Goal: Task Accomplishment & Management: Complete application form

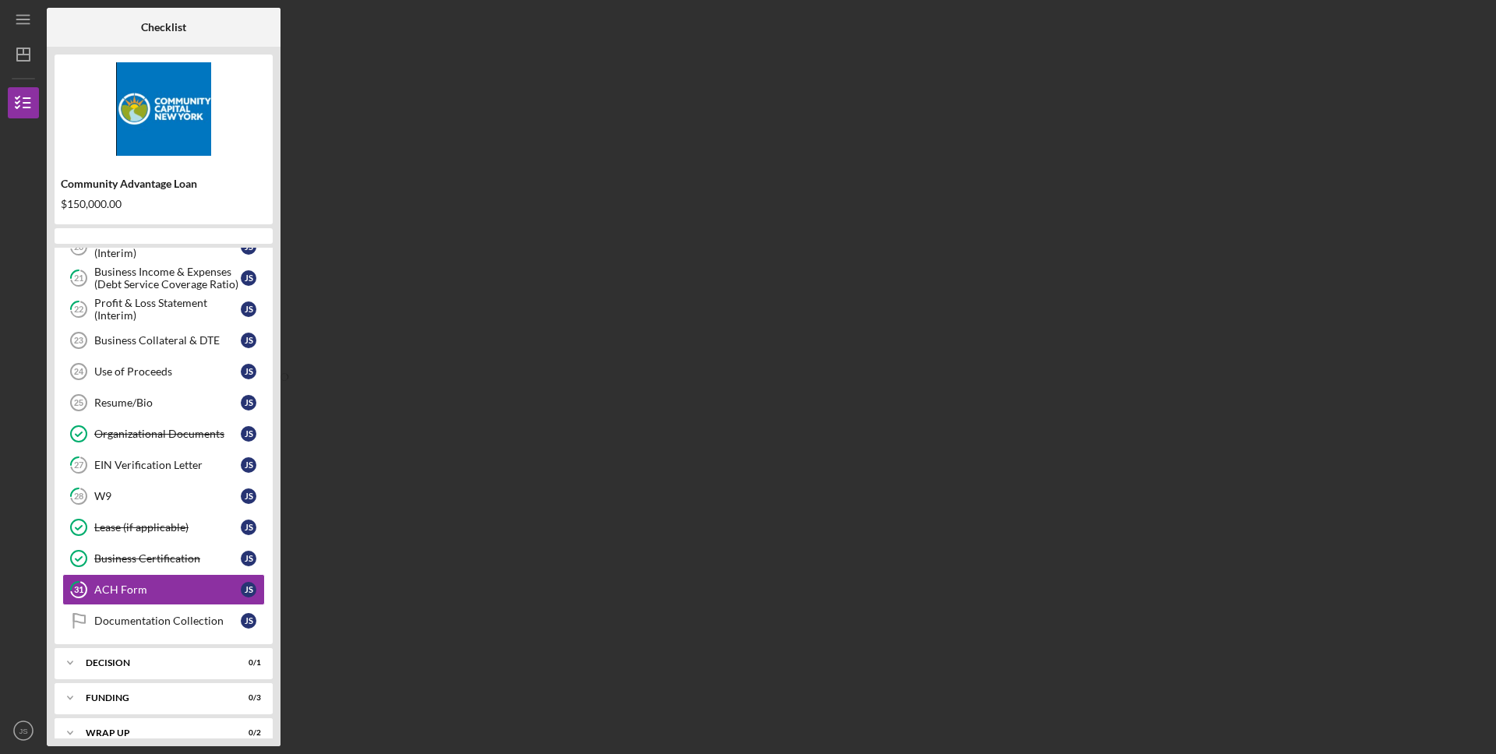
scroll to position [551, 0]
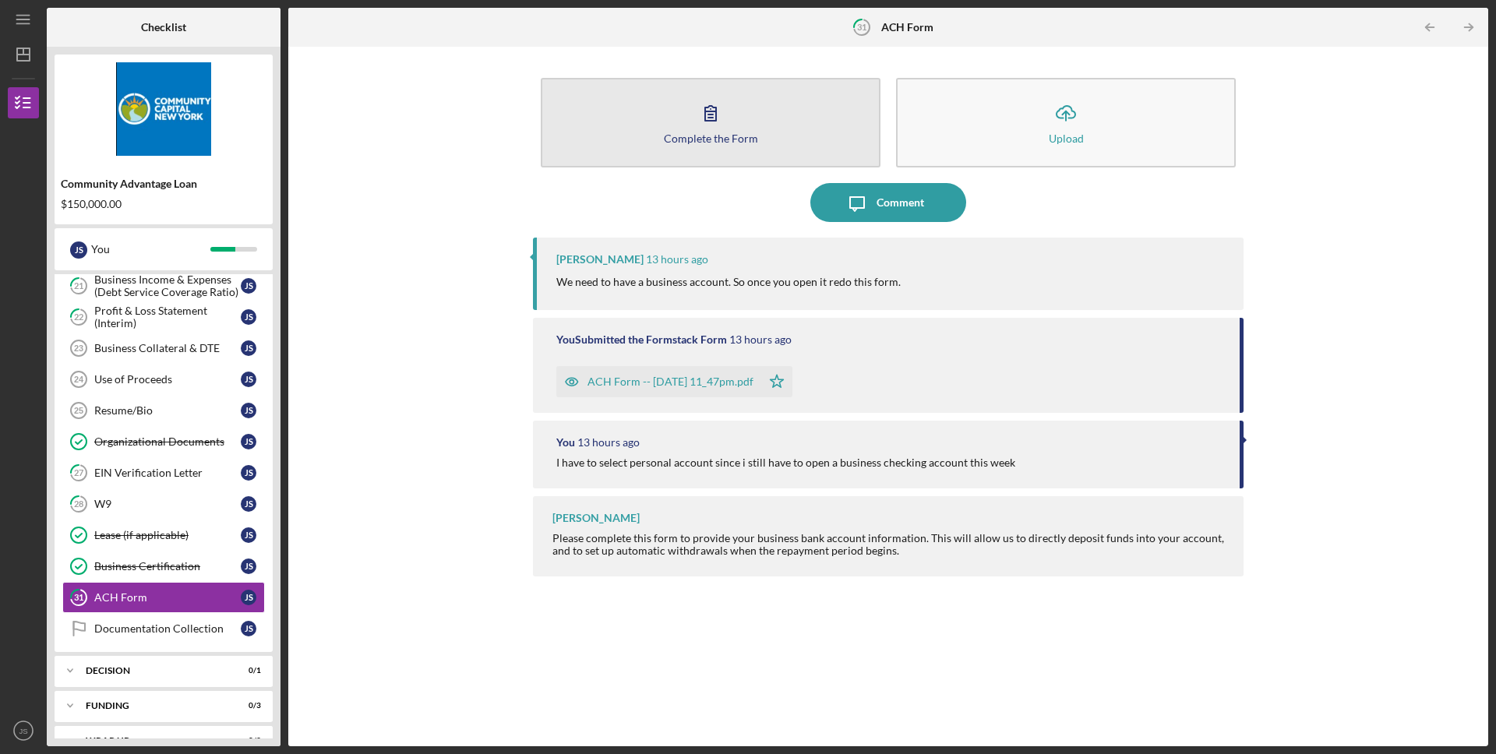
click at [790, 154] on button "Complete the Form Form" at bounding box center [711, 123] width 340 height 90
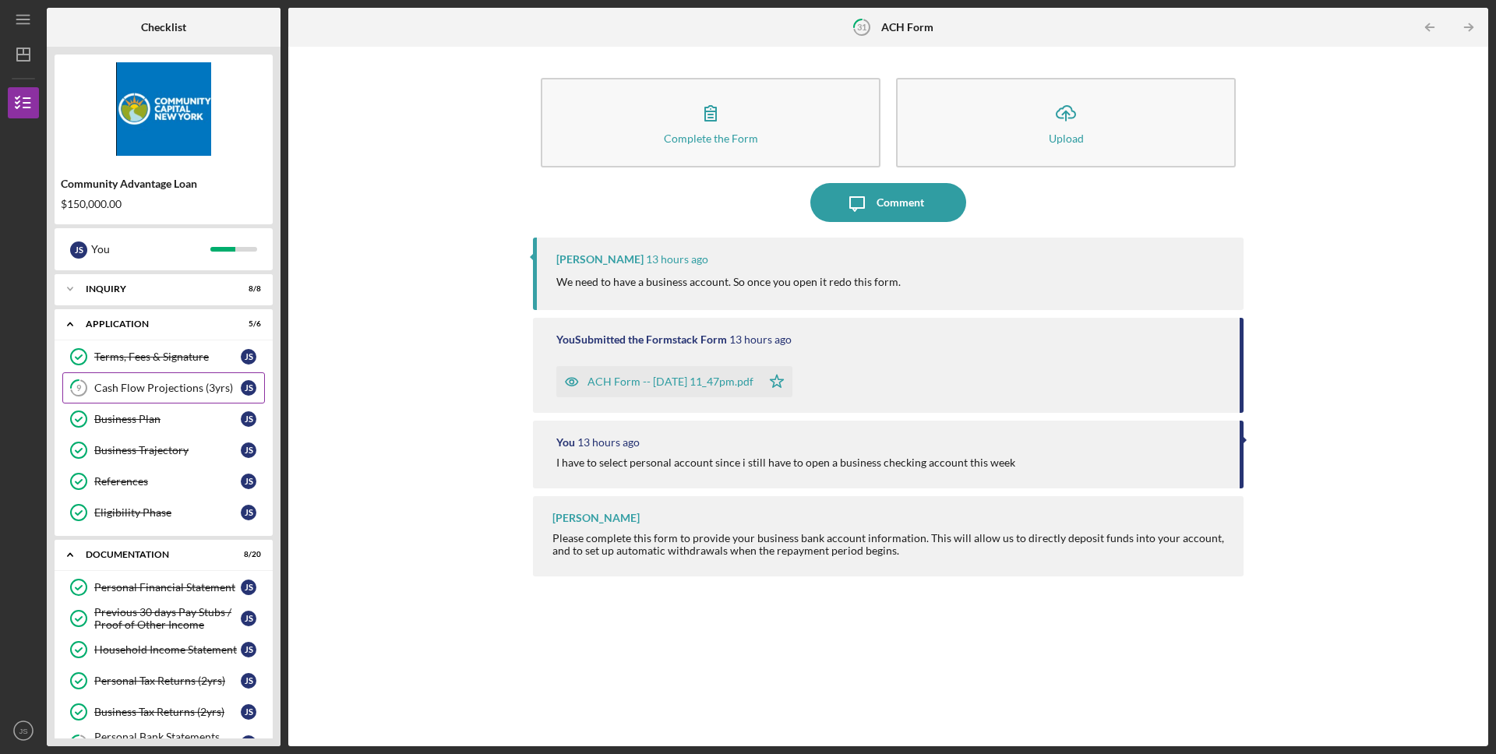
click at [161, 393] on div "Cash Flow Projections (3yrs)" at bounding box center [167, 388] width 146 height 12
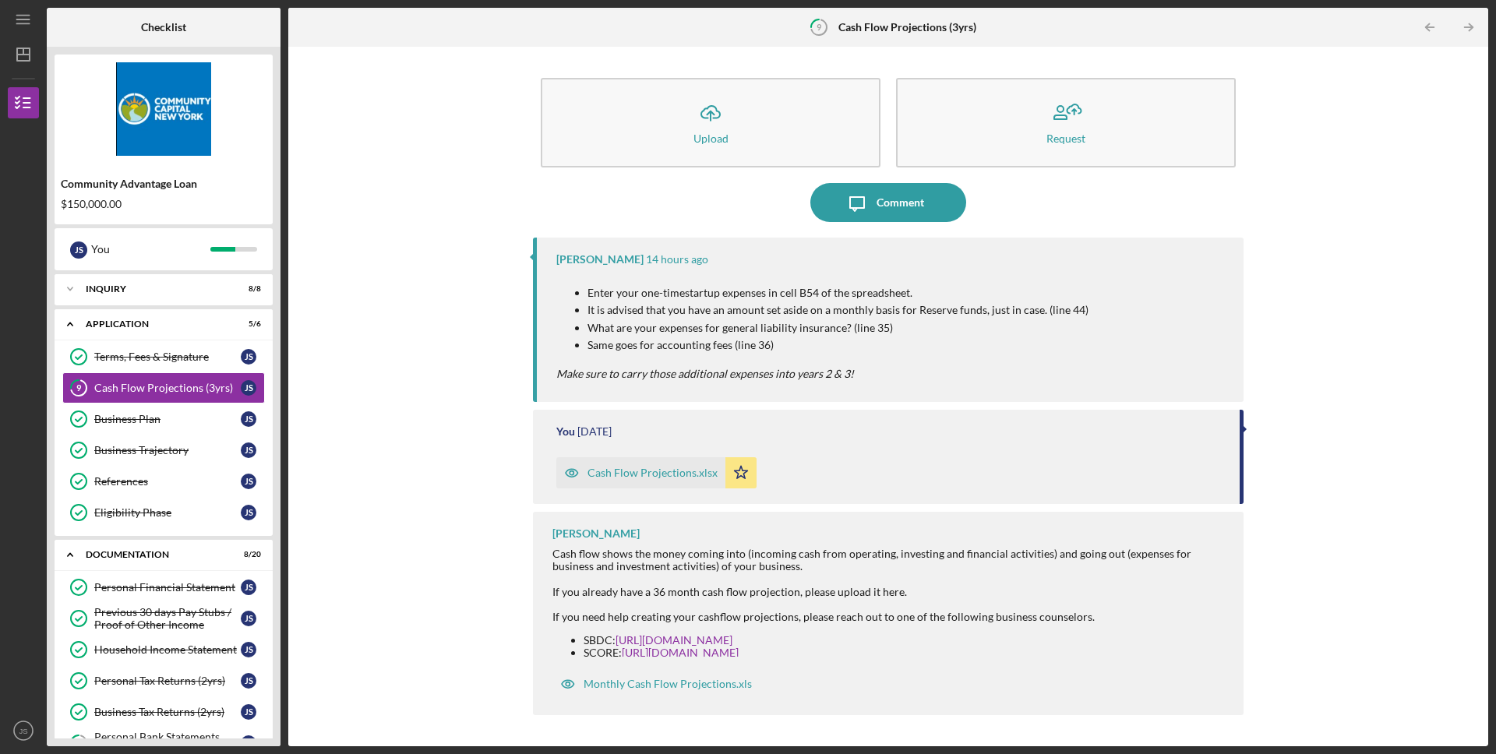
click at [465, 565] on div "Icon/Upload Upload Request Icon/Message Comment Lisbel Rosario 14 hours ago Ent…" at bounding box center [888, 397] width 1184 height 684
click at [728, 578] on div at bounding box center [890, 579] width 676 height 12
click at [715, 299] on p "Enter your one-timestartup expenses in cell B54 of the spreadsheet." at bounding box center [838, 292] width 501 height 17
click at [713, 313] on p "It is advised that you have an amount set aside on a monthly basis for Reserve …" at bounding box center [838, 310] width 501 height 17
click at [948, 316] on p "It is advised that you have an amount set aside on a monthly basis for Reserve …" at bounding box center [838, 310] width 501 height 17
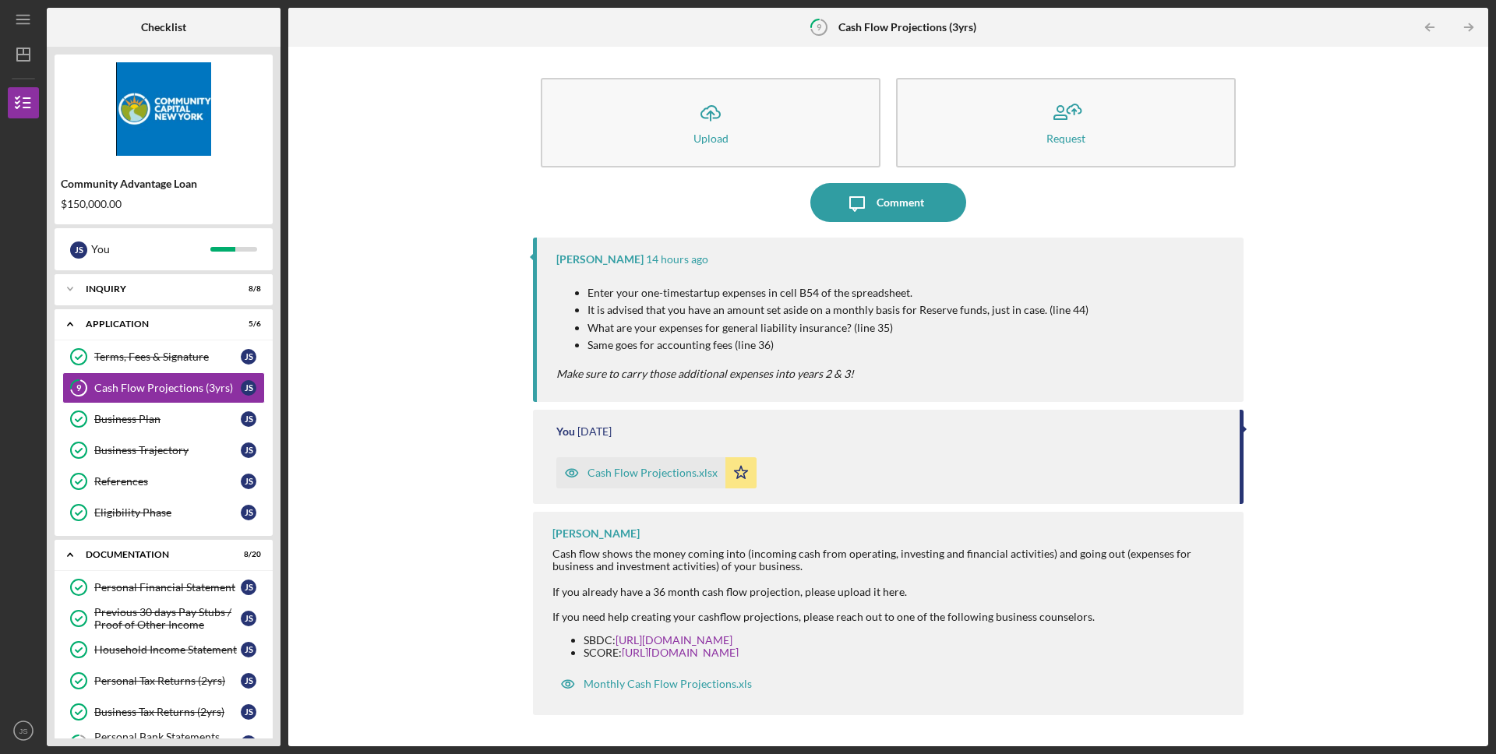
click at [900, 333] on p "What are your expenses for general liability insurance? (line 35)" at bounding box center [838, 327] width 501 height 17
click at [467, 430] on div "Icon/Upload Upload Request Icon/Message Comment Lisbel Rosario 14 hours ago Ent…" at bounding box center [888, 397] width 1184 height 684
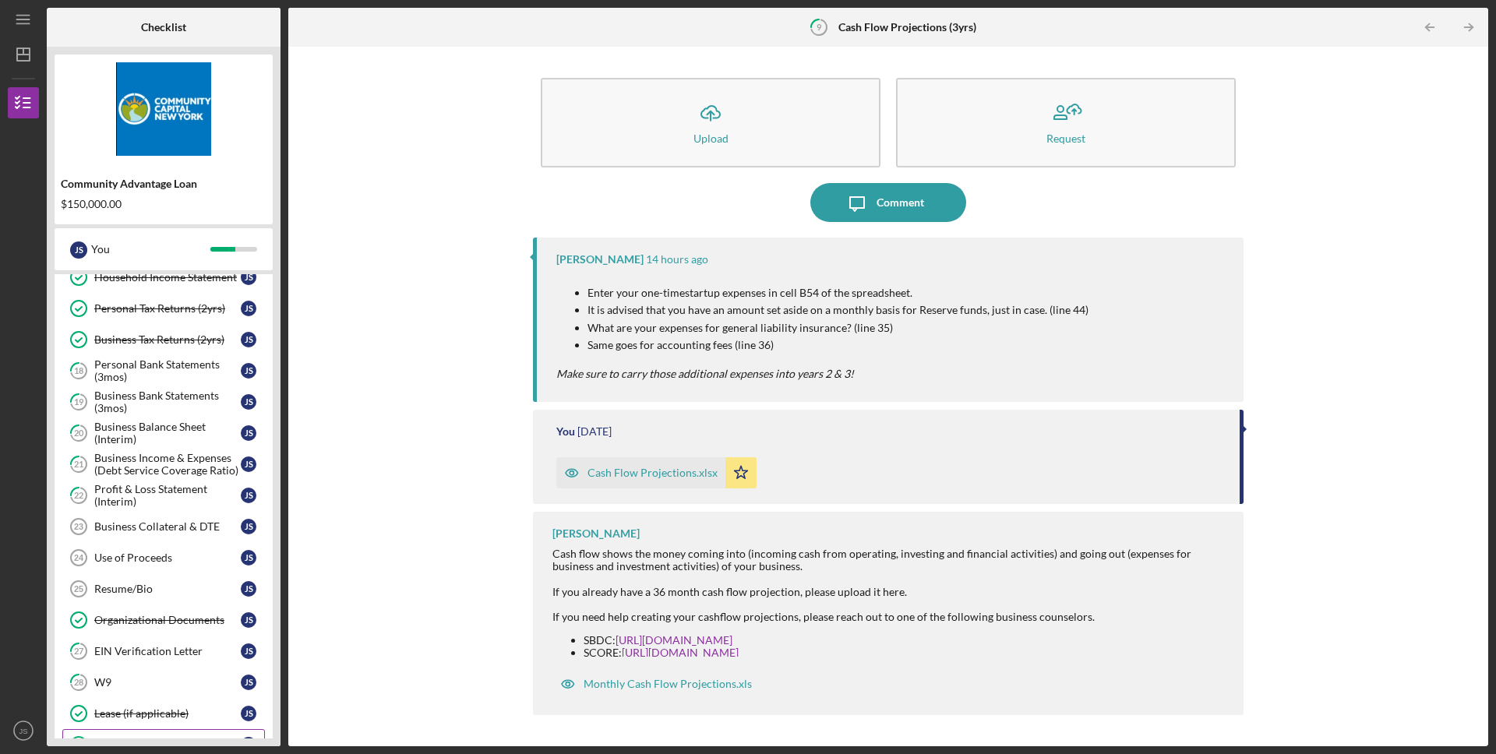
scroll to position [577, 0]
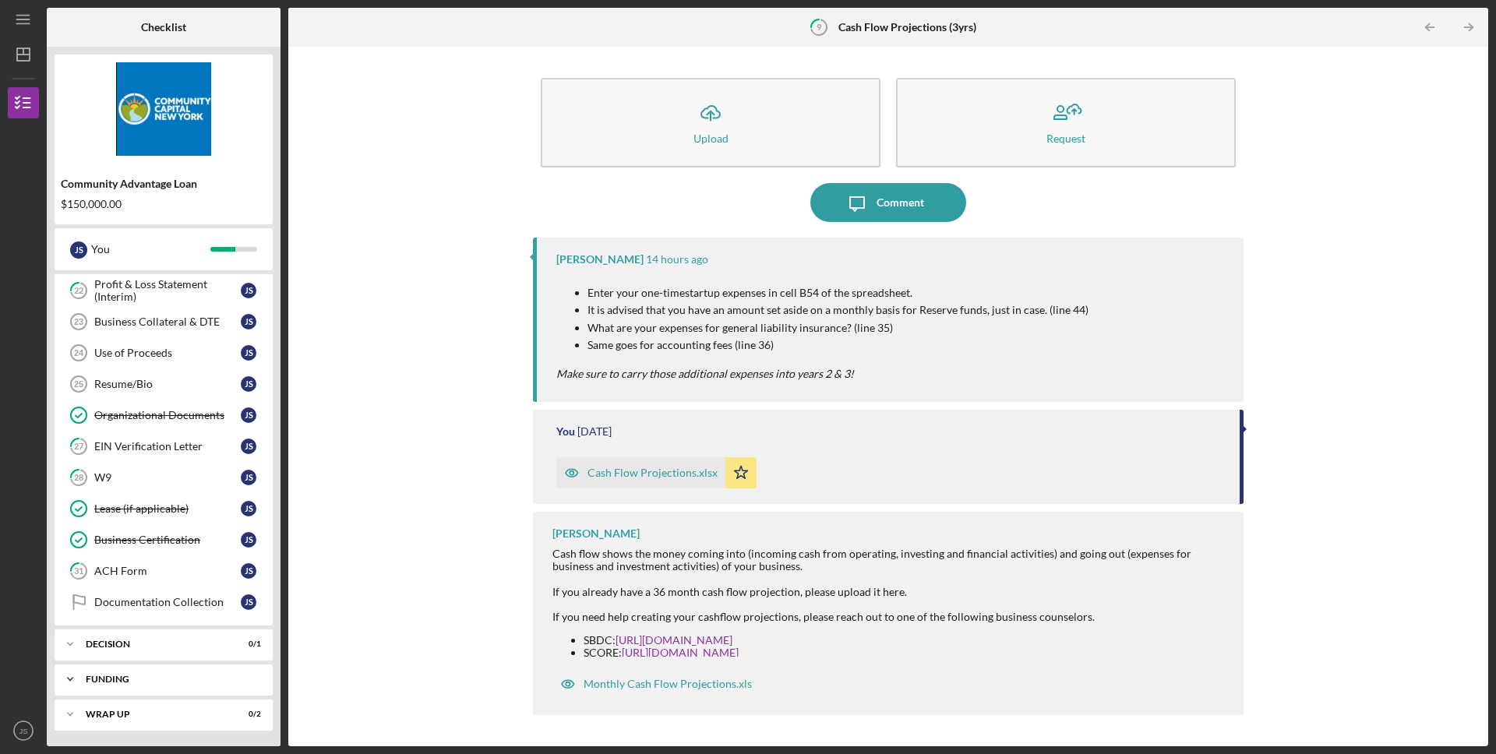
click at [165, 687] on div "Icon/Expander Funding 0 / 3" at bounding box center [164, 679] width 218 height 31
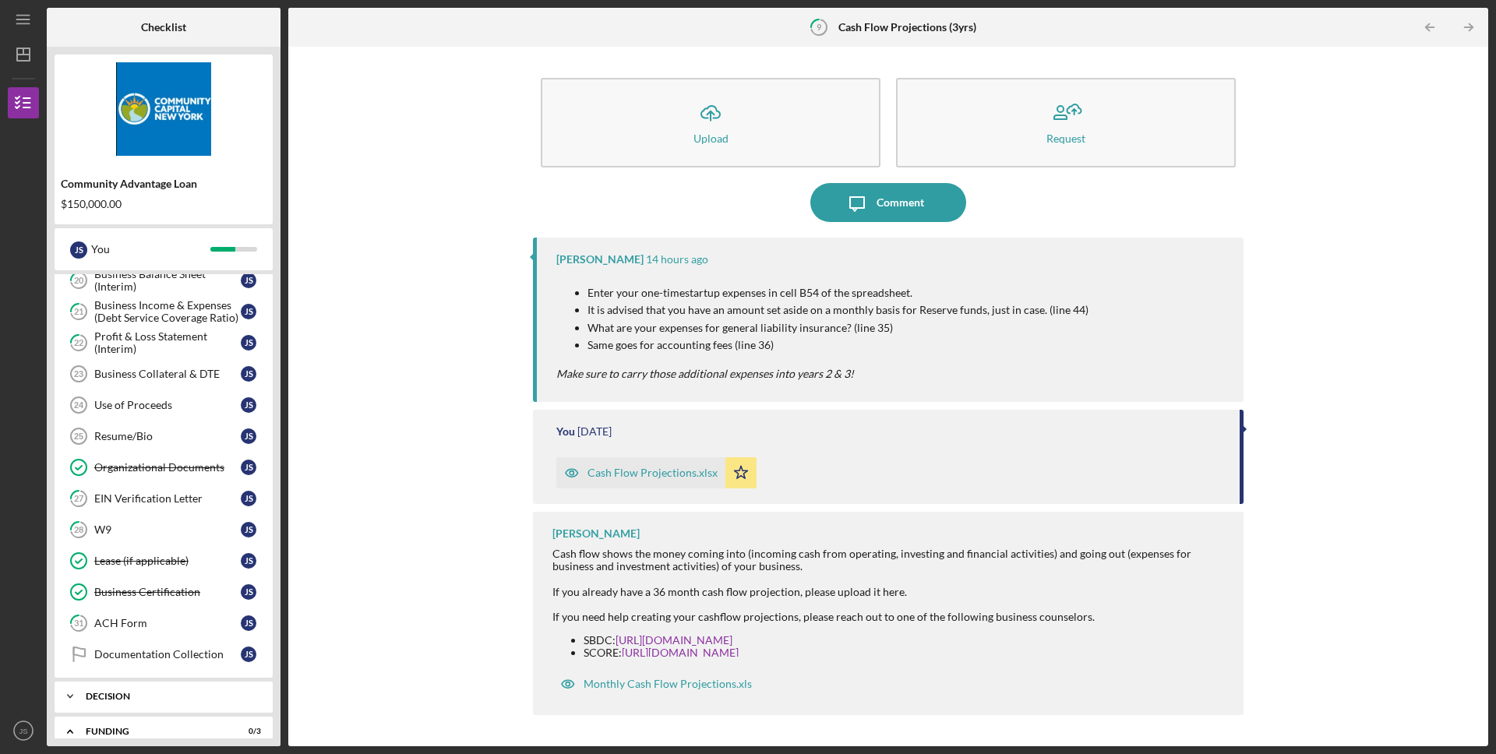
scroll to position [679, 0]
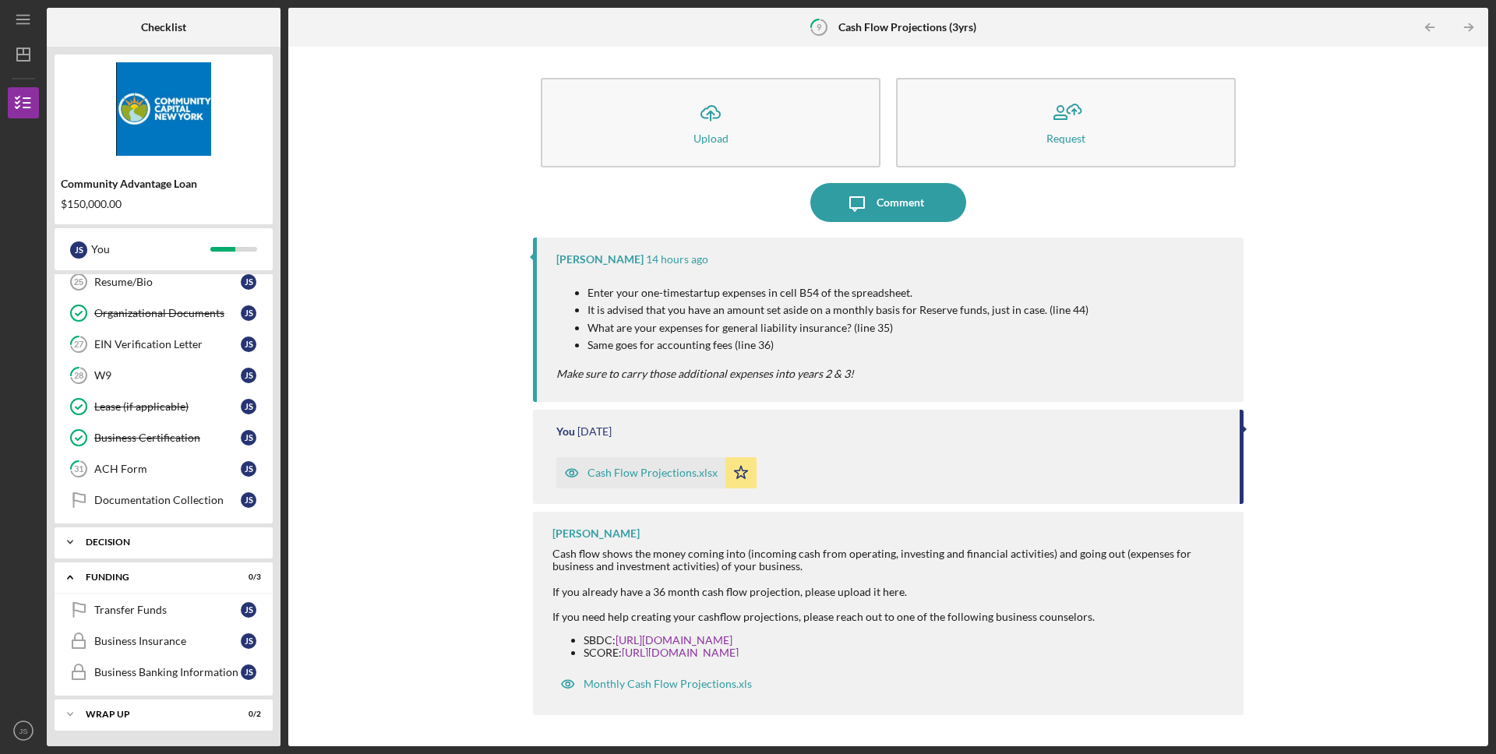
click at [122, 542] on div "Decision" at bounding box center [170, 542] width 168 height 9
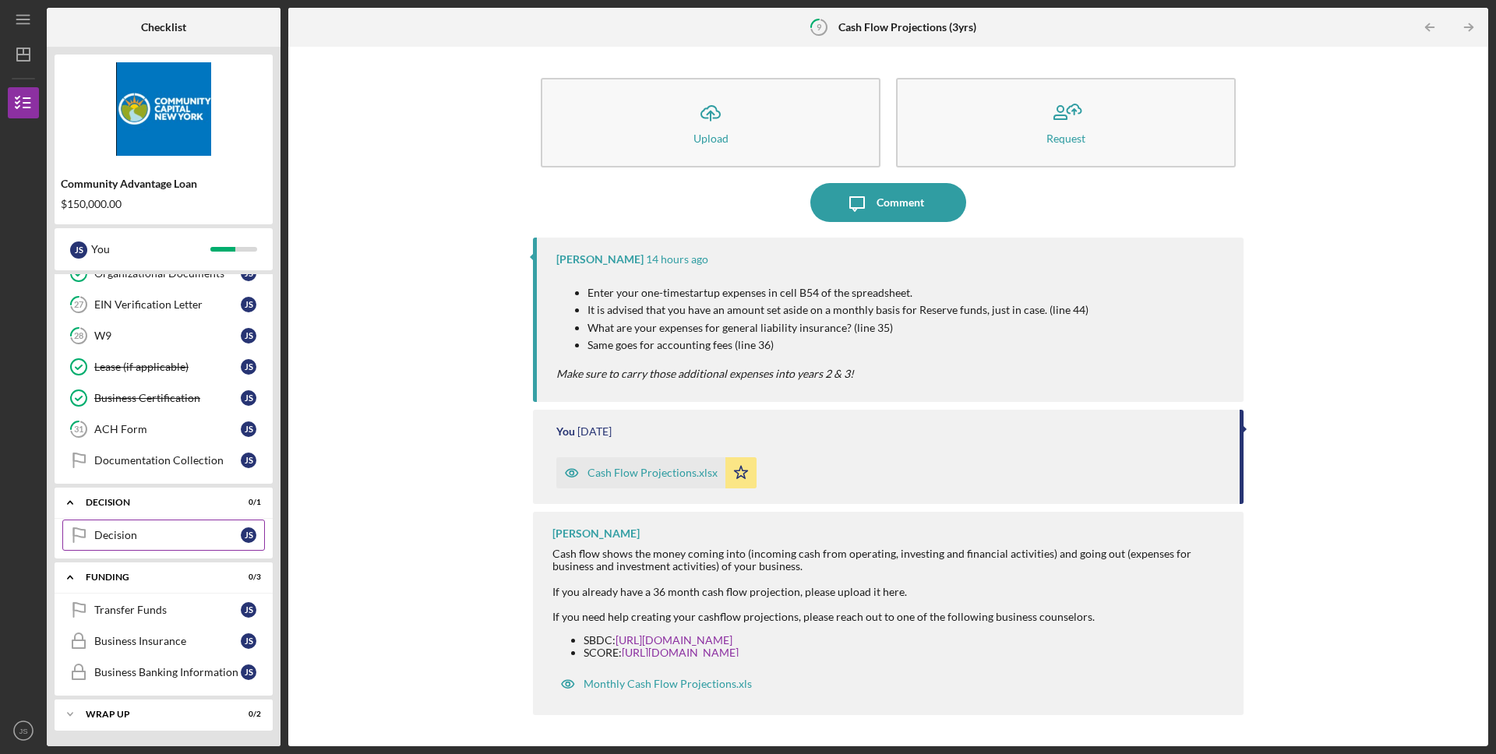
scroll to position [398, 0]
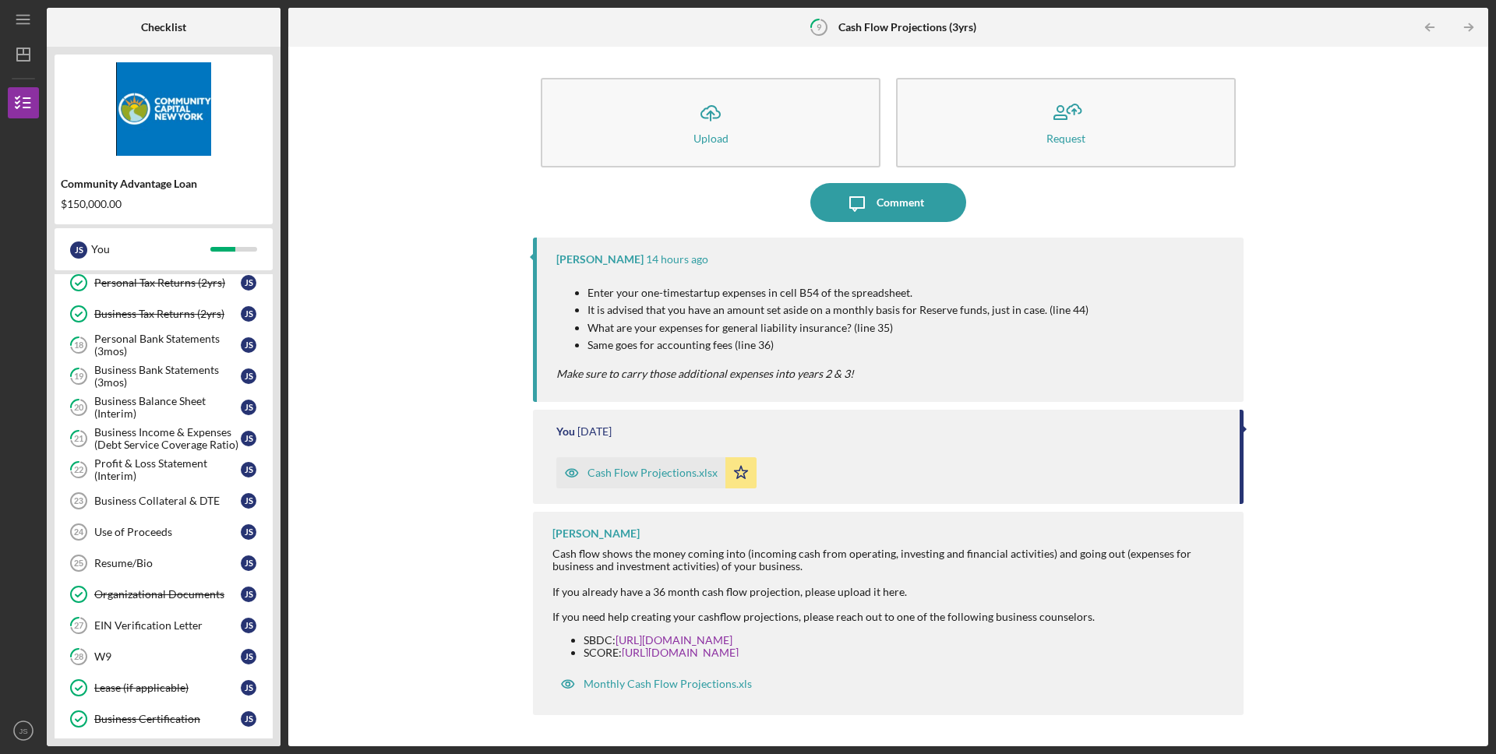
click at [412, 624] on div "Icon/Upload Upload Request Icon/Message Comment Lisbel Rosario 14 hours ago Ent…" at bounding box center [888, 397] width 1184 height 684
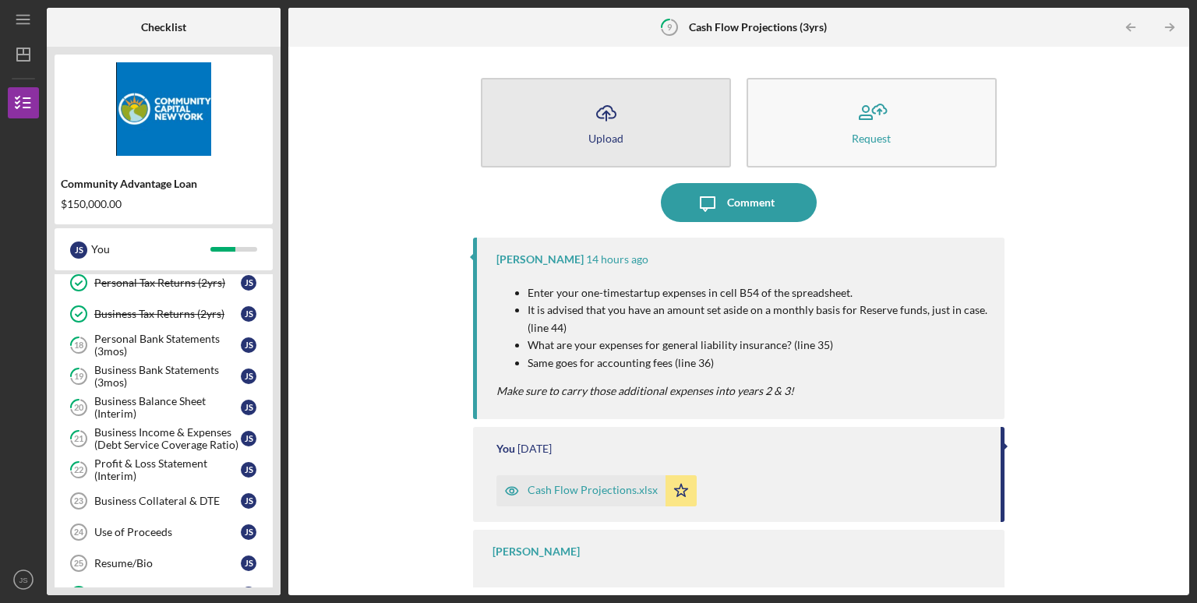
click at [574, 122] on button "Icon/Upload Upload" at bounding box center [606, 123] width 250 height 90
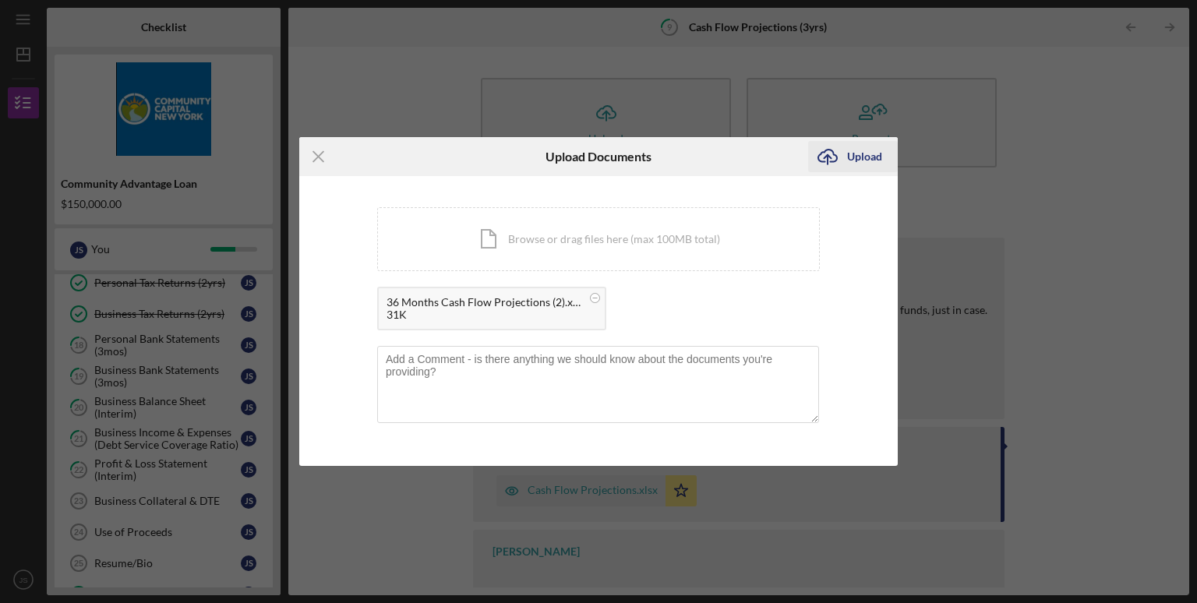
click at [859, 156] on div "Upload" at bounding box center [864, 156] width 35 height 31
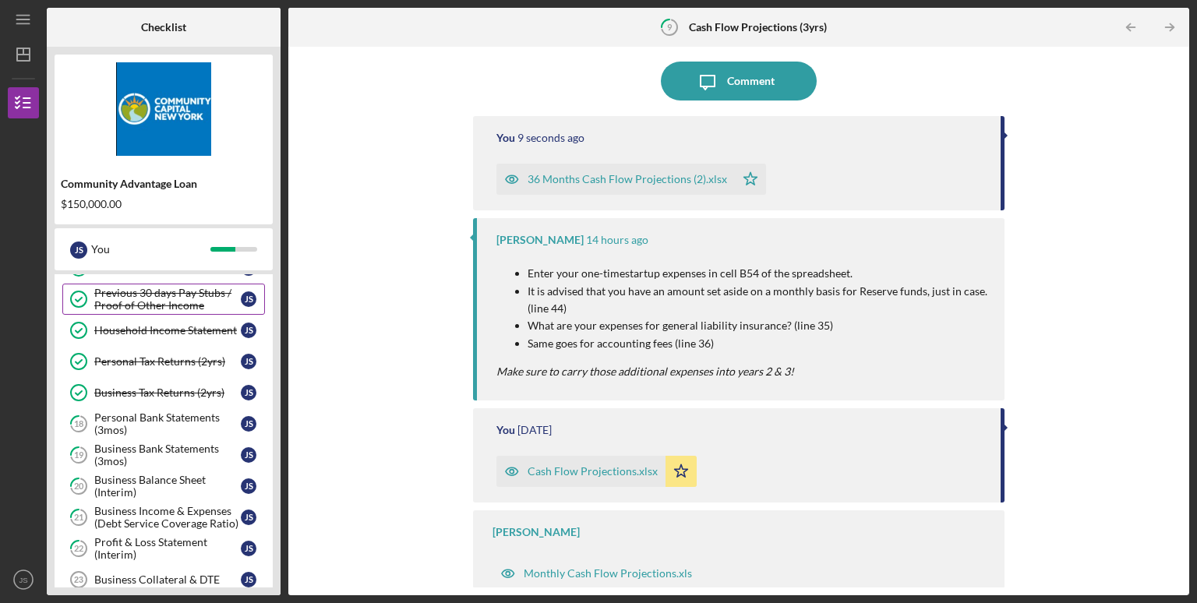
scroll to position [265, 0]
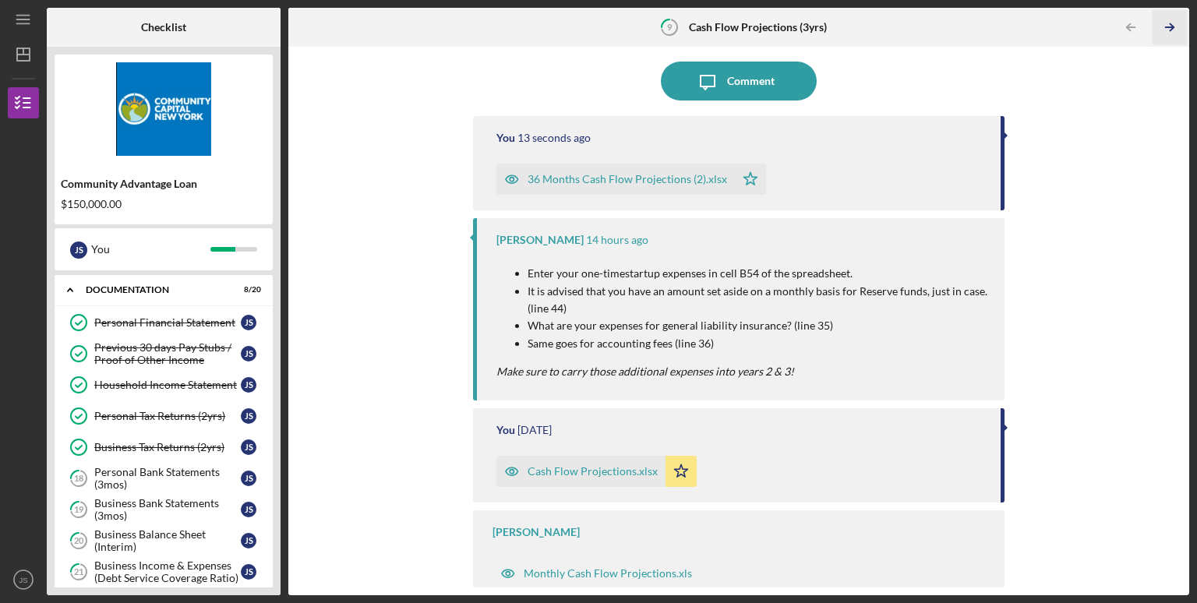
click at [1175, 27] on icon "Icon/Table Pagination Arrow" at bounding box center [1169, 27] width 35 height 35
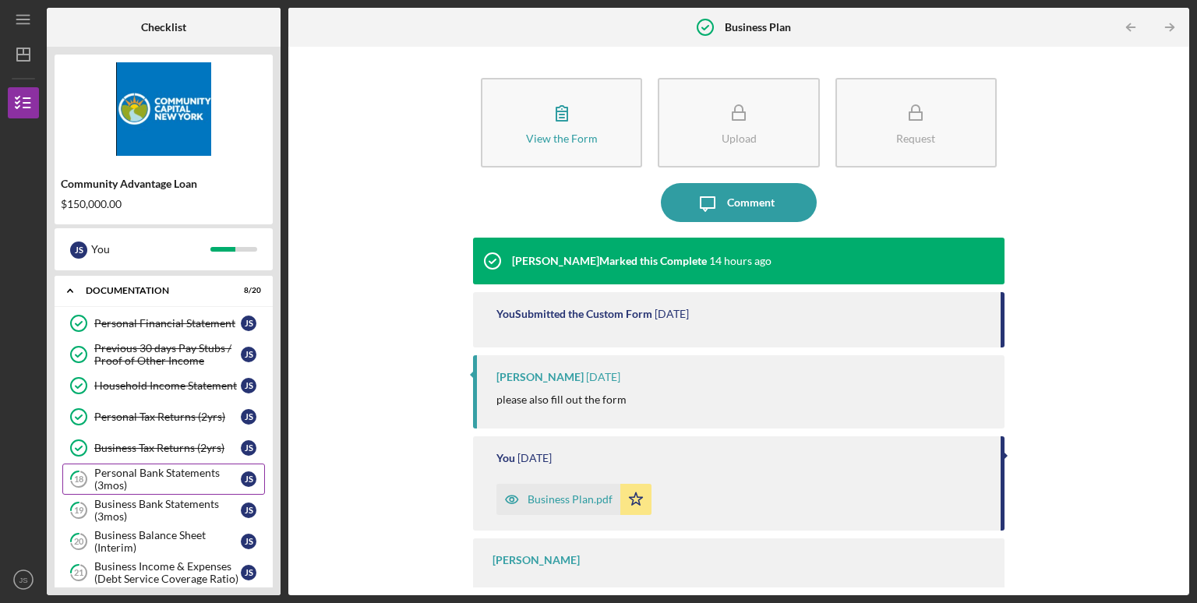
scroll to position [292, 0]
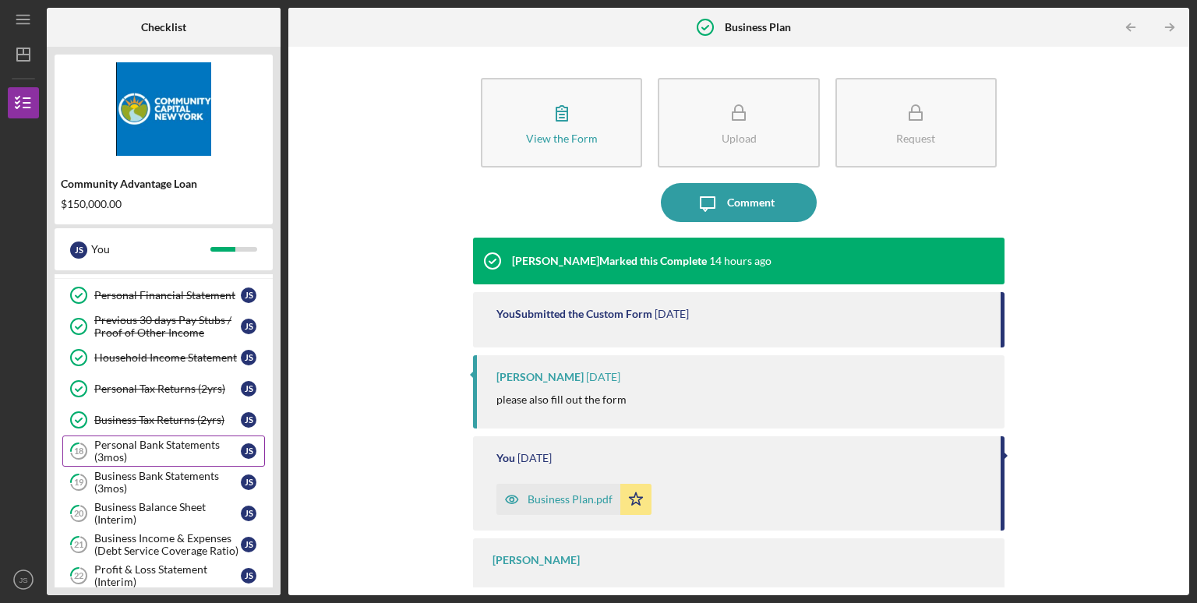
click at [142, 445] on div "Personal Bank Statements (3mos)" at bounding box center [167, 451] width 146 height 25
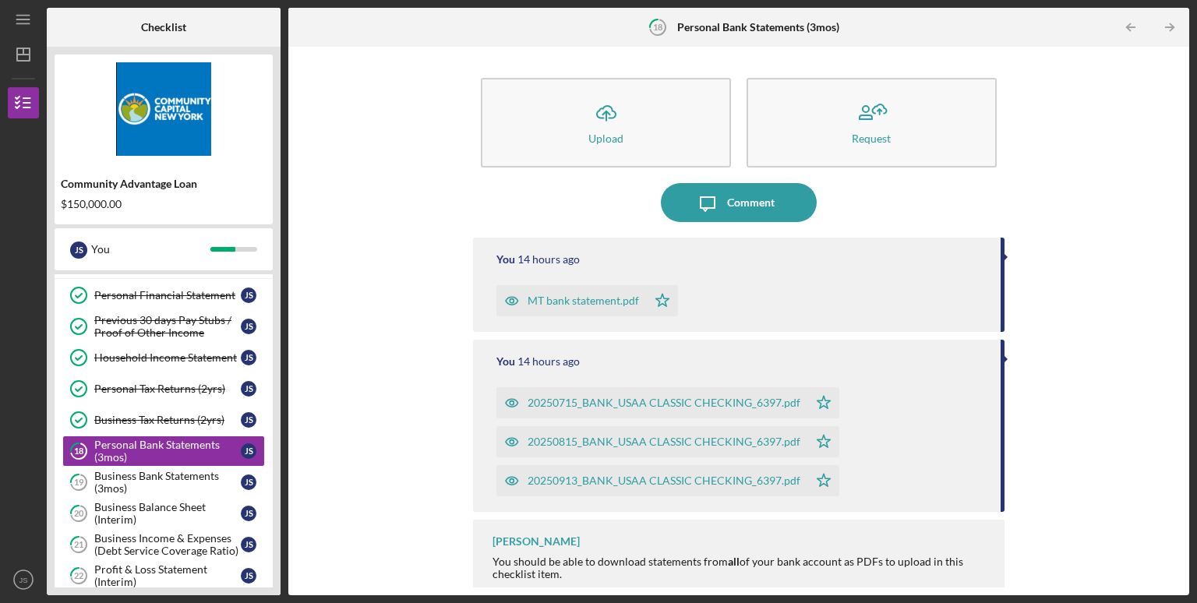
scroll to position [9, 0]
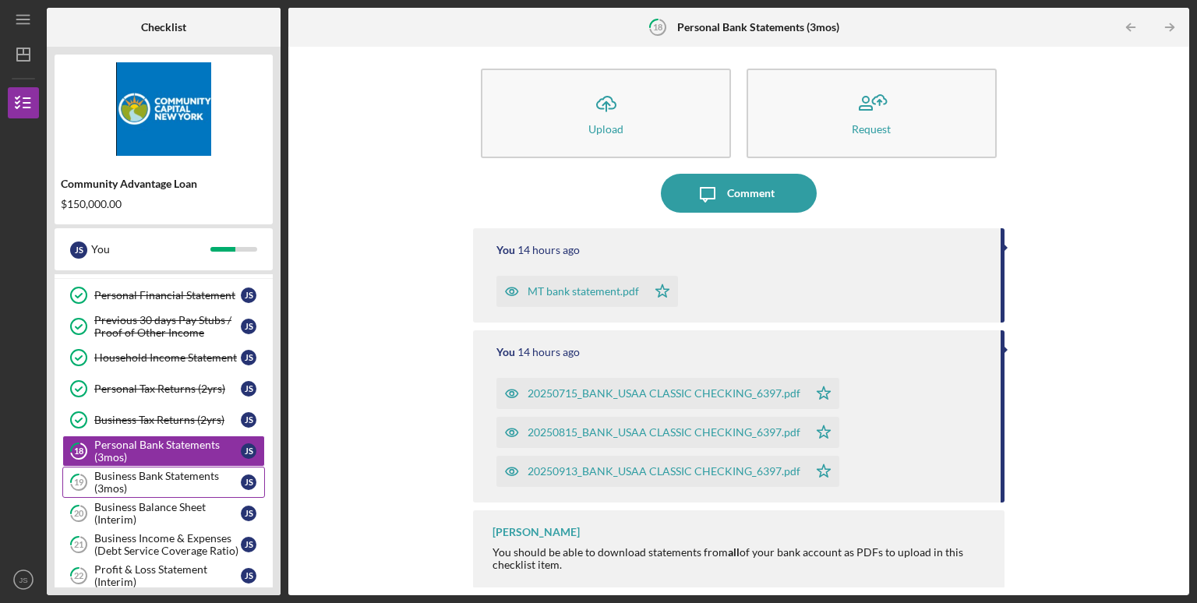
click at [185, 467] on link "19 Business Bank Statements (3mos) J S" at bounding box center [163, 482] width 203 height 31
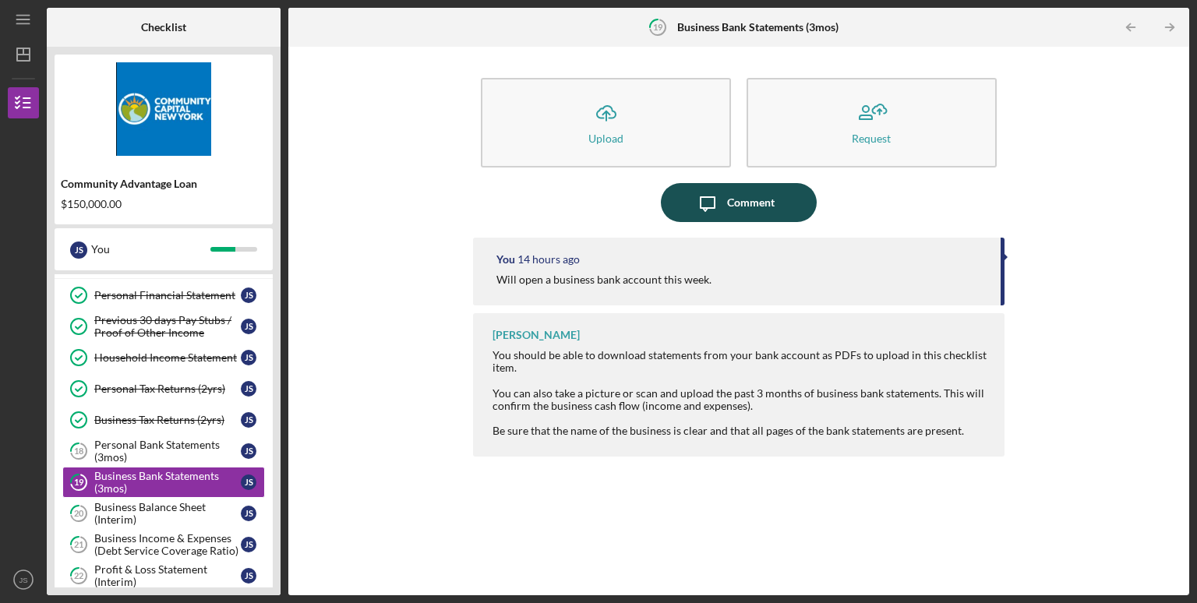
click at [766, 215] on div "Comment" at bounding box center [751, 202] width 48 height 39
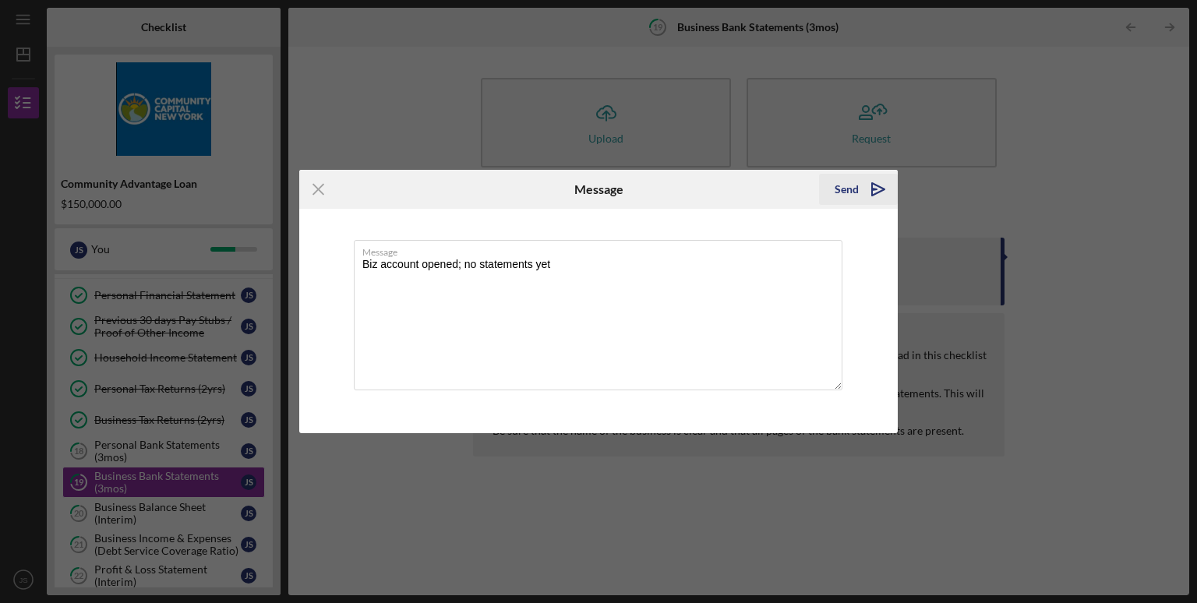
type textarea "Biz account opened; no statements yet"
click at [865, 191] on icon "Icon/icon-invite-send" at bounding box center [878, 189] width 39 height 39
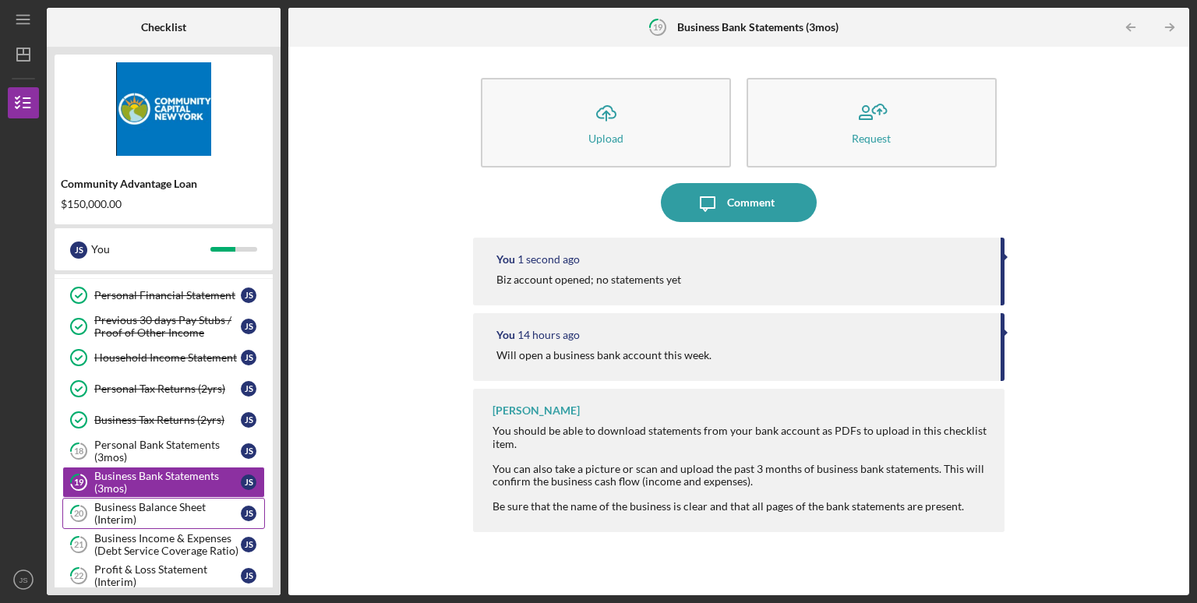
click at [156, 506] on div "Business Balance Sheet (Interim)" at bounding box center [167, 513] width 146 height 25
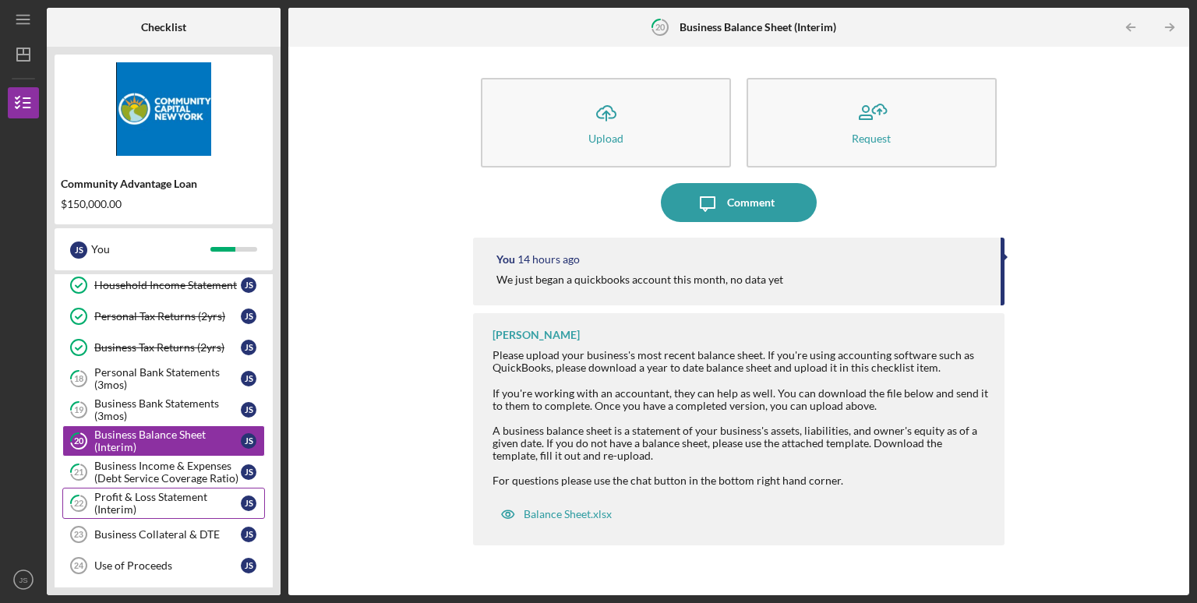
scroll to position [367, 0]
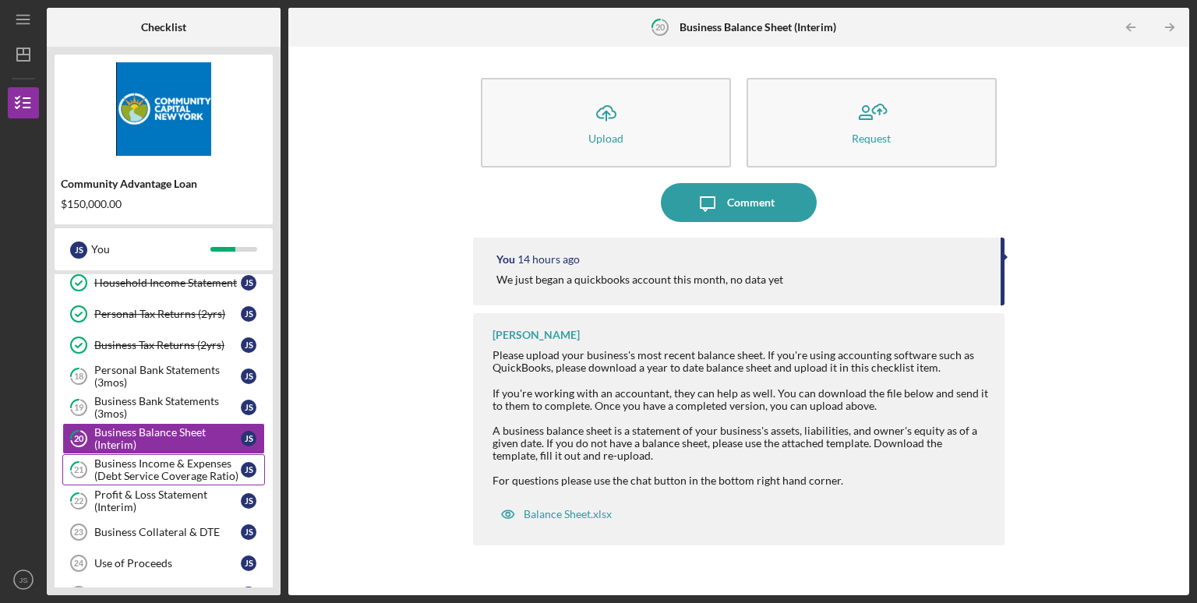
click at [177, 471] on div "Business Income & Expenses (Debt Service Coverage Ratio)" at bounding box center [167, 469] width 146 height 25
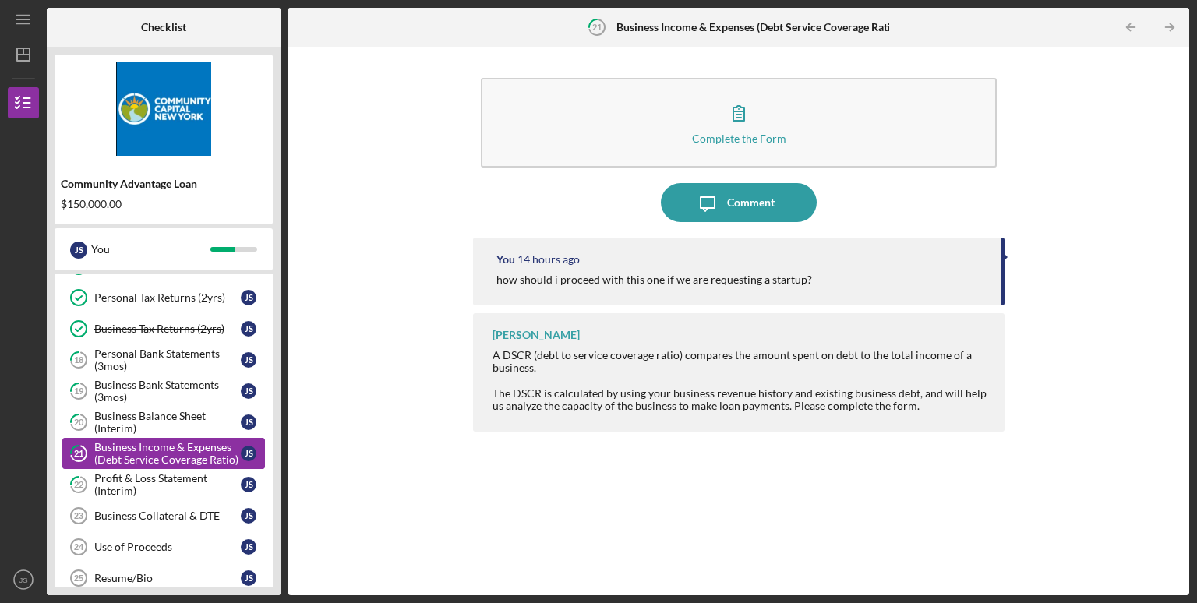
click at [178, 472] on div "Profit & Loss Statement (Interim)" at bounding box center [167, 484] width 146 height 25
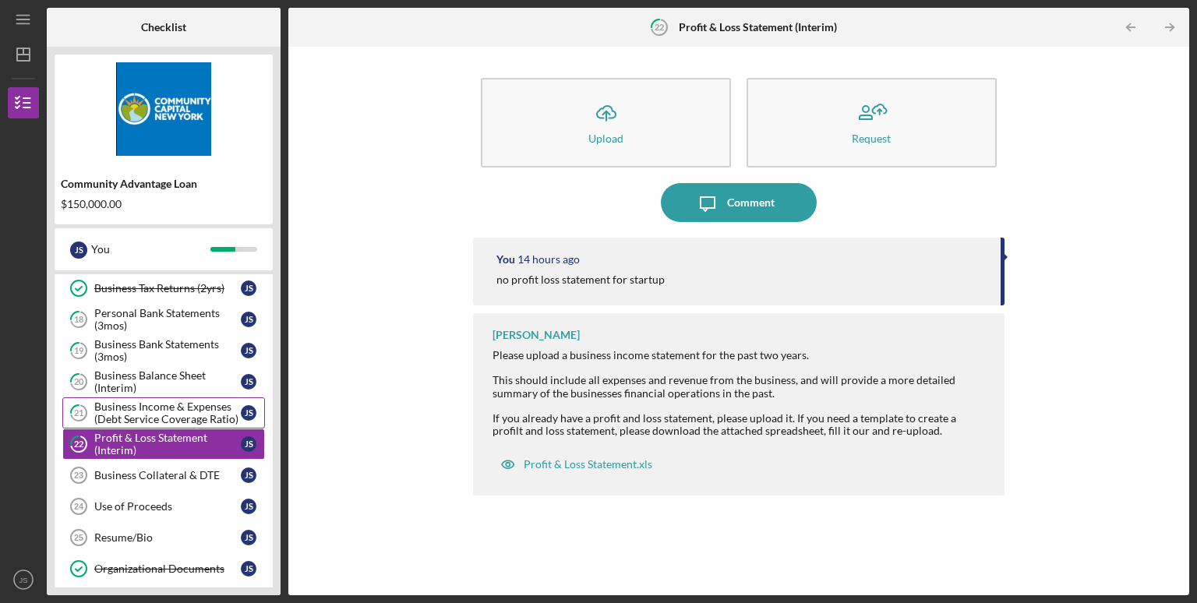
scroll to position [433, 0]
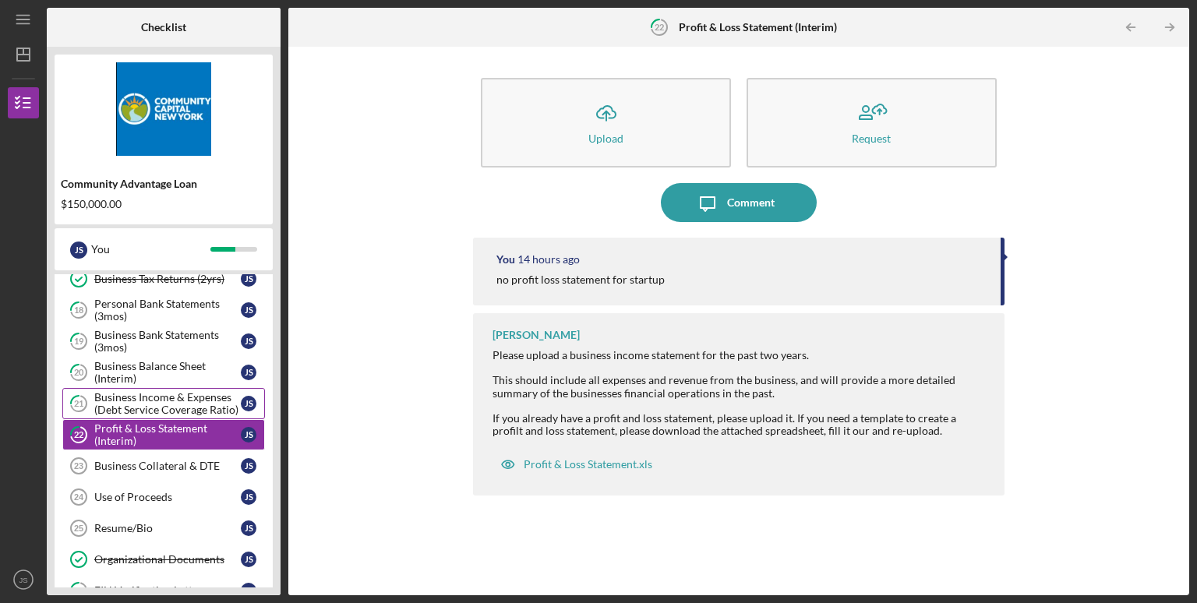
click at [178, 471] on link "Business Collateral & DTE 23 Business Collateral & DTE J S" at bounding box center [163, 465] width 203 height 31
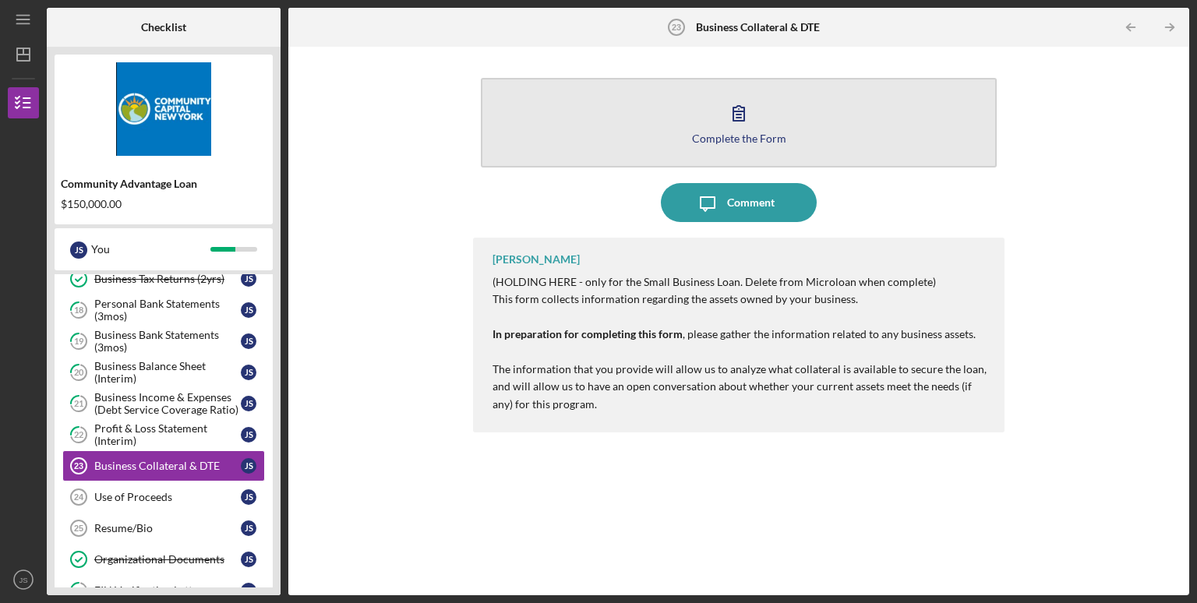
click at [709, 139] on div "Complete the Form" at bounding box center [739, 138] width 94 height 12
click at [747, 125] on icon "button" at bounding box center [738, 113] width 39 height 39
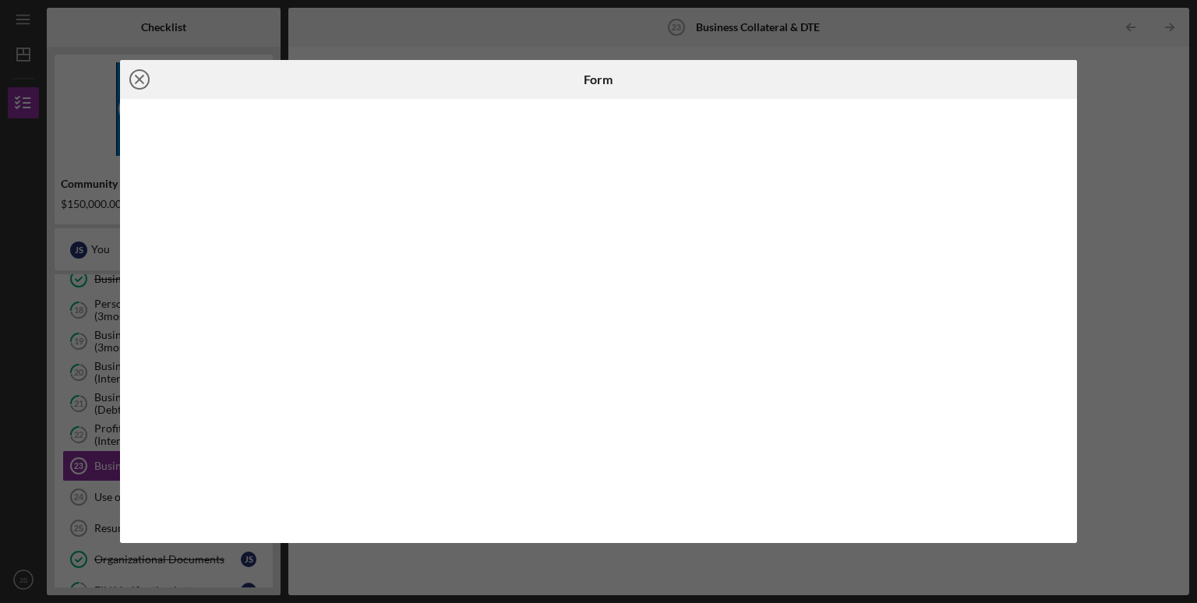
click at [146, 78] on icon "Icon/Close" at bounding box center [139, 79] width 39 height 39
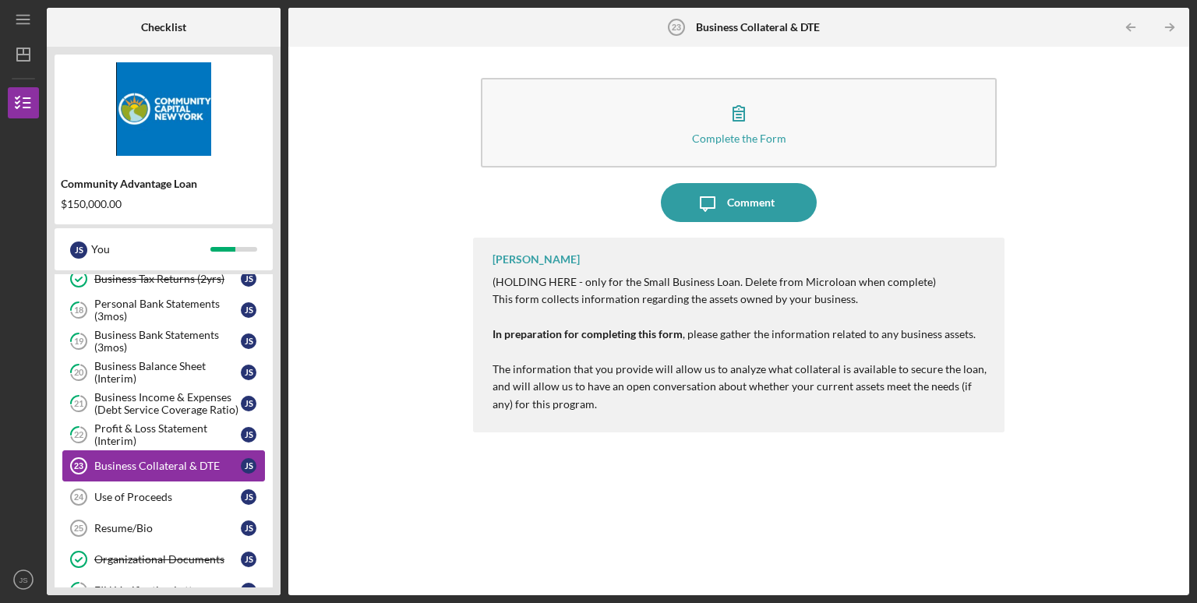
click at [147, 464] on div "Business Collateral & DTE" at bounding box center [167, 466] width 146 height 12
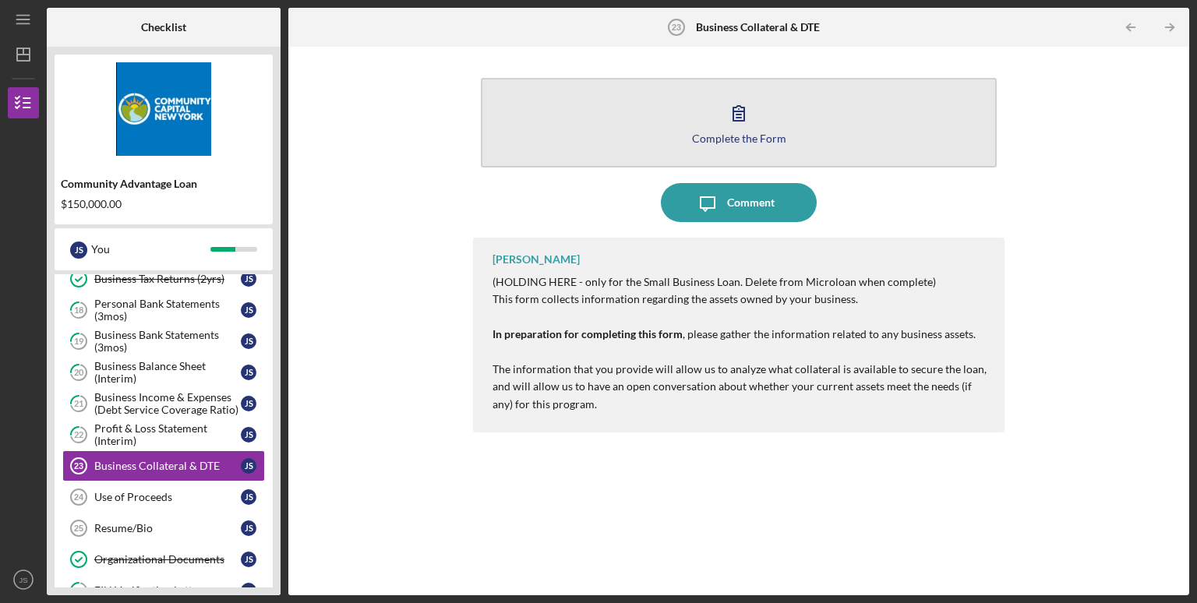
click at [739, 106] on icon "button" at bounding box center [738, 113] width 11 height 15
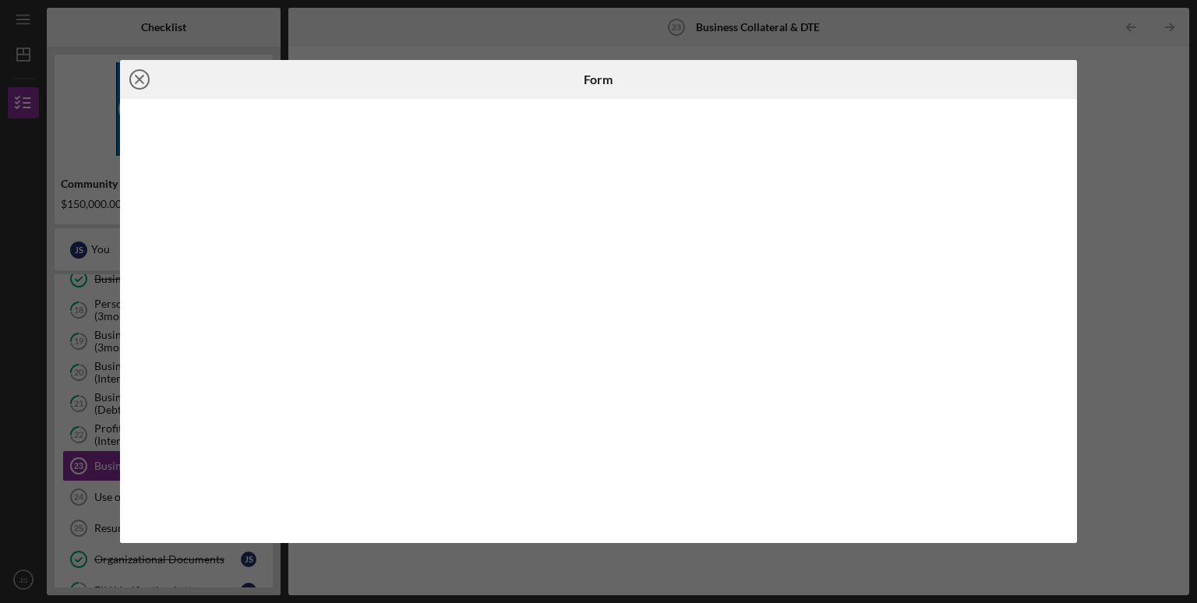
click at [135, 78] on icon "Icon/Close" at bounding box center [139, 79] width 39 height 39
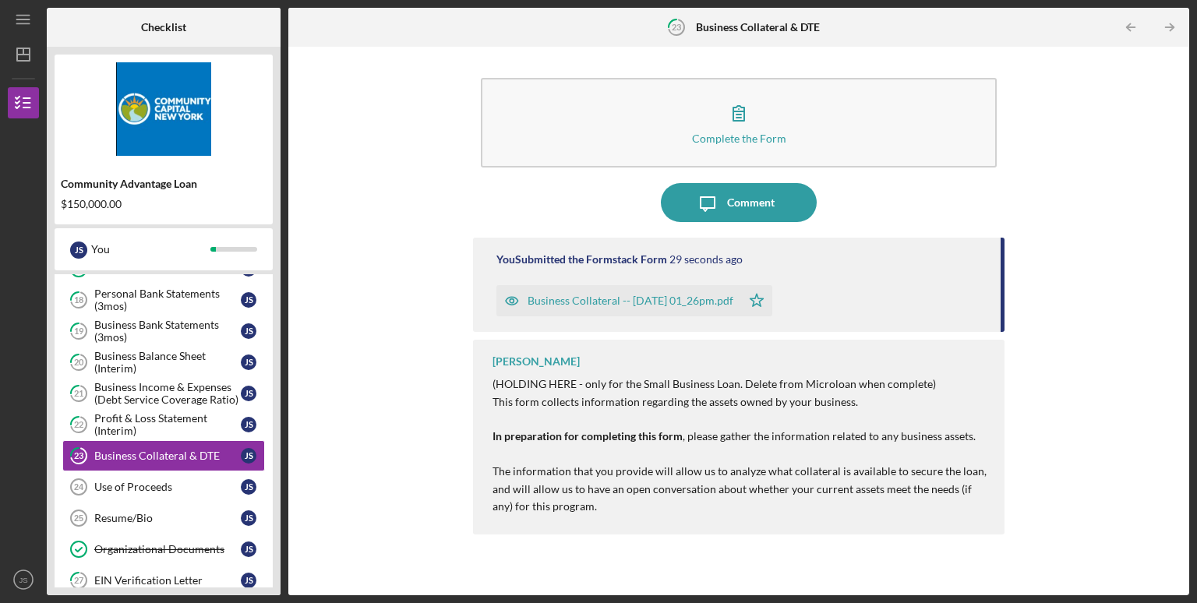
scroll to position [449, 0]
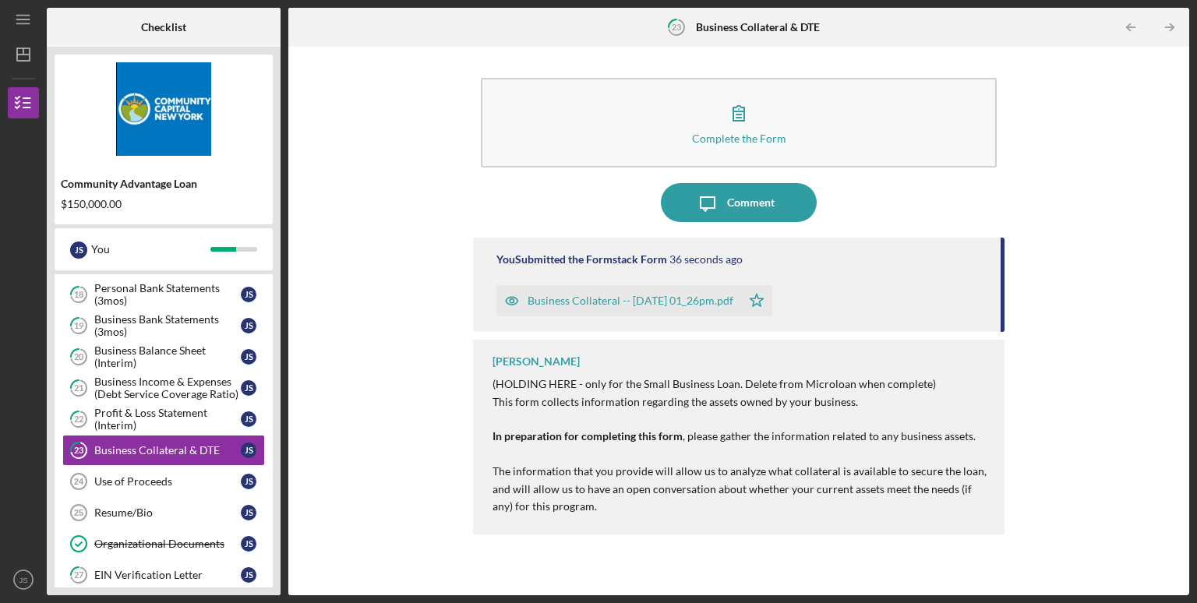
click at [612, 304] on div "Business Collateral -- 2025-09-25 01_26pm.pdf" at bounding box center [631, 301] width 206 height 12
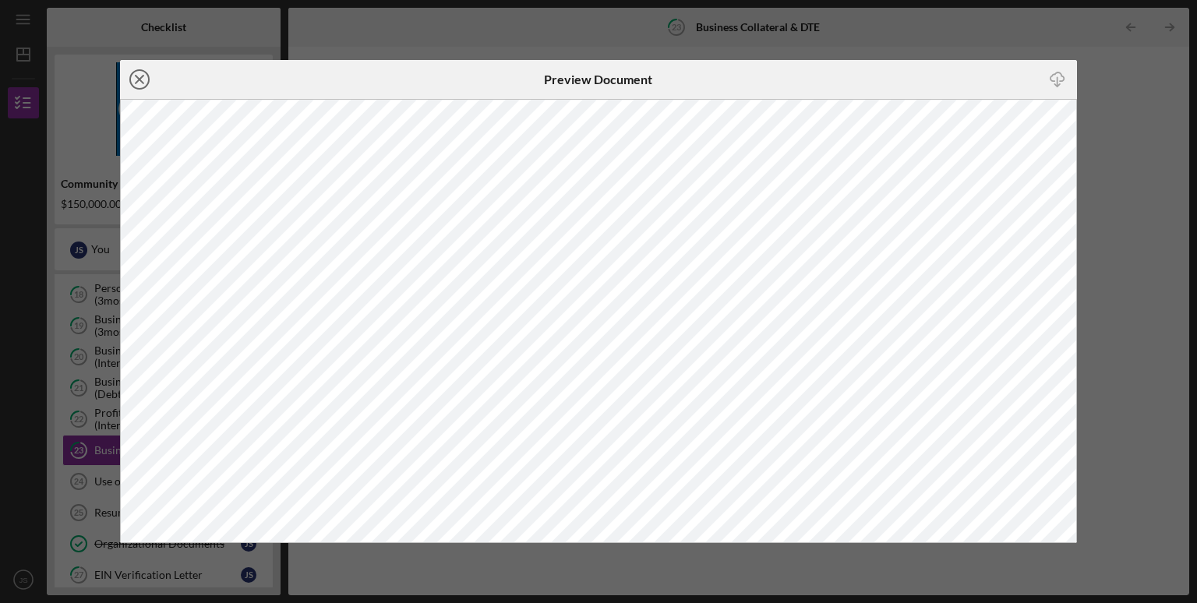
click at [140, 86] on icon "Icon/Close" at bounding box center [139, 79] width 39 height 39
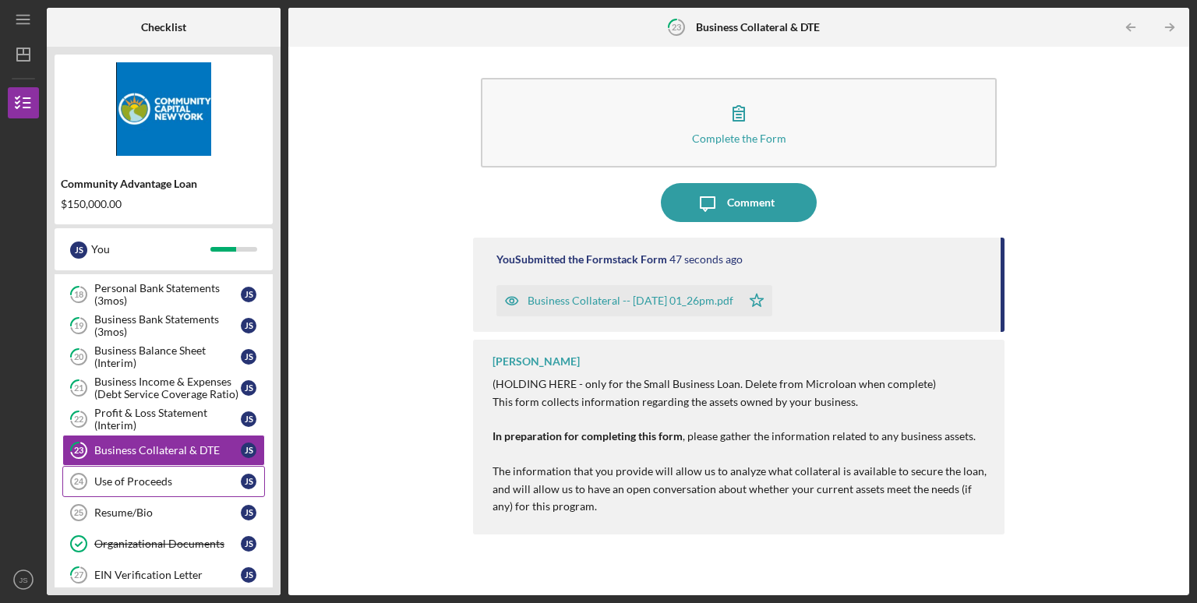
click at [152, 475] on div "Use of Proceeds" at bounding box center [167, 481] width 146 height 12
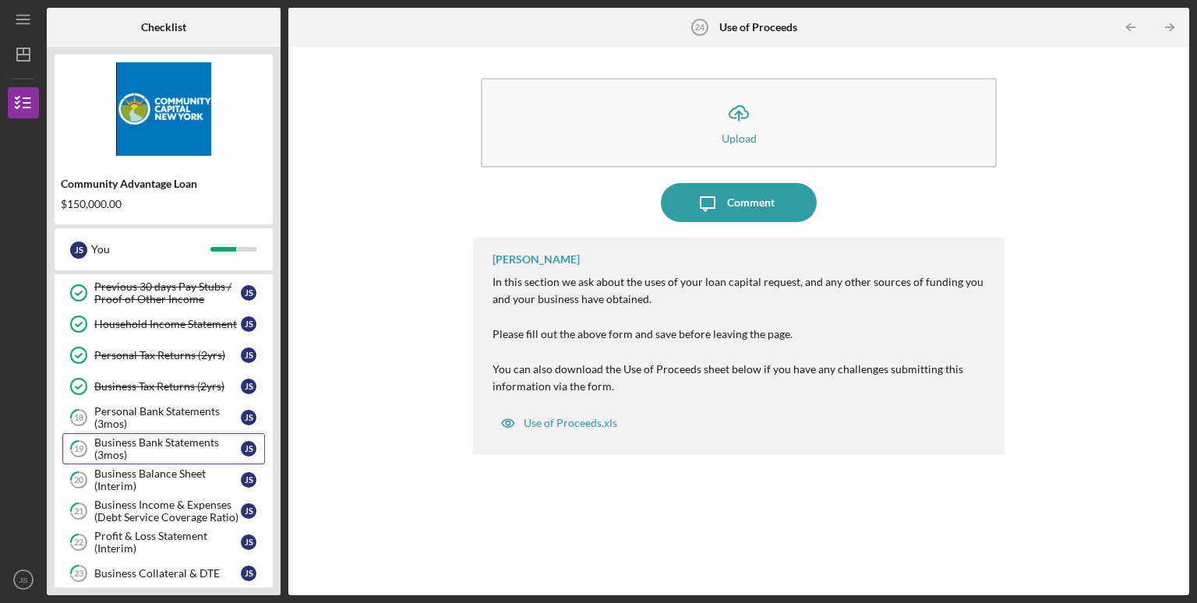
scroll to position [477, 0]
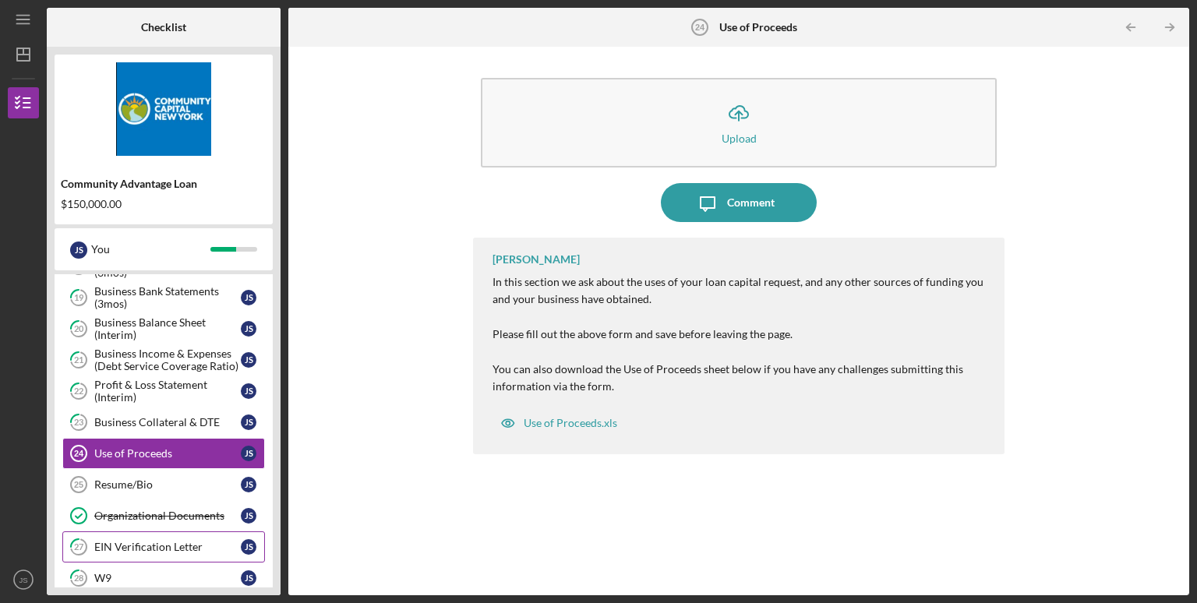
click at [148, 541] on div "EIN Verification Letter" at bounding box center [167, 547] width 146 height 12
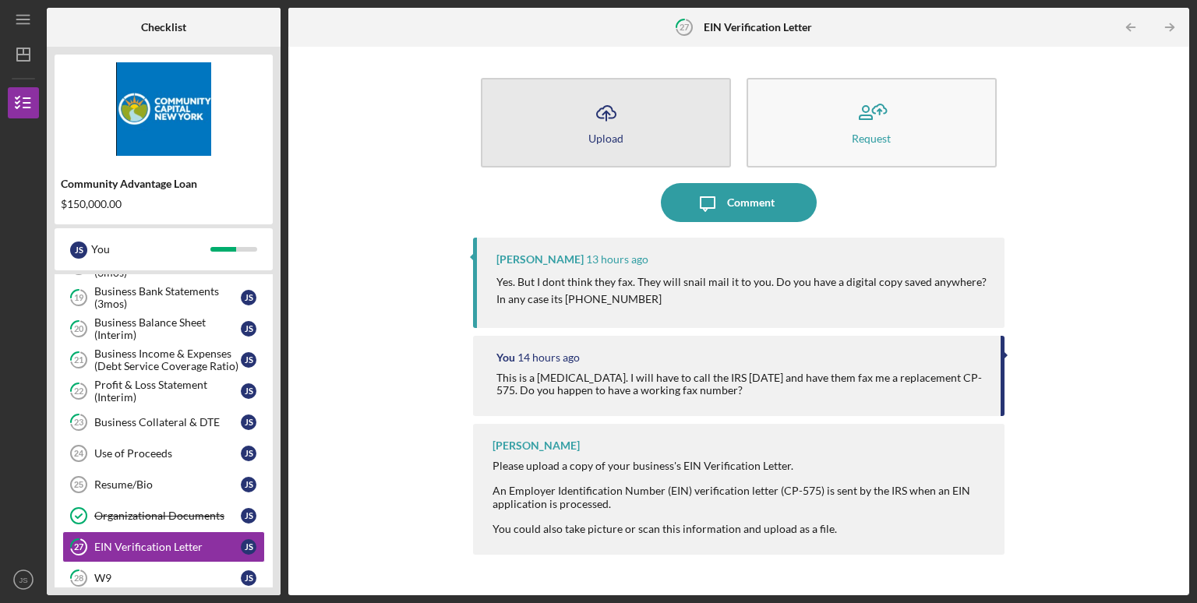
click at [596, 132] on div "Upload" at bounding box center [605, 138] width 35 height 12
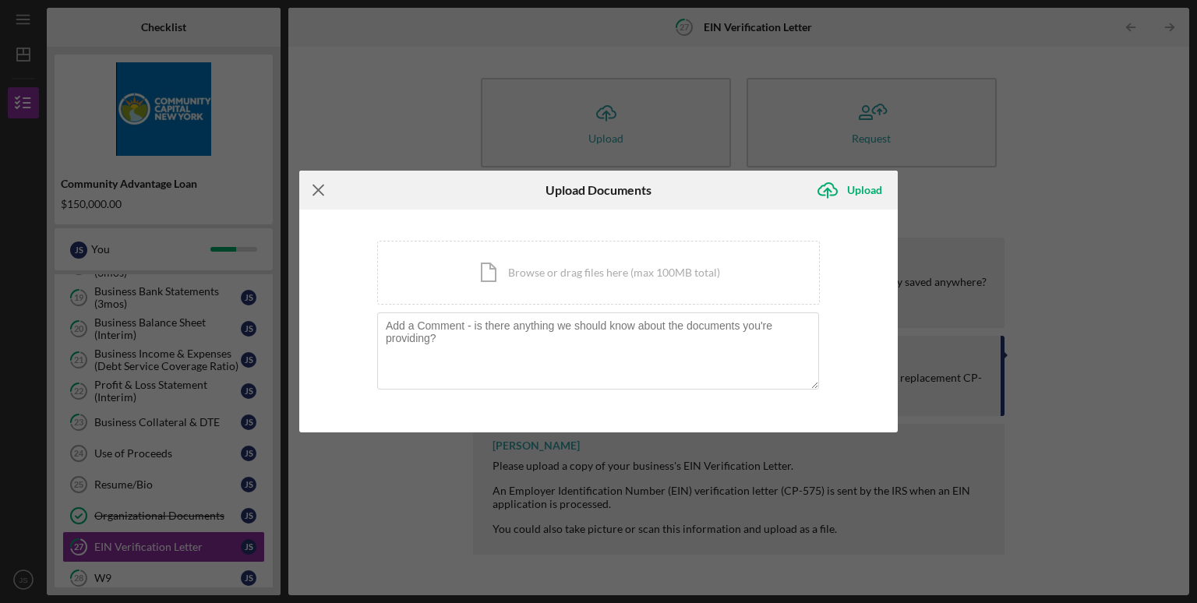
click at [323, 185] on line at bounding box center [318, 190] width 10 height 10
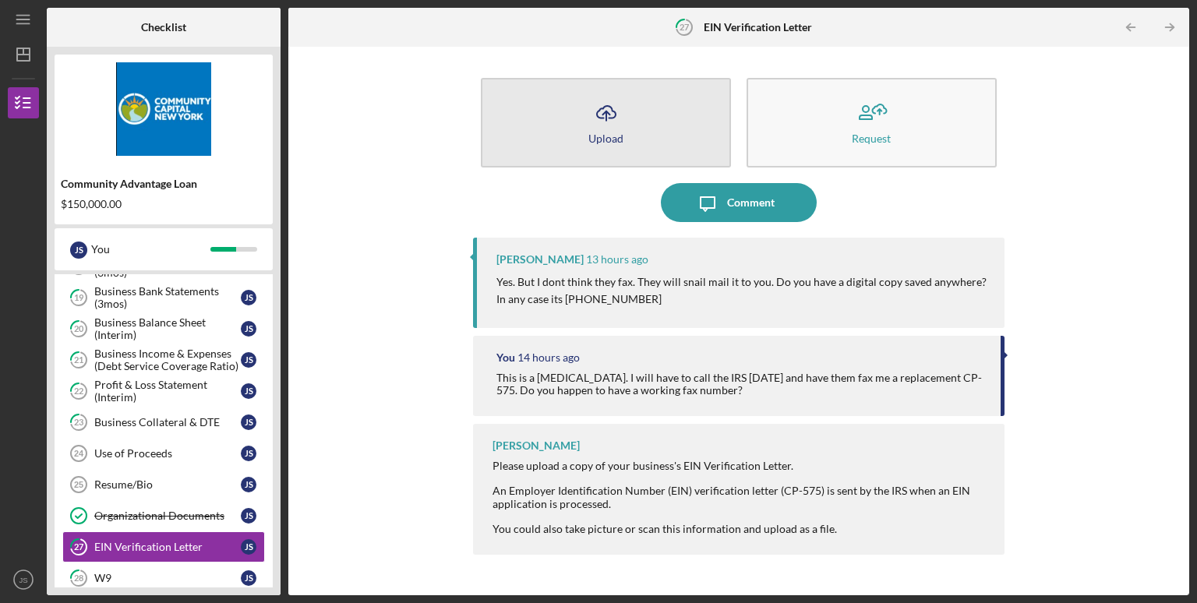
click at [583, 128] on button "Icon/Upload Upload" at bounding box center [606, 123] width 250 height 90
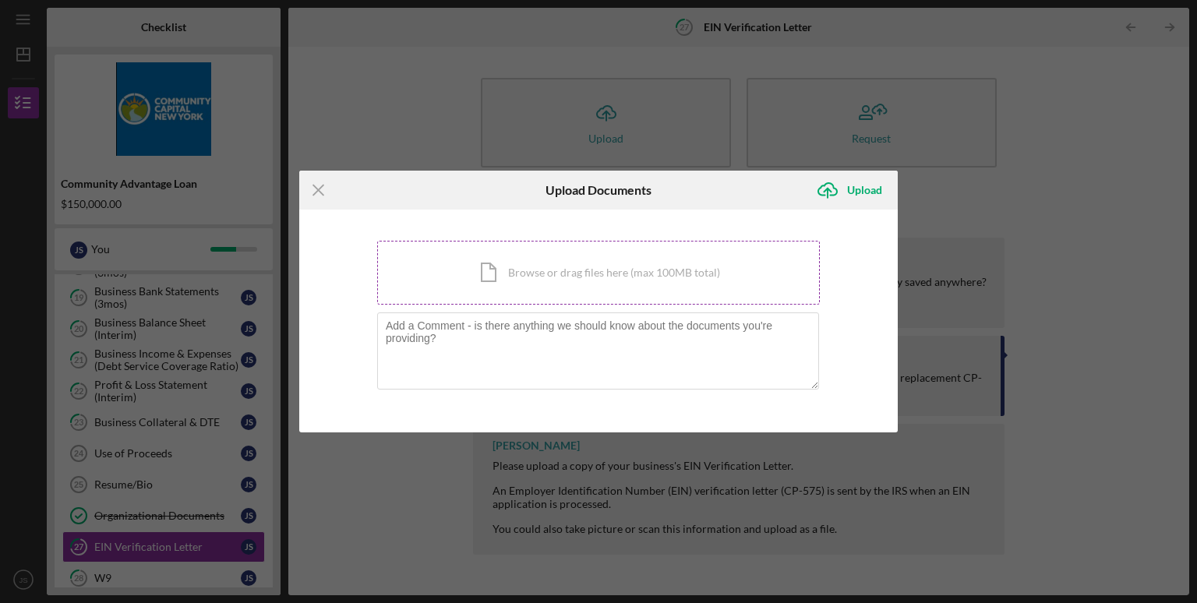
click at [486, 258] on div "Icon/Document Browse or drag files here (max 100MB total) Tap to choose files o…" at bounding box center [598, 273] width 443 height 64
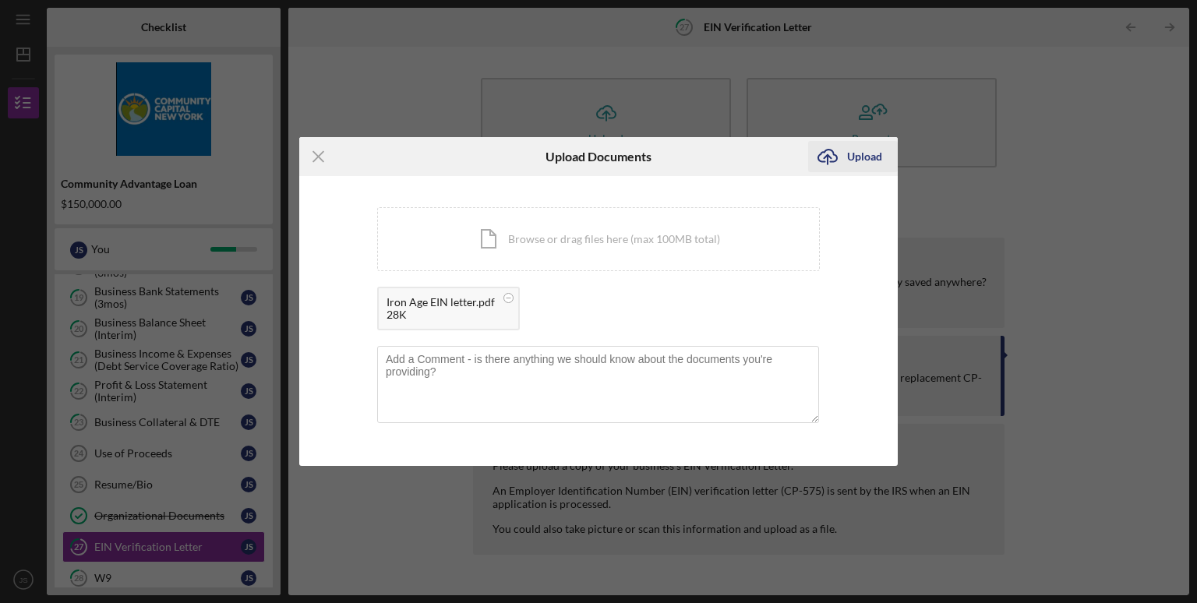
click at [813, 154] on icon "Icon/Upload" at bounding box center [827, 156] width 39 height 39
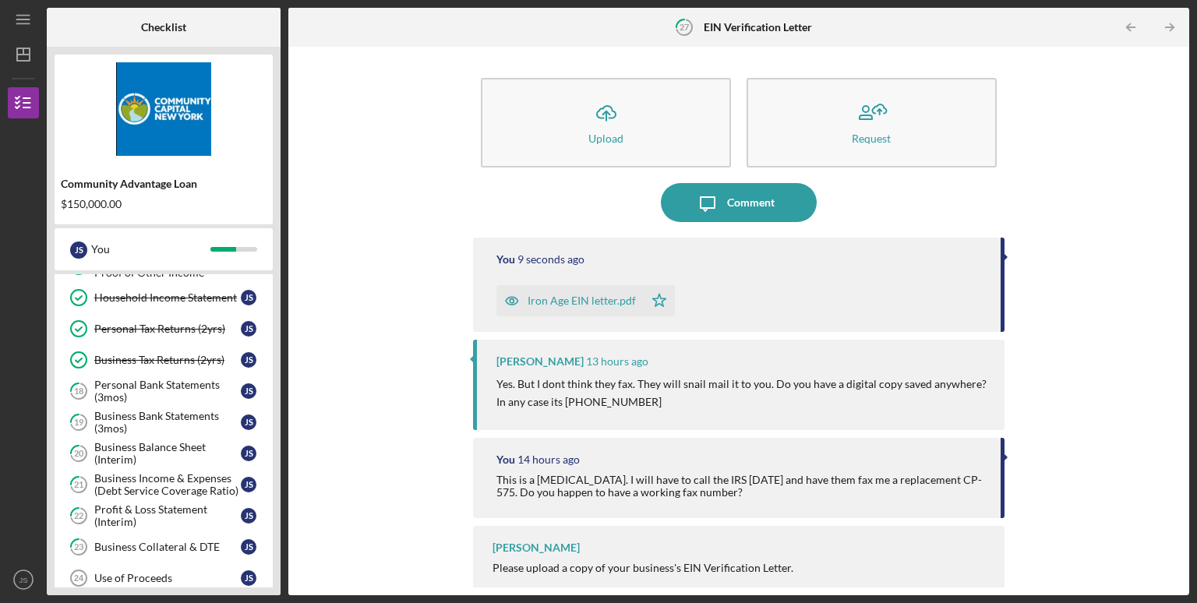
scroll to position [400, 0]
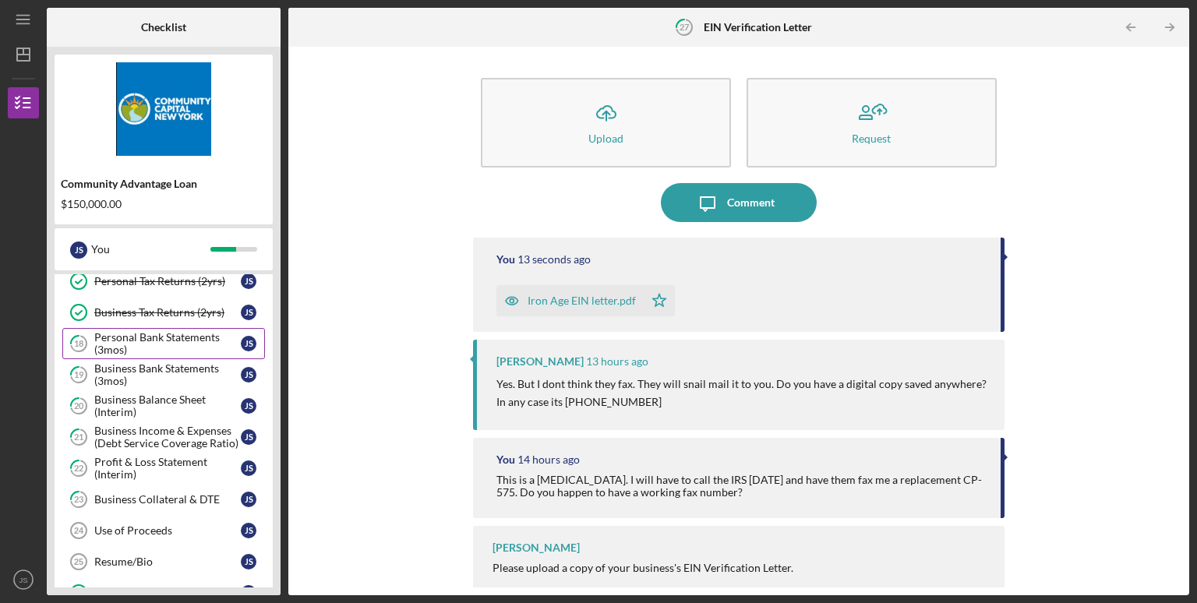
click at [155, 344] on div "Personal Bank Statements (3mos)" at bounding box center [167, 343] width 146 height 25
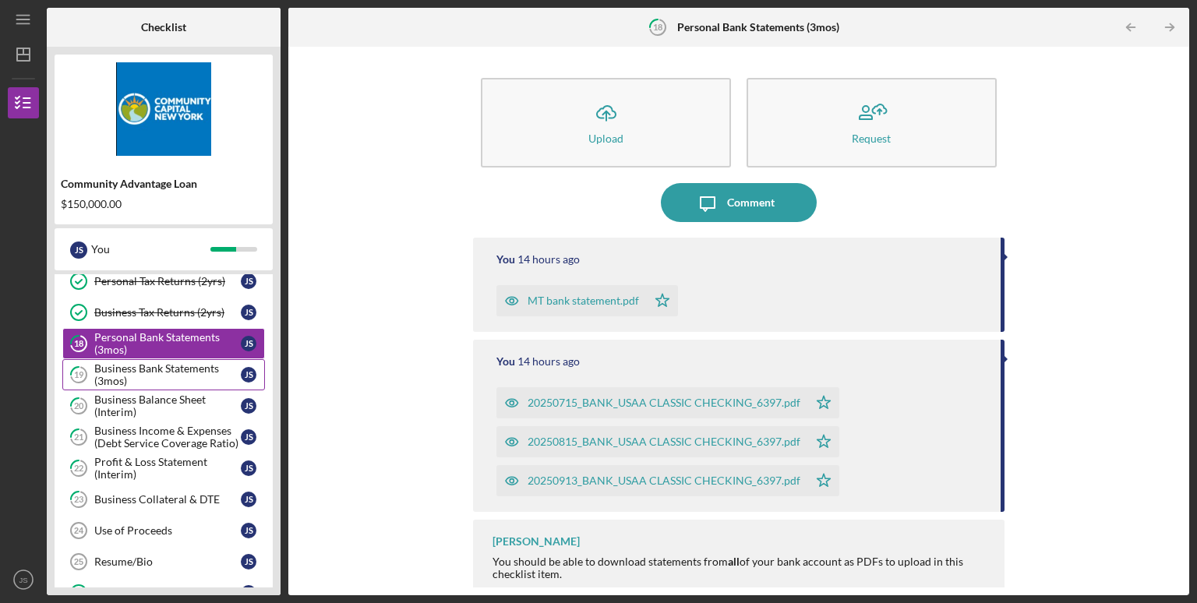
click at [150, 367] on div "Business Bank Statements (3mos)" at bounding box center [167, 374] width 146 height 25
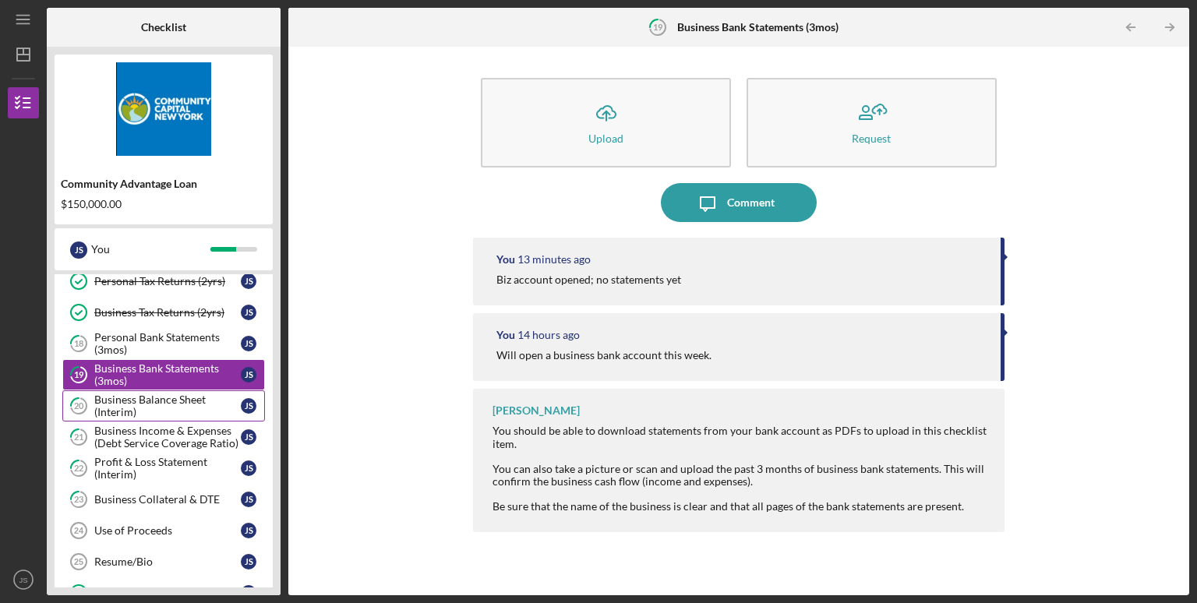
click at [150, 401] on div "Business Balance Sheet (Interim)" at bounding box center [167, 406] width 146 height 25
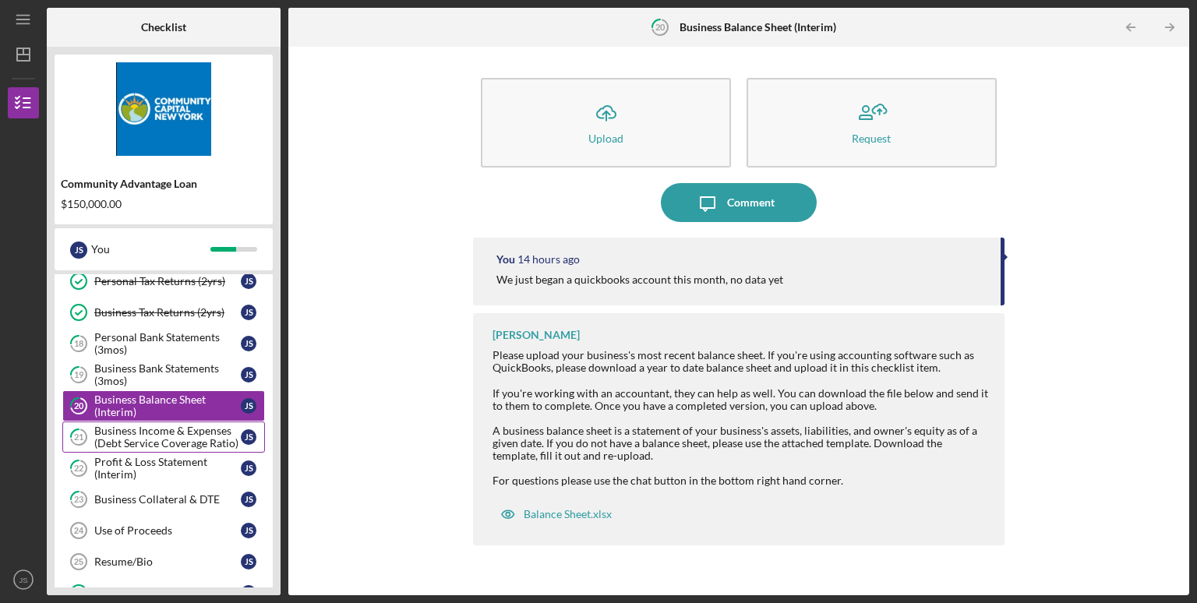
click at [153, 425] on div "Business Income & Expenses (Debt Service Coverage Ratio)" at bounding box center [167, 437] width 146 height 25
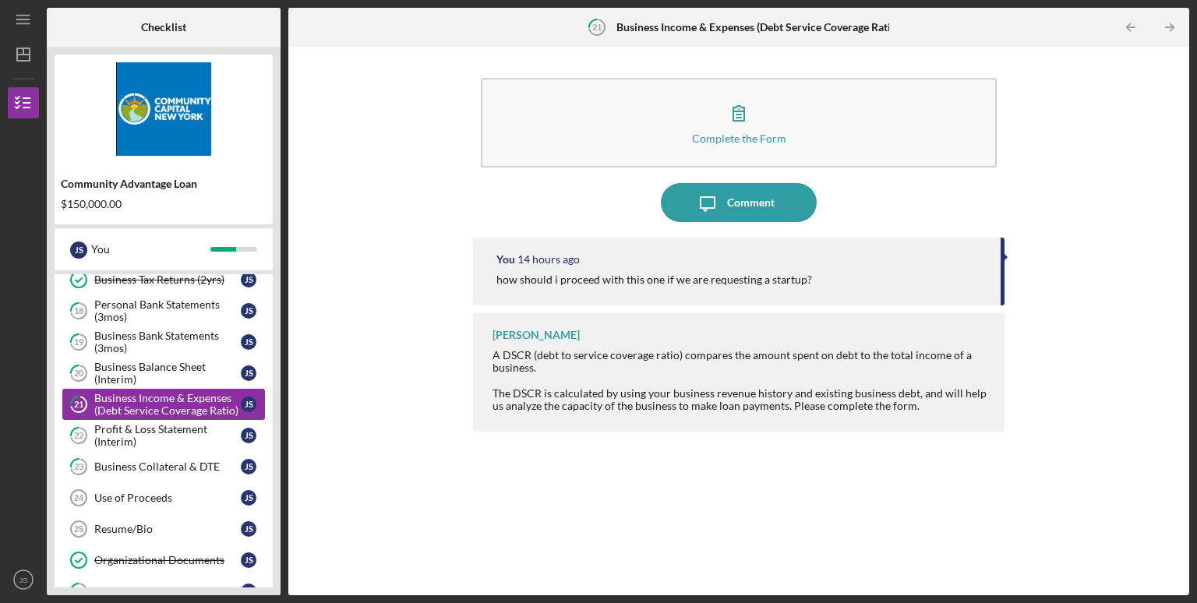
scroll to position [464, 0]
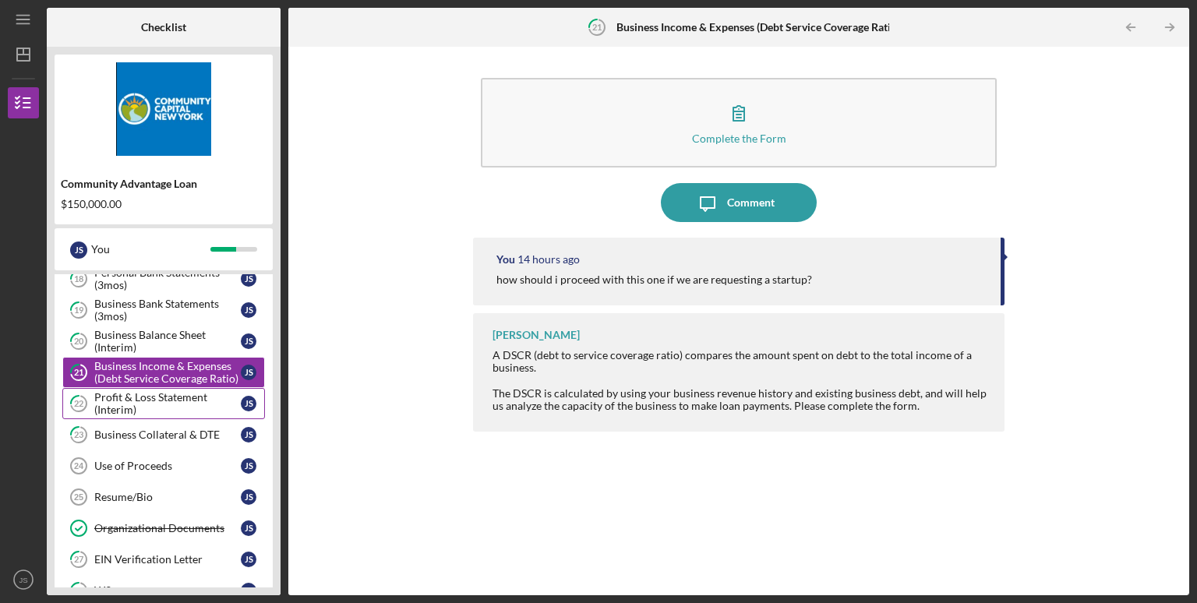
click at [153, 409] on div "Profit & Loss Statement (Interim)" at bounding box center [167, 403] width 146 height 25
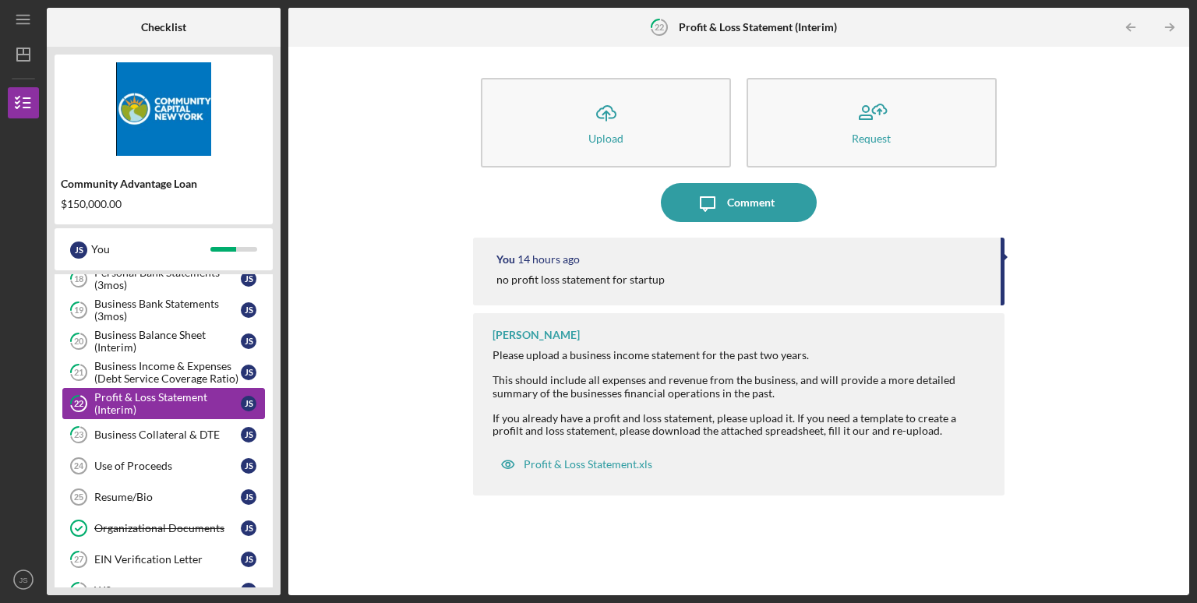
scroll to position [477, 0]
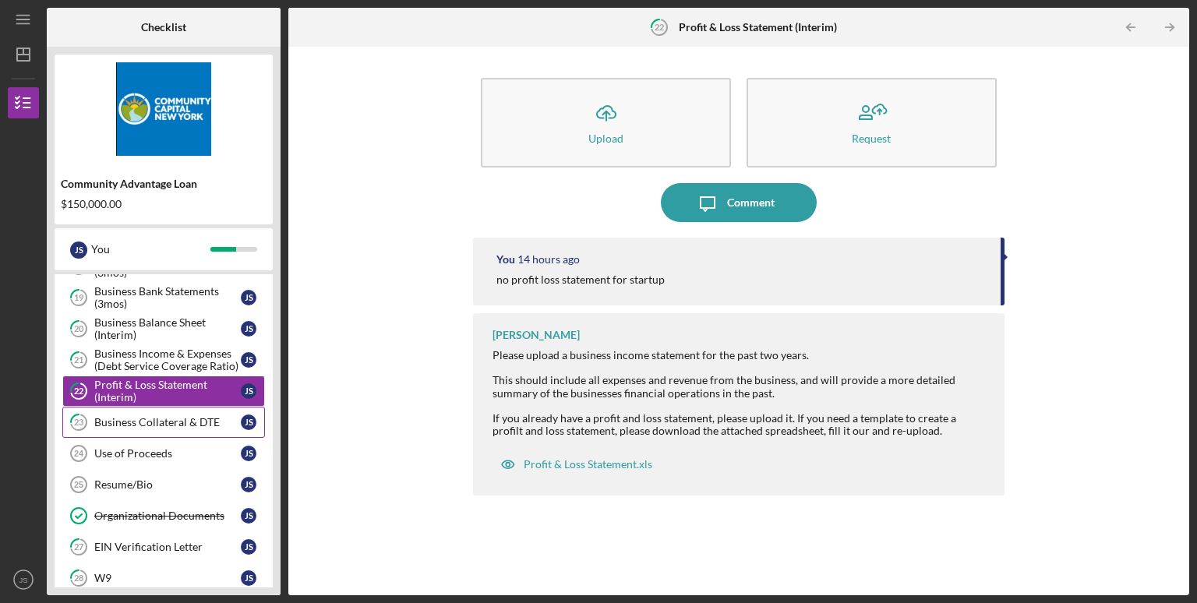
click at [151, 417] on div "Business Collateral & DTE" at bounding box center [167, 422] width 146 height 12
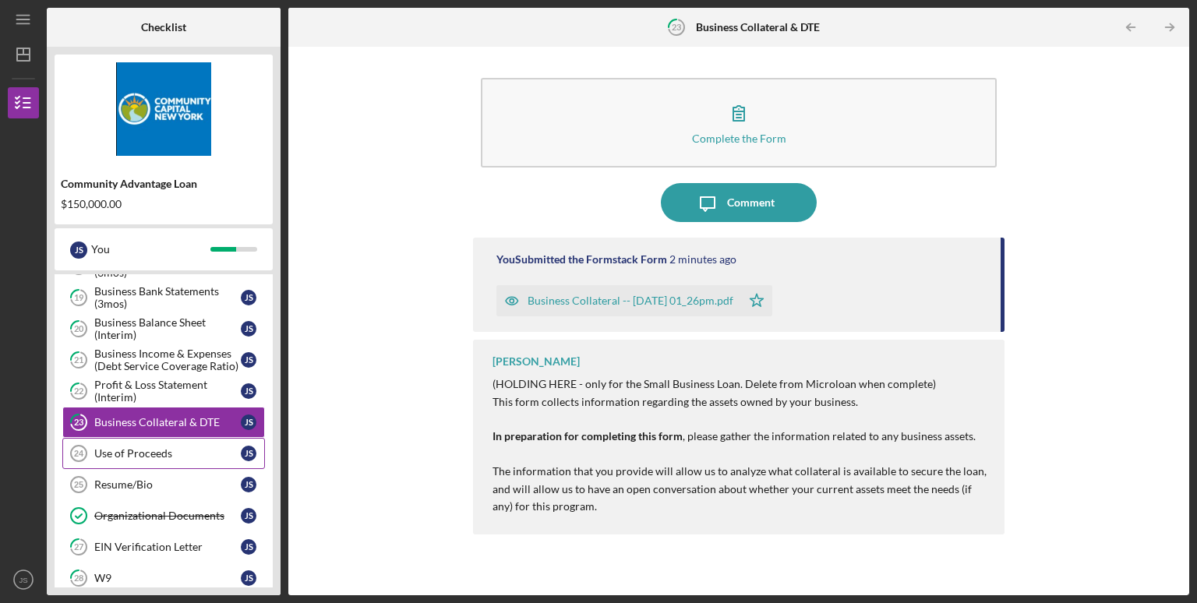
click at [153, 447] on div "Use of Proceeds" at bounding box center [167, 453] width 146 height 12
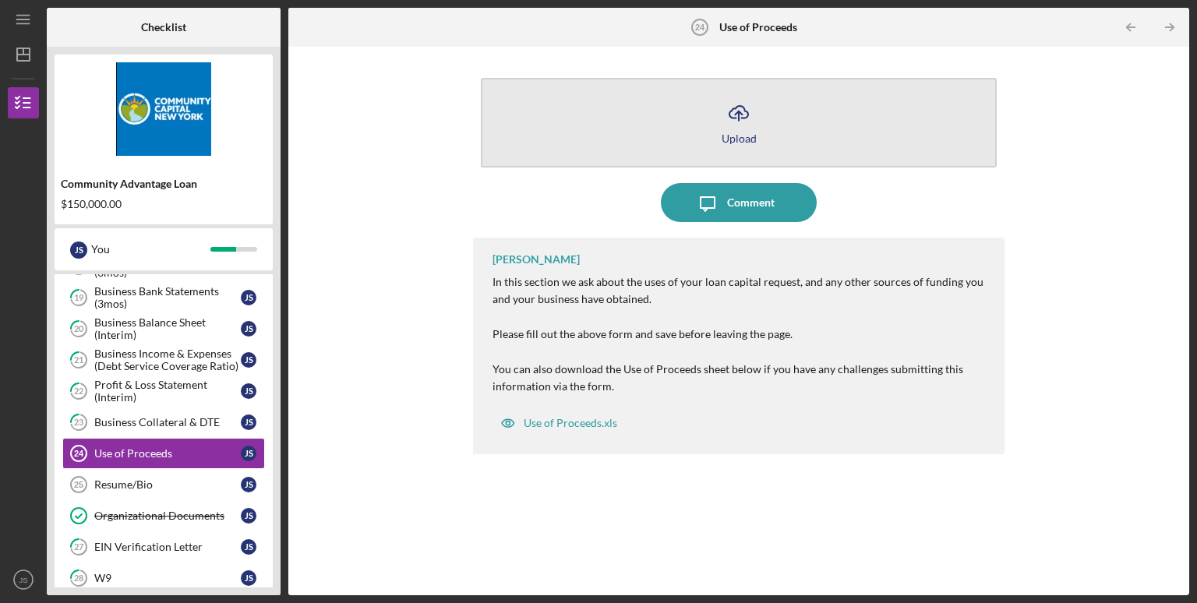
click at [694, 120] on button "Icon/Upload Upload" at bounding box center [739, 123] width 516 height 90
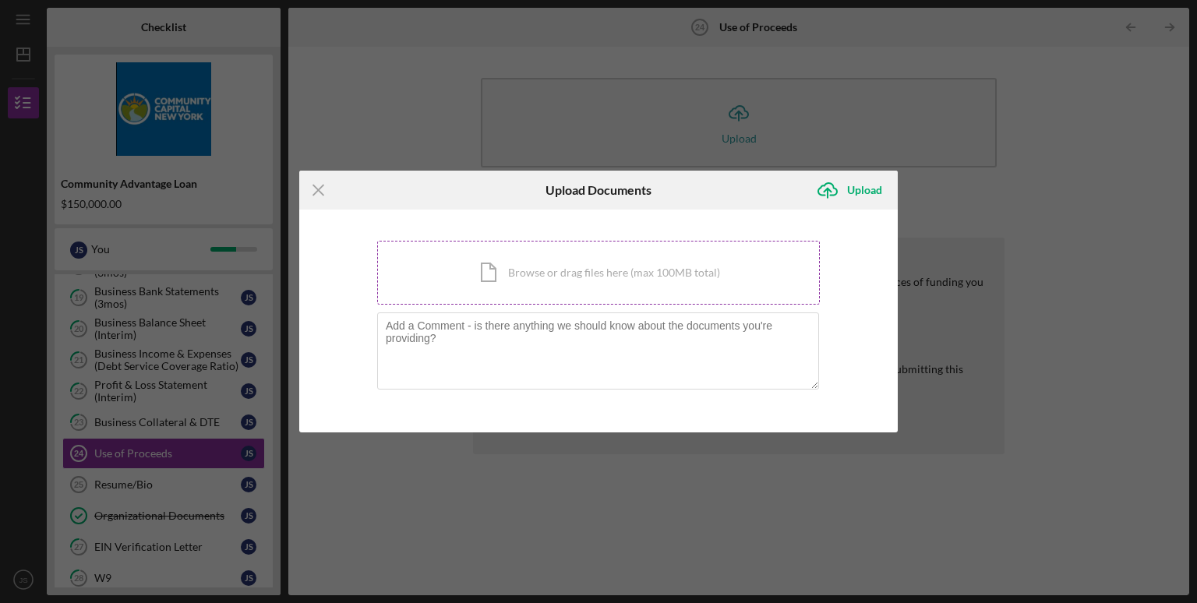
click at [567, 272] on div "Icon/Document Browse or drag files here (max 100MB total) Tap to choose files o…" at bounding box center [598, 273] width 443 height 64
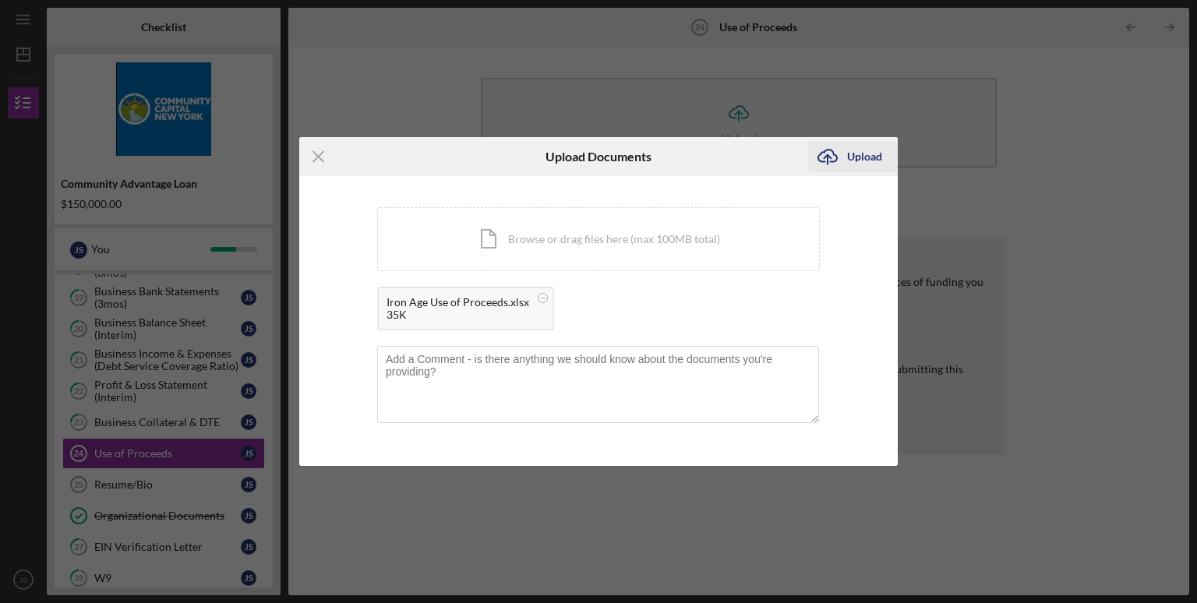
click at [863, 156] on div "Upload" at bounding box center [864, 156] width 35 height 31
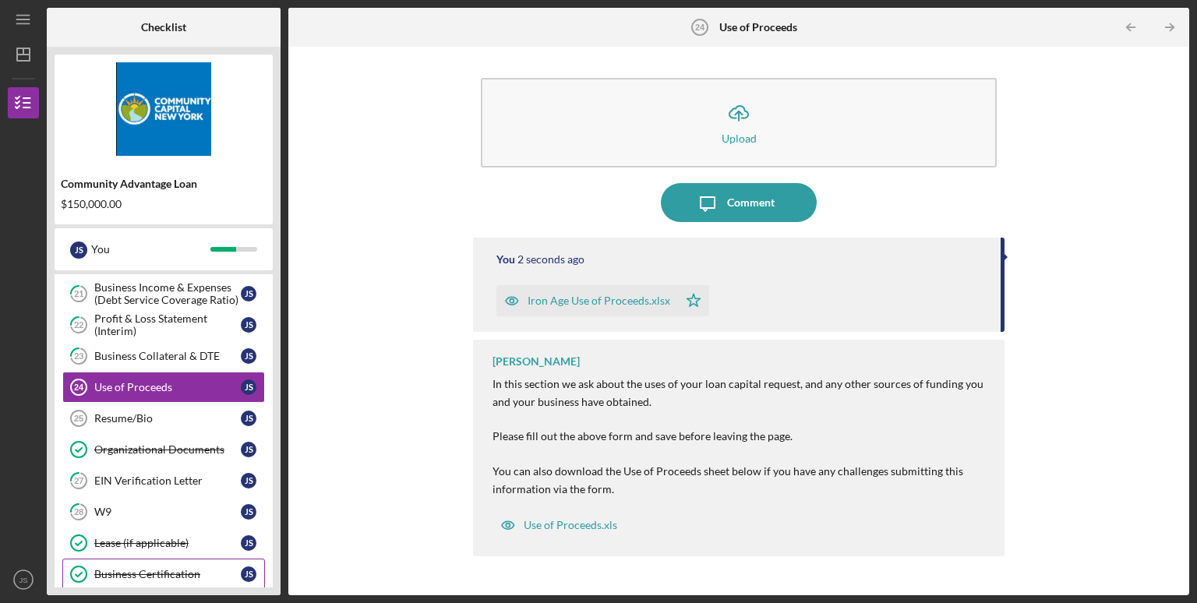
scroll to position [601, 0]
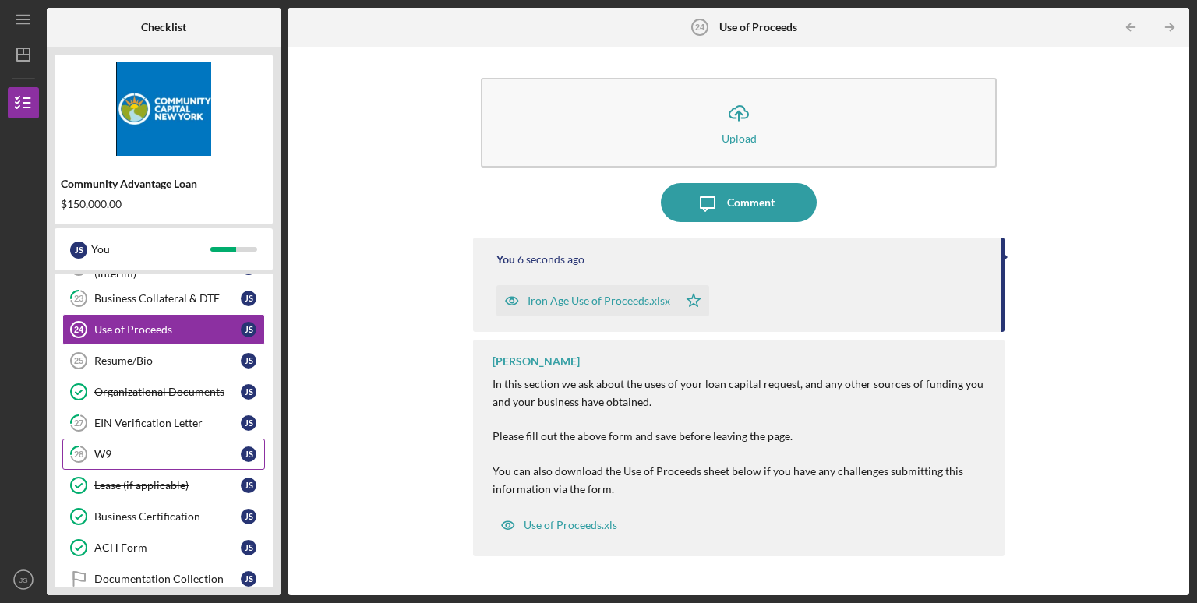
click at [173, 439] on link "28 W9 J S" at bounding box center [163, 454] width 203 height 31
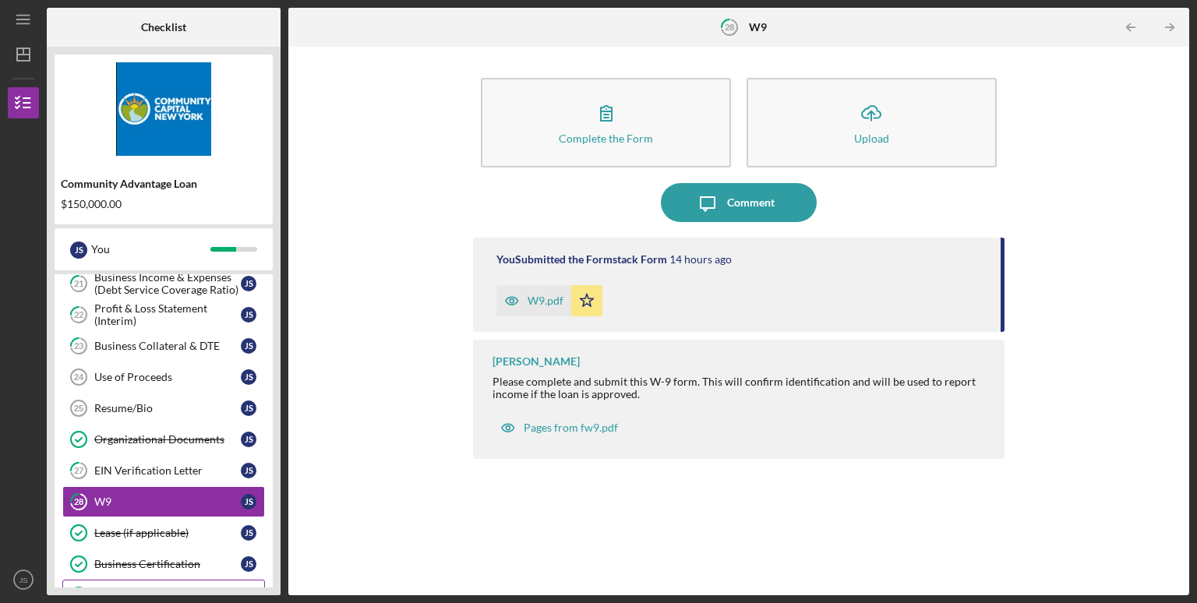
scroll to position [492, 0]
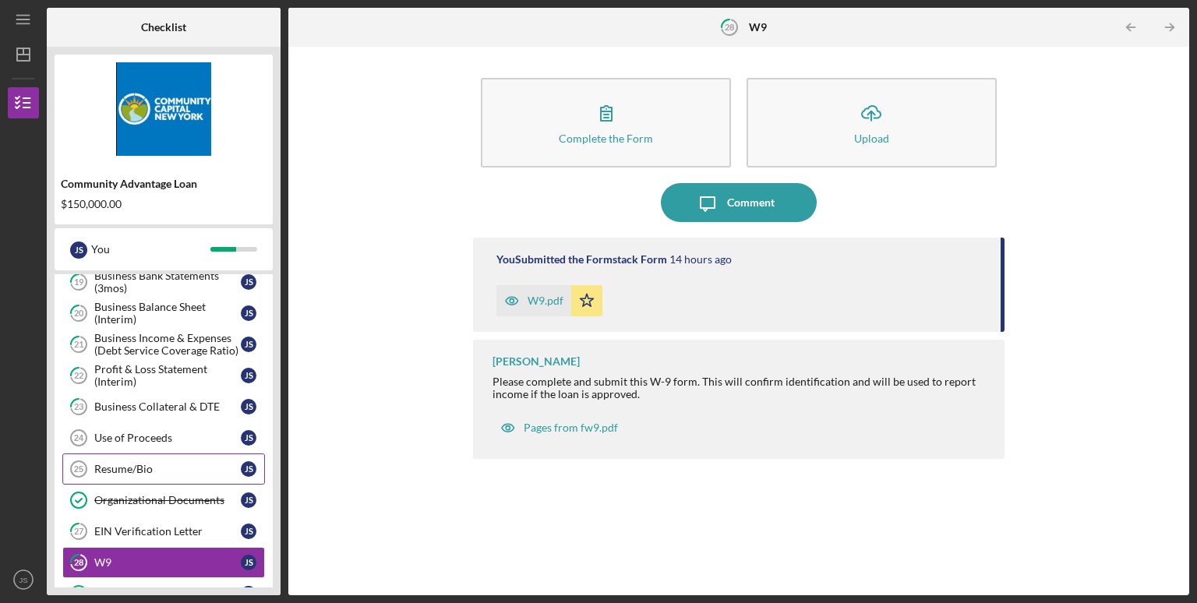
click at [147, 466] on div "Resume/Bio" at bounding box center [167, 469] width 146 height 12
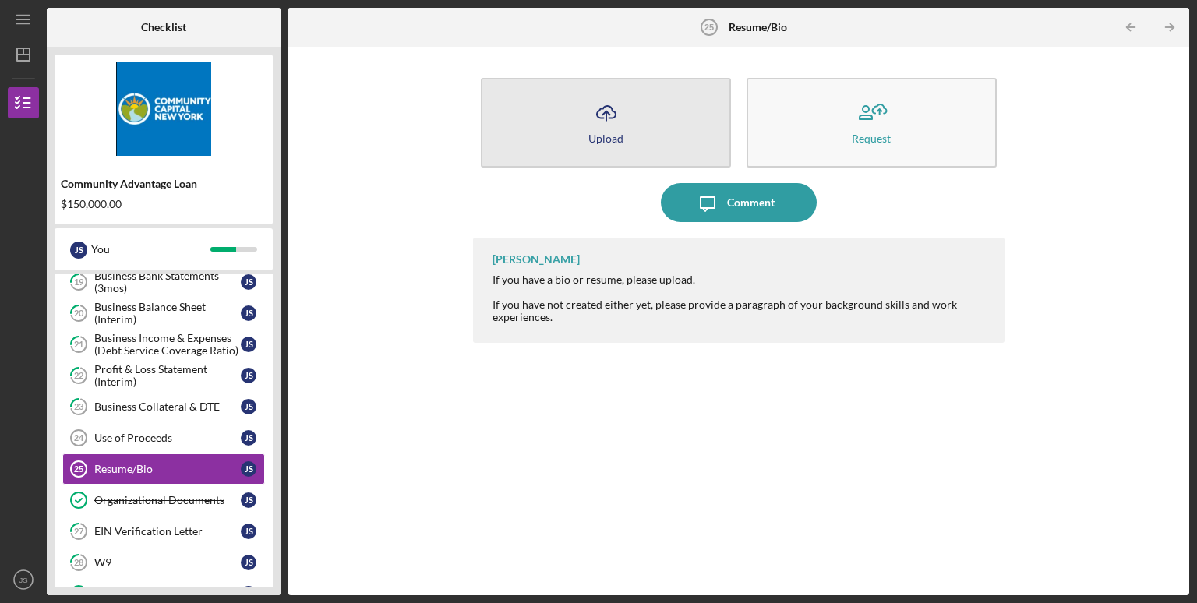
click at [622, 133] on div "Upload" at bounding box center [605, 138] width 35 height 12
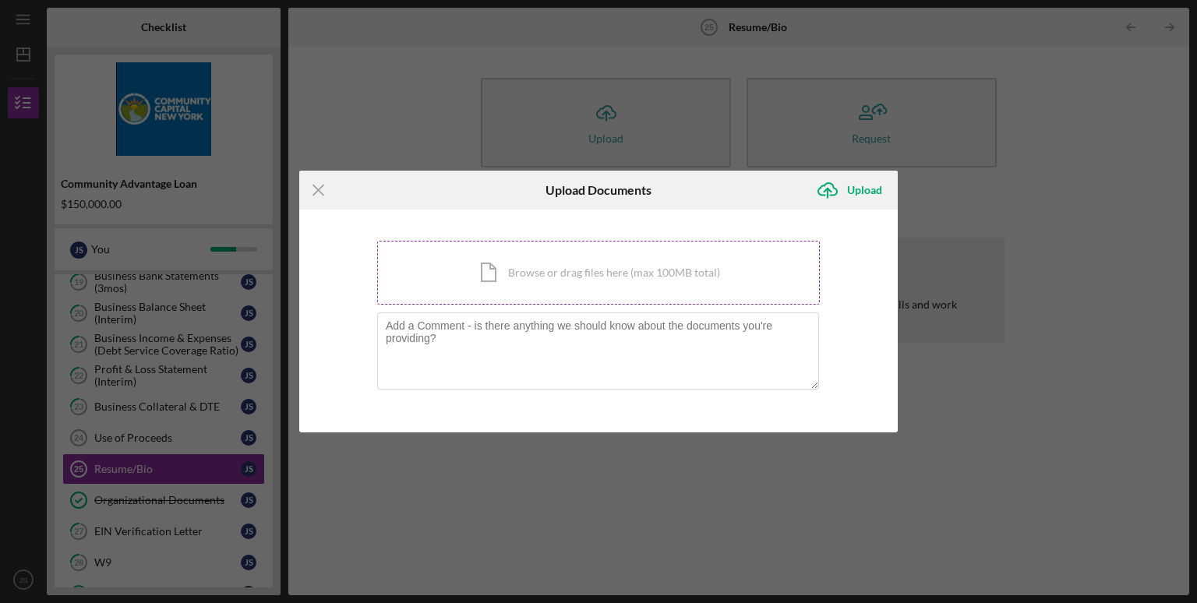
click at [571, 265] on div "Icon/Document Browse or drag files here (max 100MB total) Tap to choose files o…" at bounding box center [598, 273] width 443 height 64
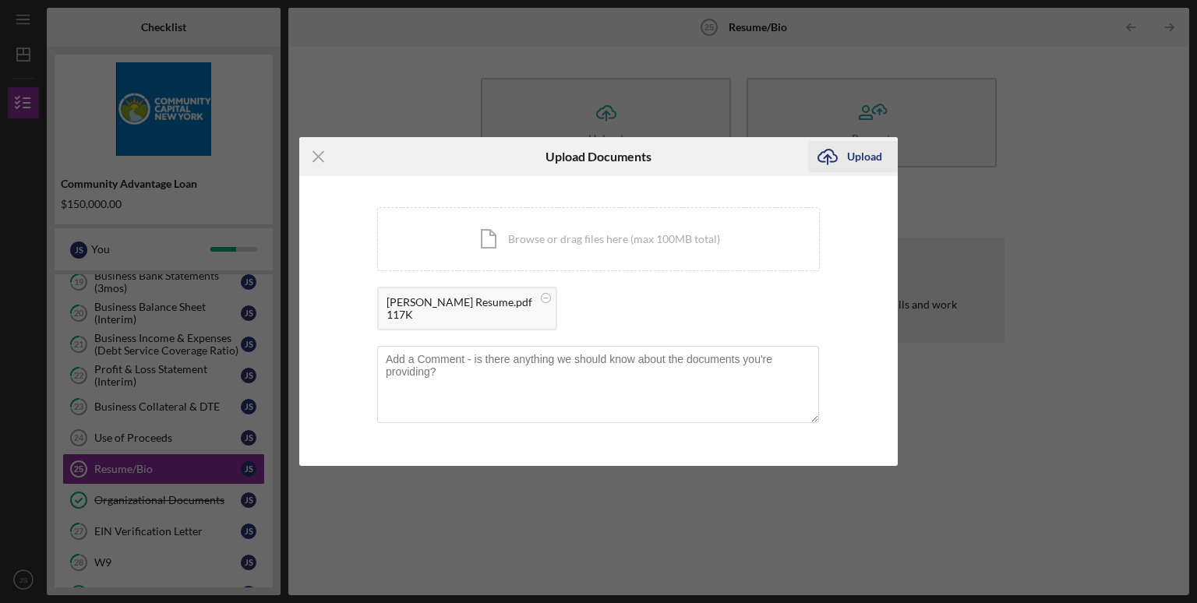
click at [852, 154] on div "Upload" at bounding box center [864, 156] width 35 height 31
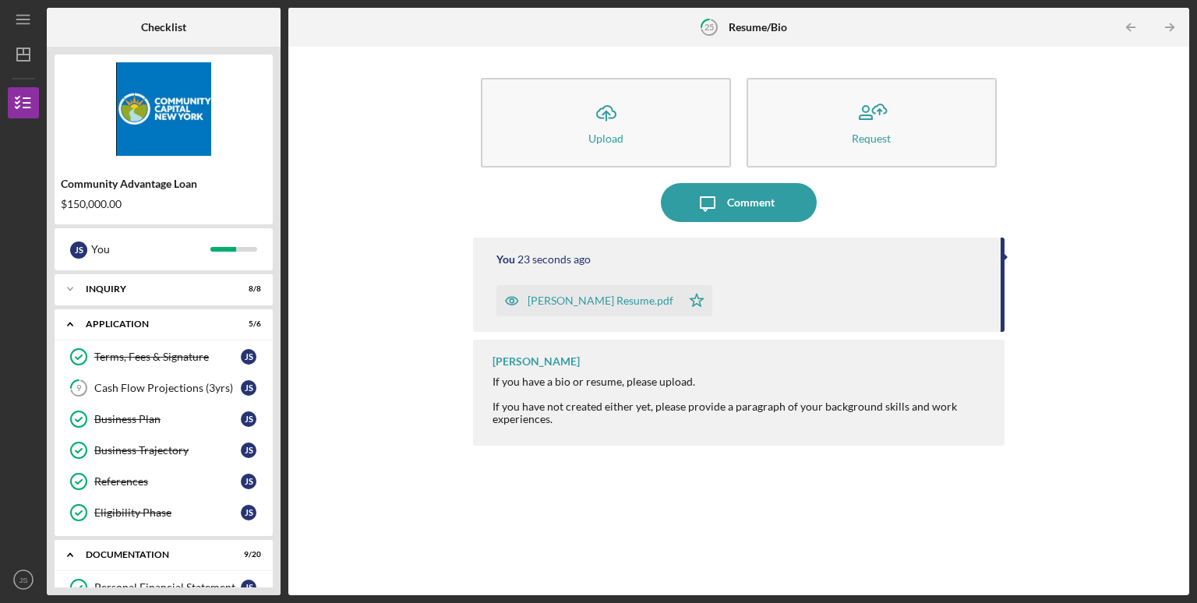
click at [316, 410] on div "Icon/Upload Upload Request Icon/Message Comment You 23 seconds ago Santana Resu…" at bounding box center [738, 321] width 885 height 533
click at [418, 517] on div "Icon/Upload Upload Request Icon/Message Comment You 27 seconds ago Santana Resu…" at bounding box center [738, 321] width 885 height 533
click at [401, 367] on div "Icon/Upload Upload Request Icon/Message Comment You 34 seconds ago Santana Resu…" at bounding box center [738, 321] width 885 height 533
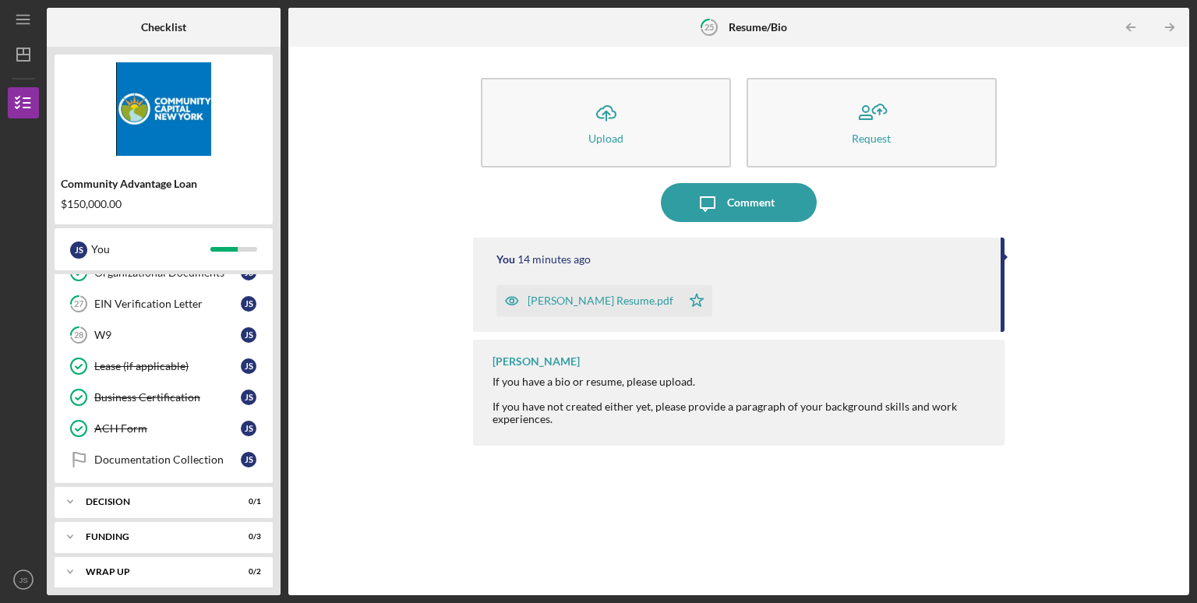
scroll to position [447, 0]
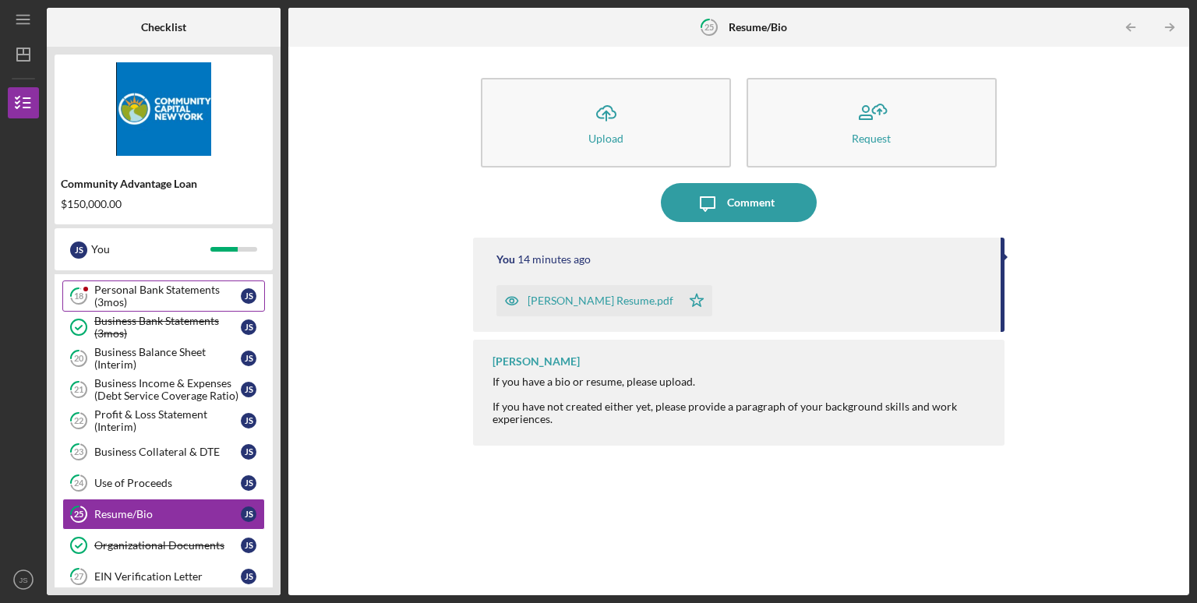
click at [152, 291] on div "Personal Bank Statements (3mos)" at bounding box center [167, 296] width 146 height 25
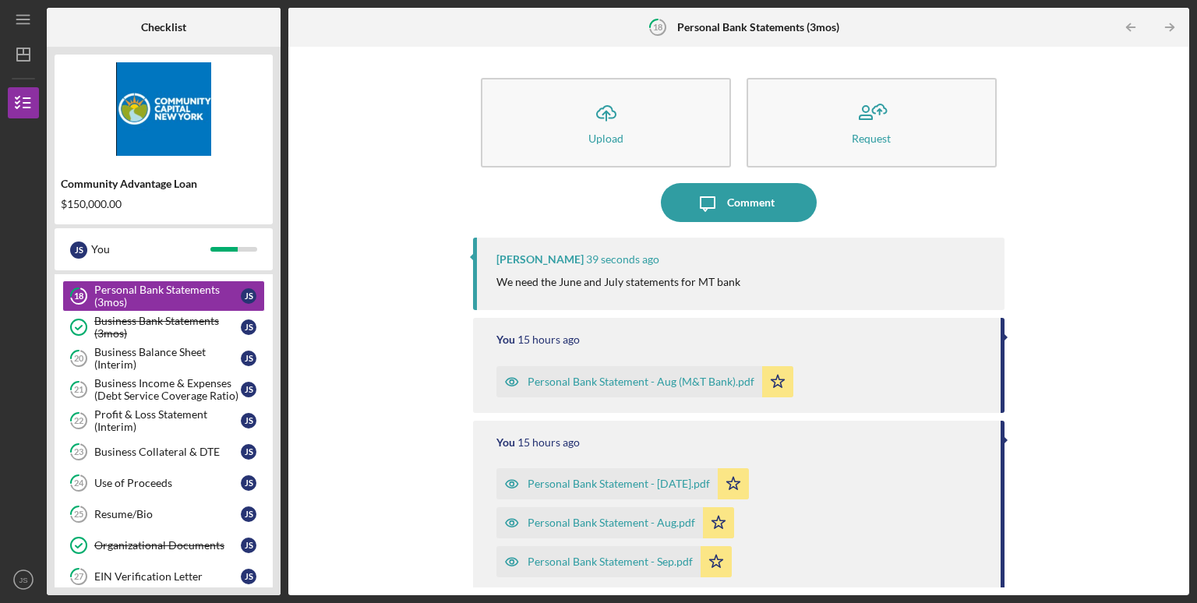
click at [608, 288] on p "We need the June and July statements for MT bank" at bounding box center [618, 282] width 244 height 17
click at [609, 288] on p "We need the June and July statements for MT bank" at bounding box center [618, 282] width 244 height 17
click at [736, 205] on div "Comment" at bounding box center [751, 202] width 48 height 39
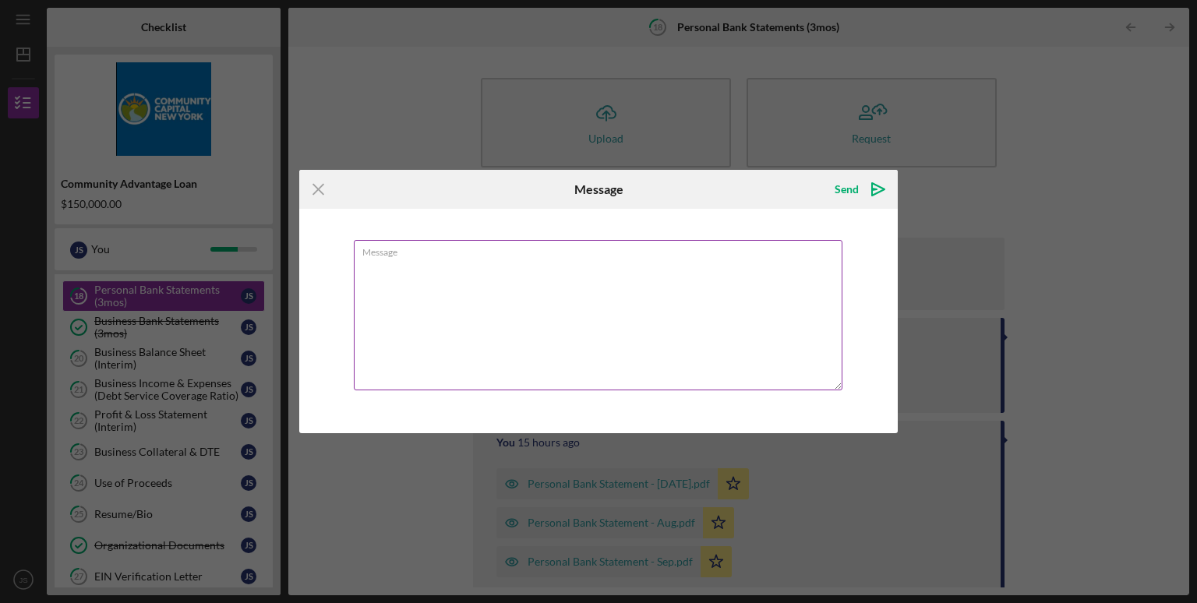
click at [559, 312] on textarea "Message" at bounding box center [598, 315] width 489 height 150
type textarea "m"
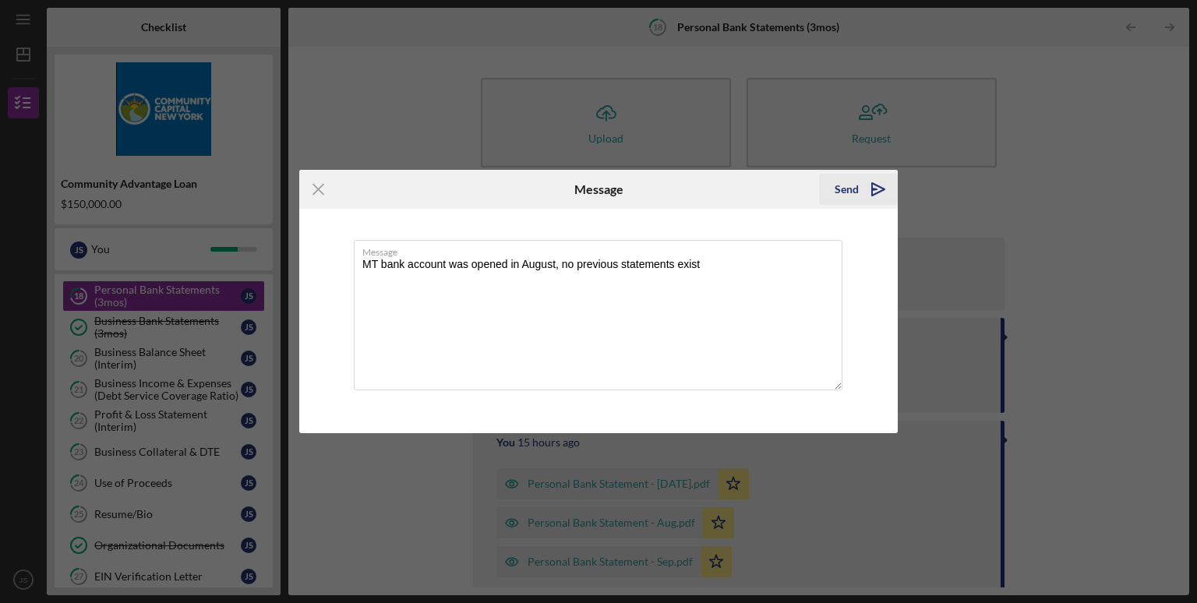
type textarea "MT bank account was opened in August, no previous statements exist"
click at [860, 184] on icon "Icon/icon-invite-send" at bounding box center [878, 189] width 39 height 39
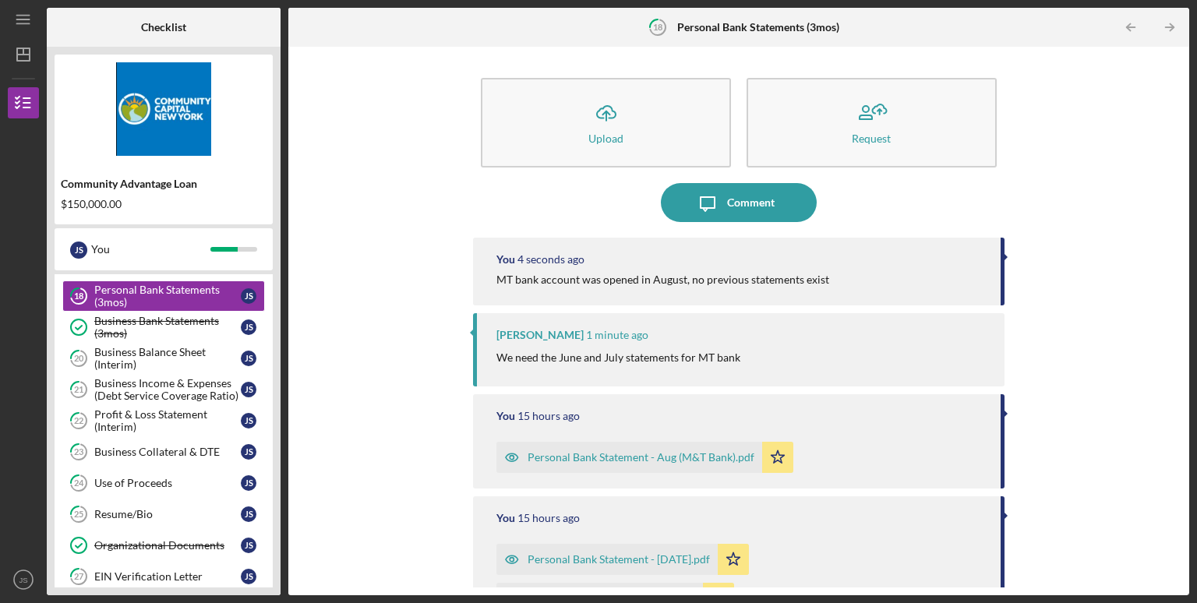
click at [431, 323] on div "Icon/Upload Upload Request Icon/Message Comment You 4 seconds ago MT bank accou…" at bounding box center [738, 321] width 885 height 533
click at [196, 379] on div "Business Income & Expenses (Debt Service Coverage Ratio)" at bounding box center [167, 389] width 146 height 25
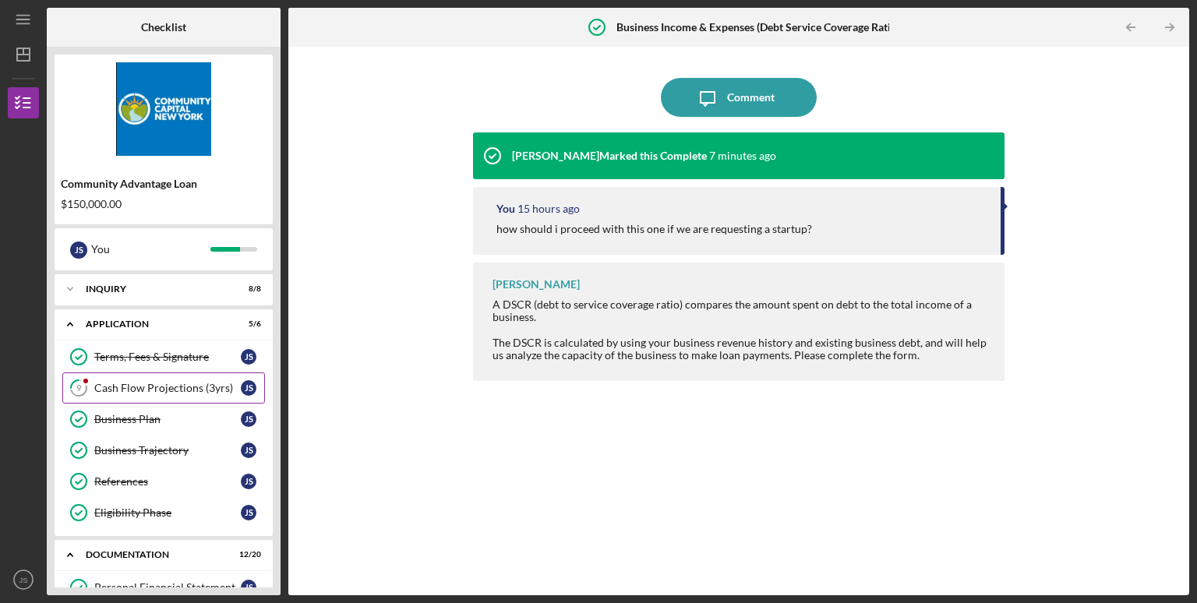
click at [130, 401] on link "9 Cash Flow Projections (3yrs) J S" at bounding box center [163, 387] width 203 height 31
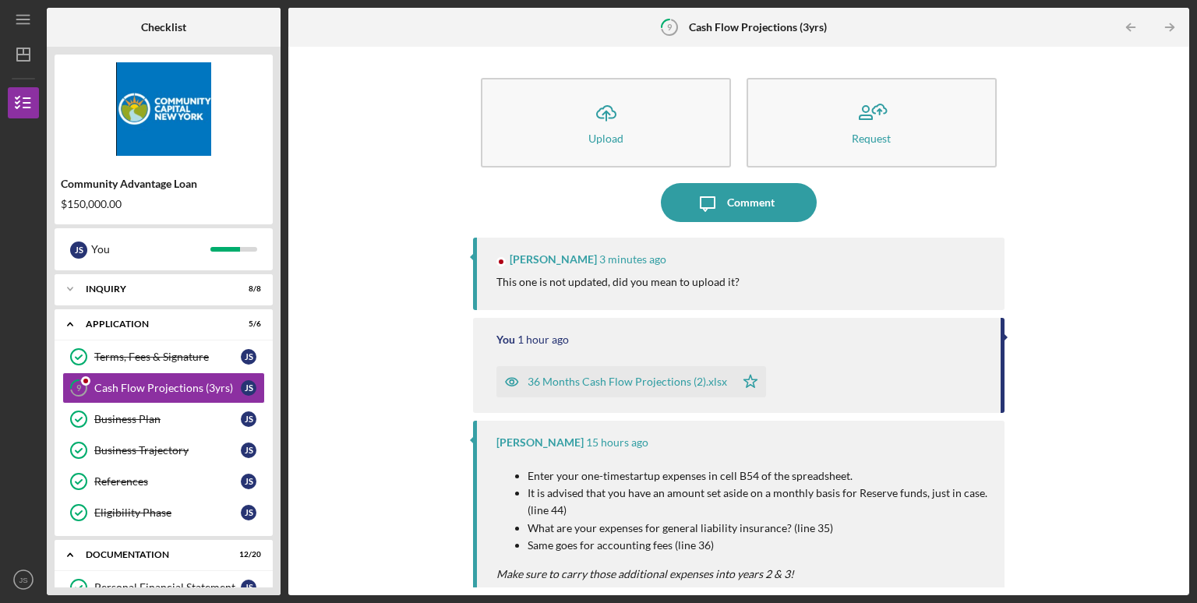
click at [664, 296] on div "[PERSON_NAME] 3 minutes ago This one is not updated, did you mean to upload it?" at bounding box center [738, 274] width 531 height 72
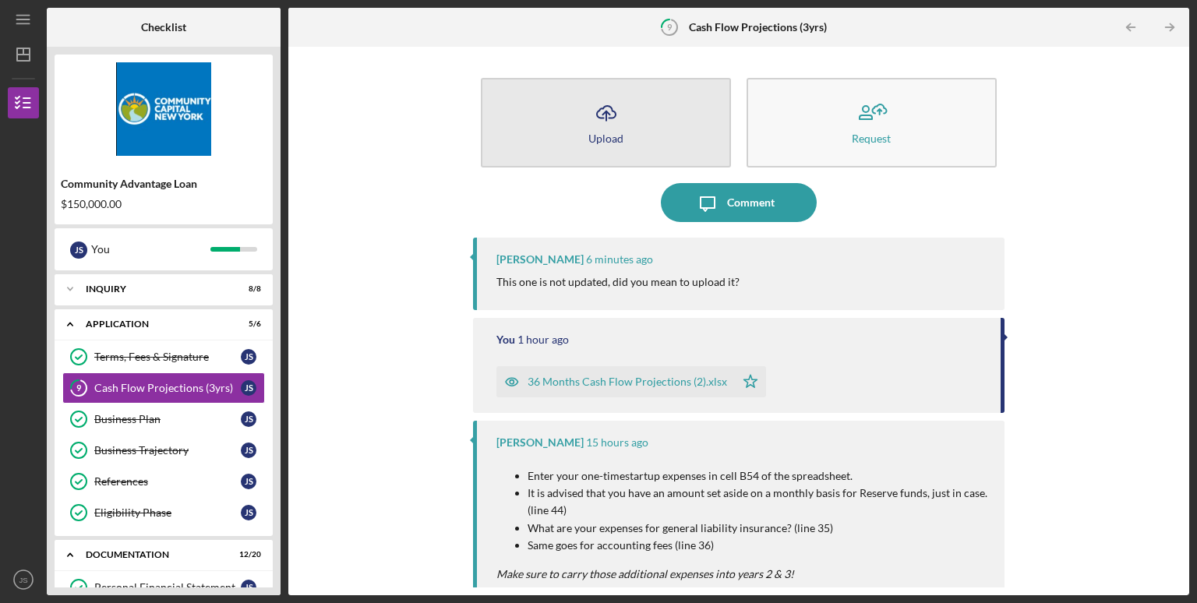
click at [578, 119] on button "Icon/Upload Upload" at bounding box center [606, 123] width 250 height 90
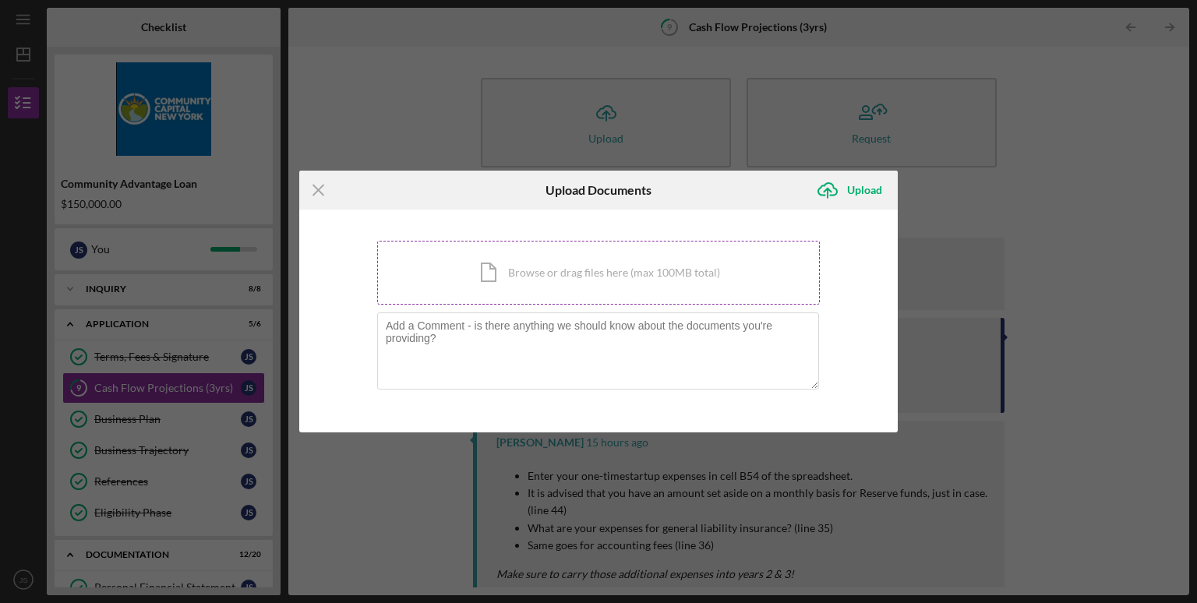
click at [609, 288] on div "Icon/Document Browse or drag files here (max 100MB total) Tap to choose files o…" at bounding box center [598, 273] width 443 height 64
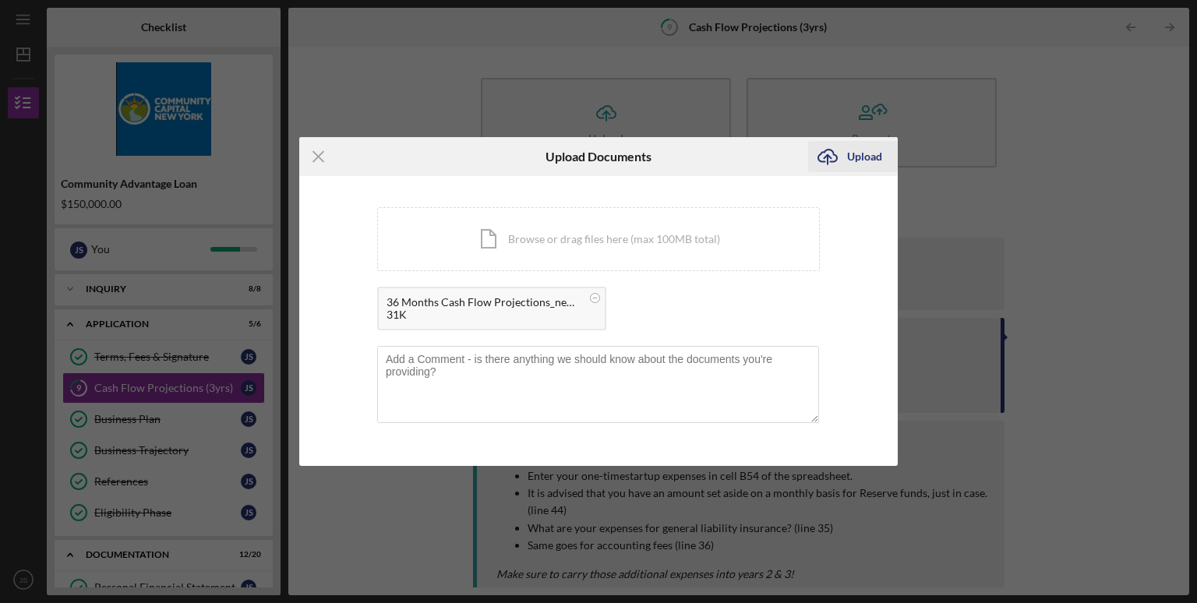
click at [870, 157] on div "Upload" at bounding box center [864, 156] width 35 height 31
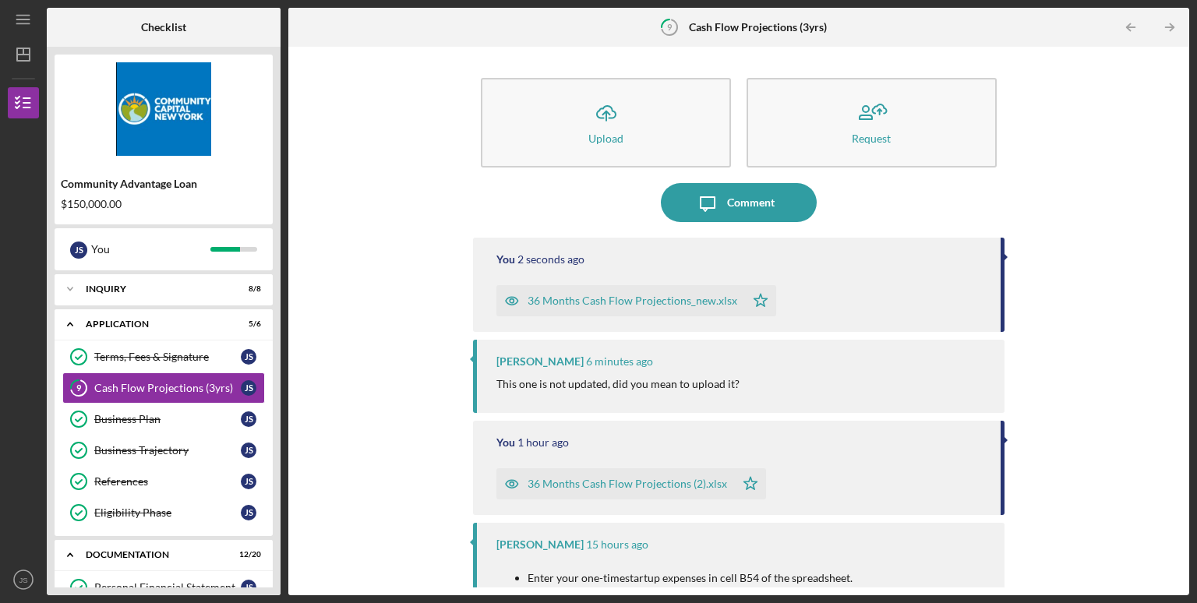
click at [542, 486] on div "36 Months Cash Flow Projections (2).xlsx" at bounding box center [627, 484] width 199 height 12
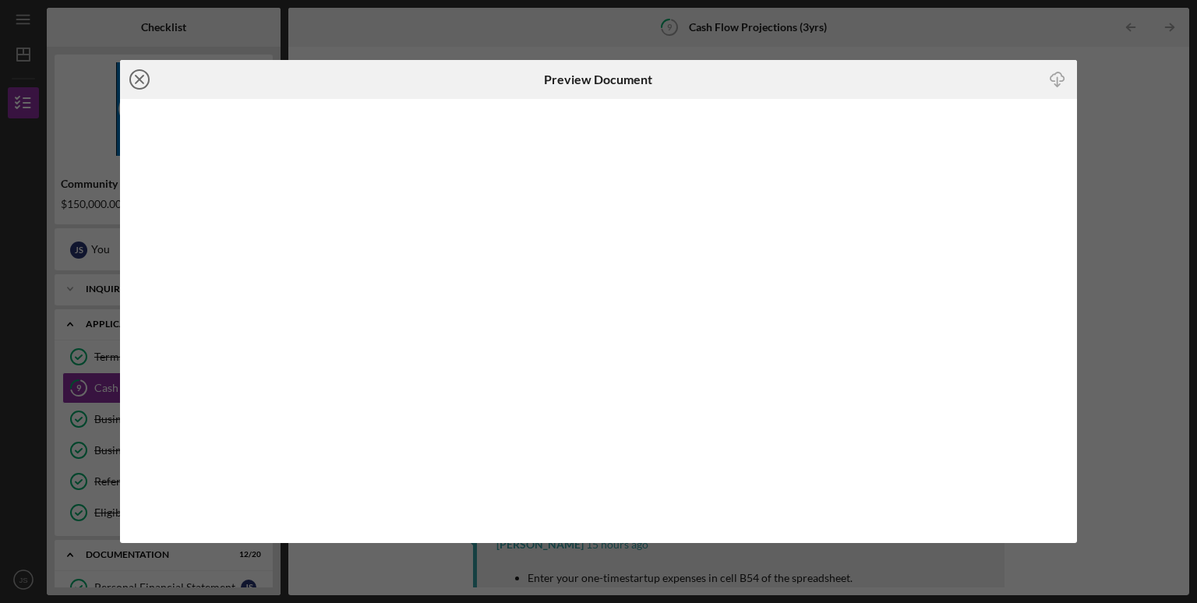
click at [130, 77] on circle at bounding box center [139, 79] width 19 height 19
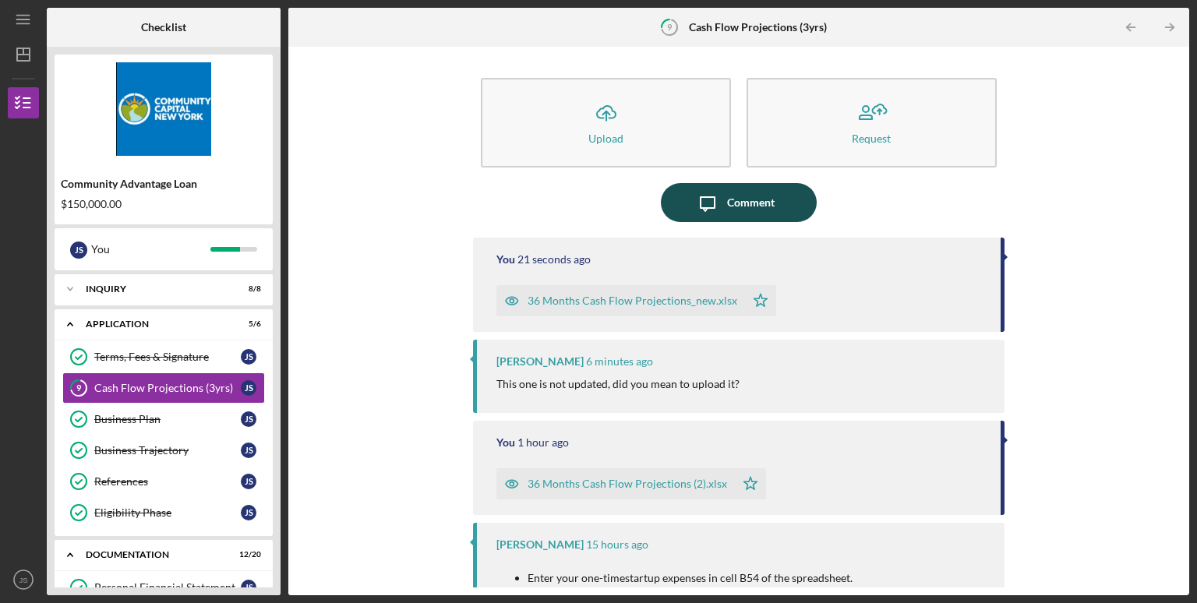
click at [722, 206] on icon "Icon/Message" at bounding box center [707, 202] width 39 height 39
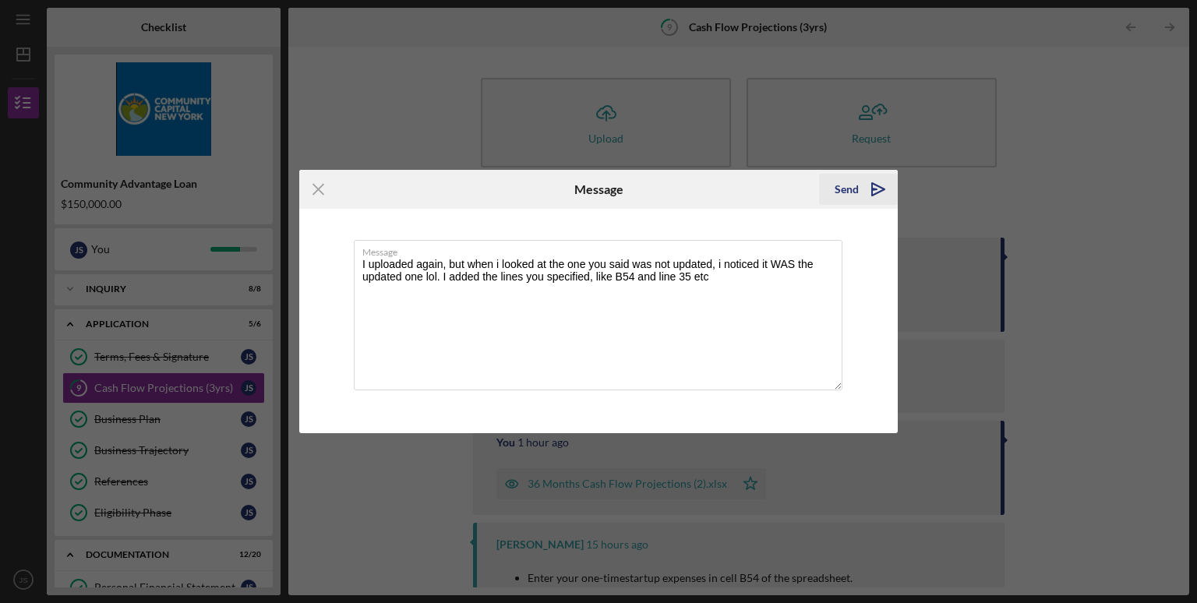
type textarea "I uploaded again, but when i looked at the one you said was not updated, i noti…"
click at [845, 192] on div "Send" at bounding box center [847, 189] width 24 height 31
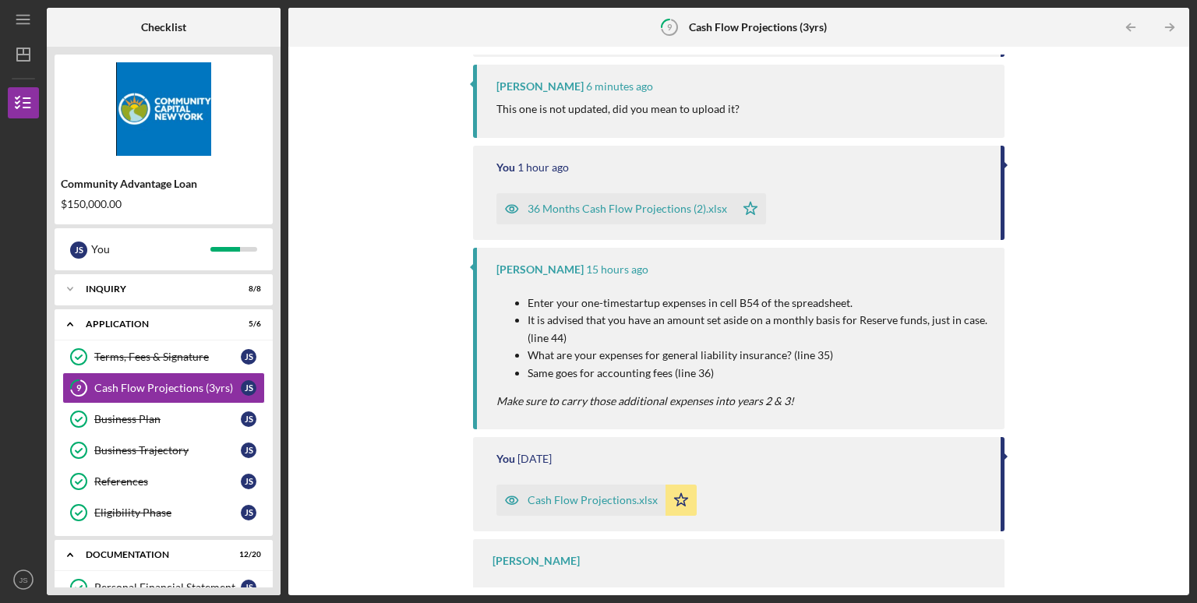
scroll to position [393, 0]
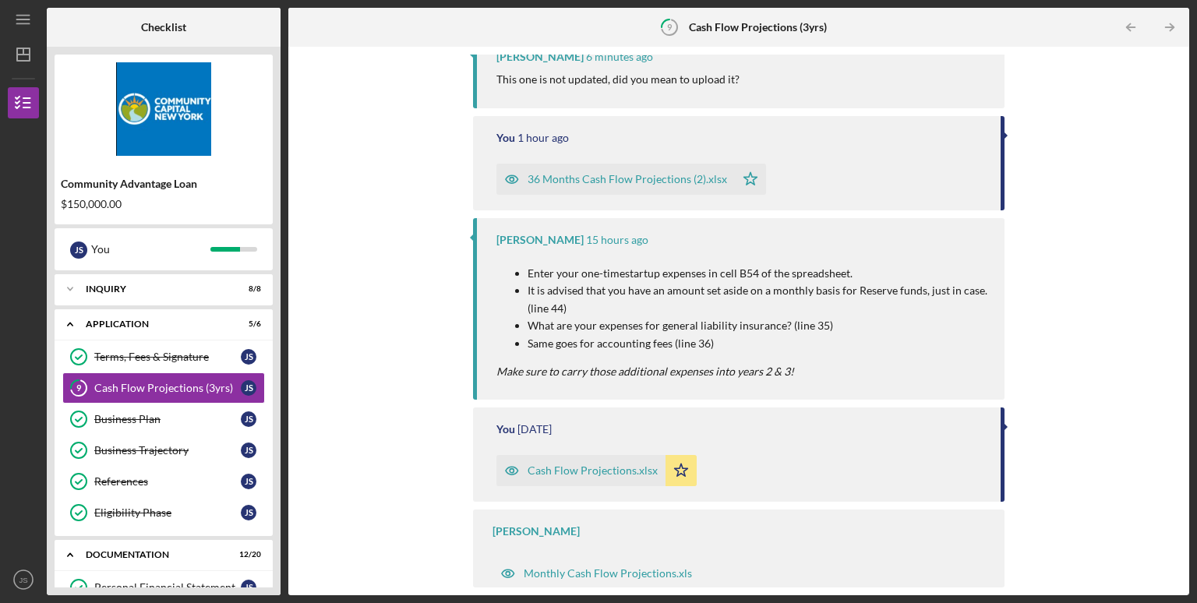
click at [639, 179] on div "36 Months Cash Flow Projections (2).xlsx" at bounding box center [627, 179] width 199 height 12
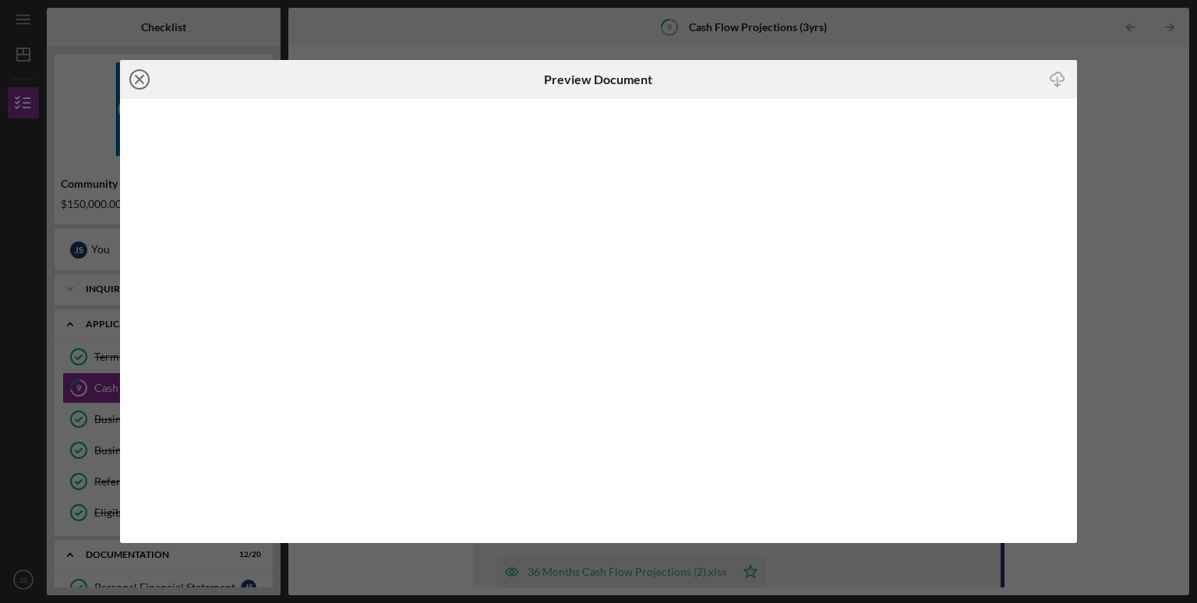
click at [130, 79] on circle at bounding box center [139, 79] width 19 height 19
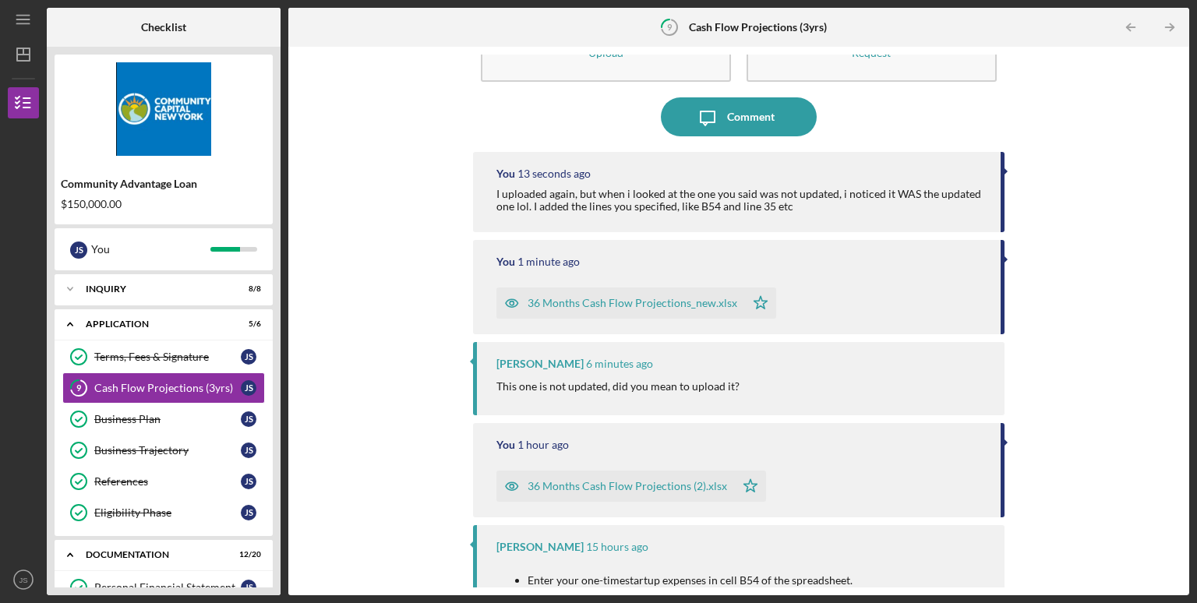
scroll to position [101, 0]
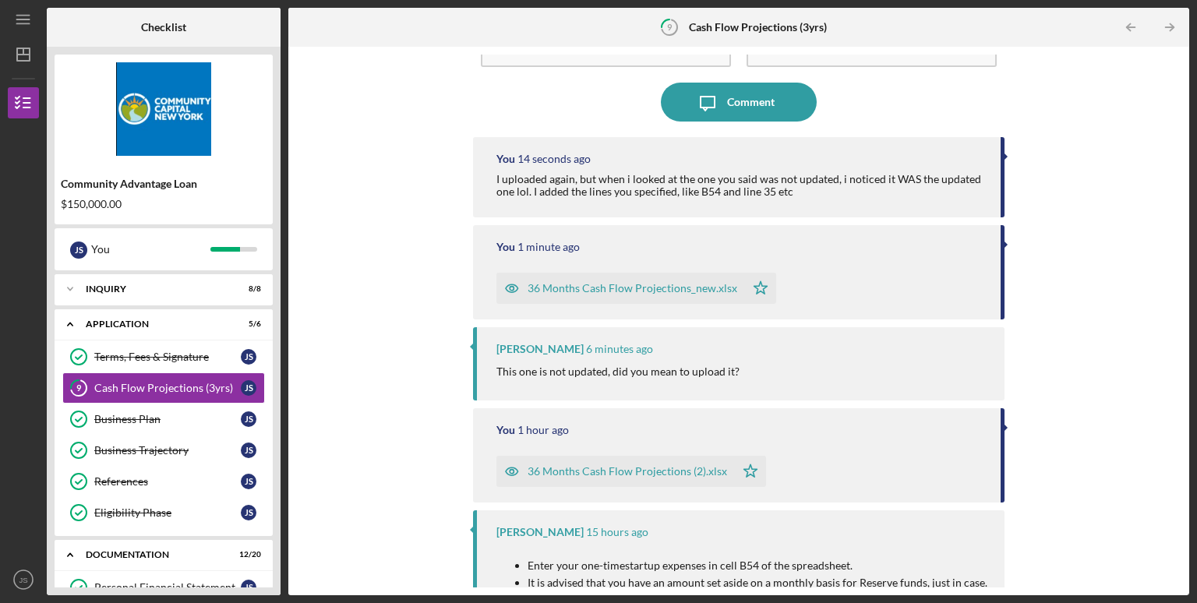
click at [610, 291] on div "36 Months Cash Flow Projections_new.xlsx" at bounding box center [633, 288] width 210 height 12
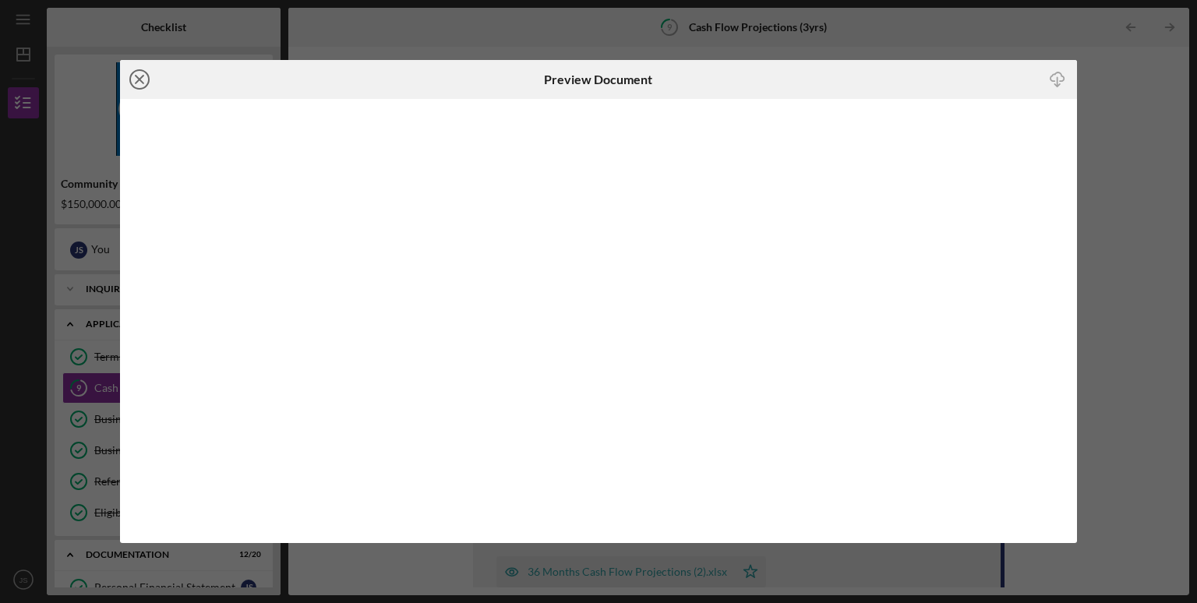
click at [136, 76] on line at bounding box center [140, 80] width 8 height 8
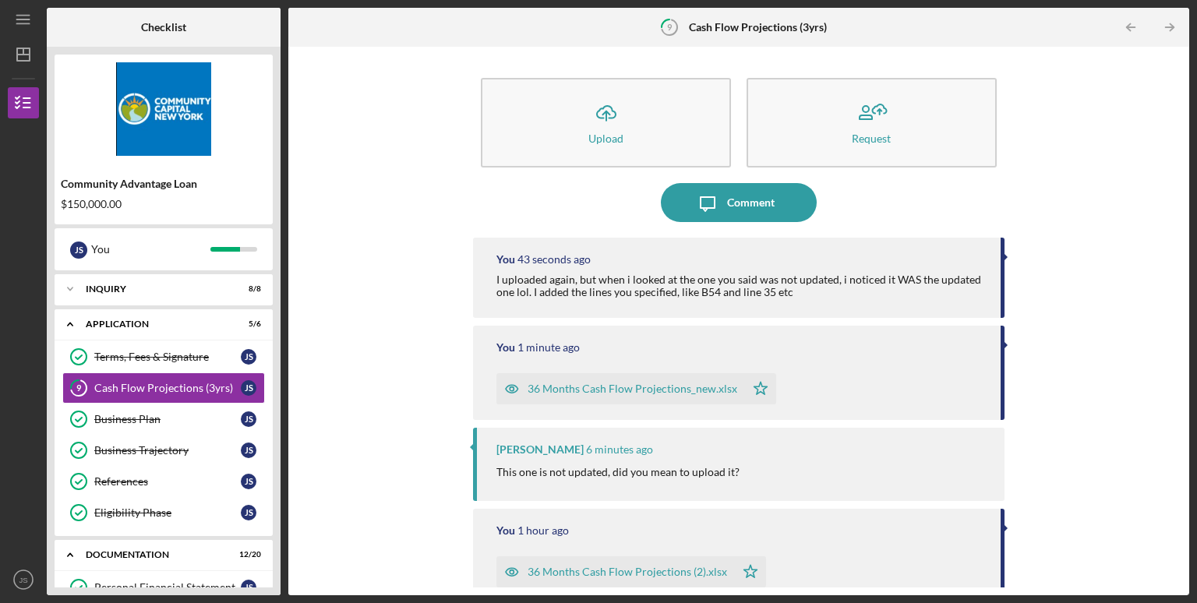
click at [362, 199] on div "Icon/Upload Upload Request Icon/Message Comment You 43 seconds ago I uploaded a…" at bounding box center [738, 321] width 885 height 533
click at [355, 361] on div "Icon/Upload Upload Request Icon/Message Comment You 20 minutes ago I uploaded a…" at bounding box center [738, 321] width 885 height 533
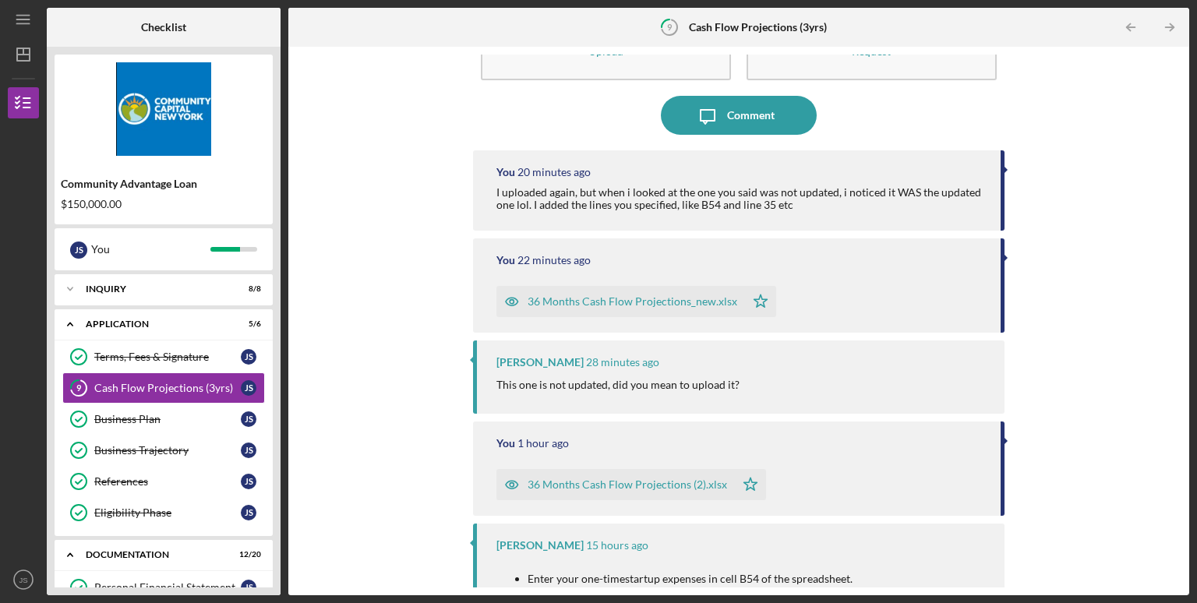
click at [350, 361] on div "Icon/Upload Upload Request Icon/Message Comment You 20 minutes ago I uploaded a…" at bounding box center [738, 321] width 885 height 533
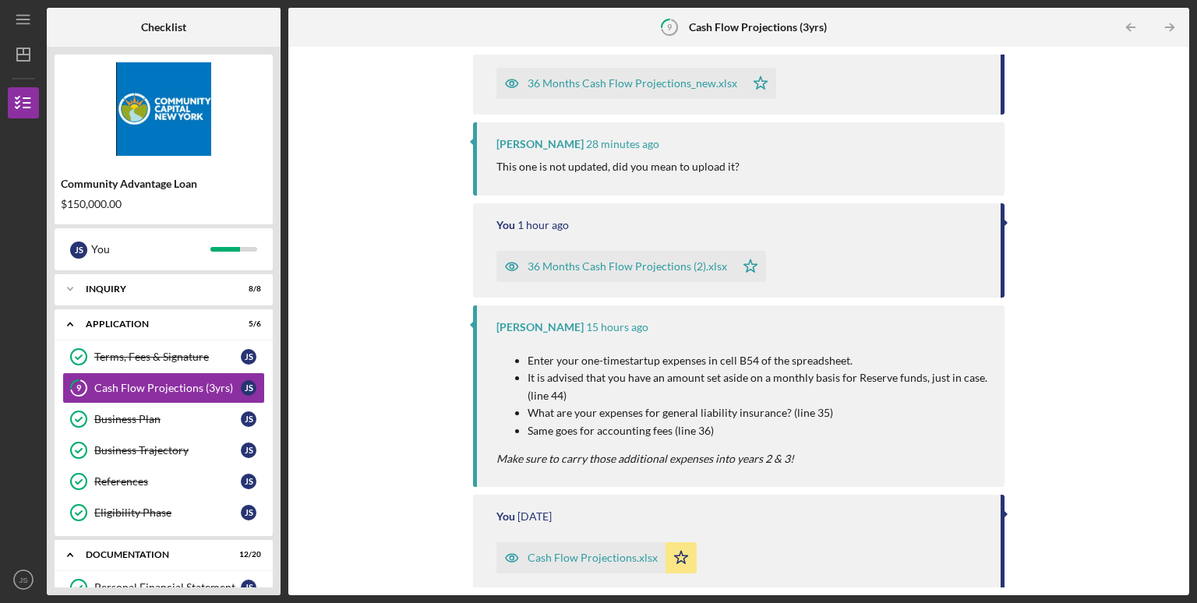
scroll to position [320, 0]
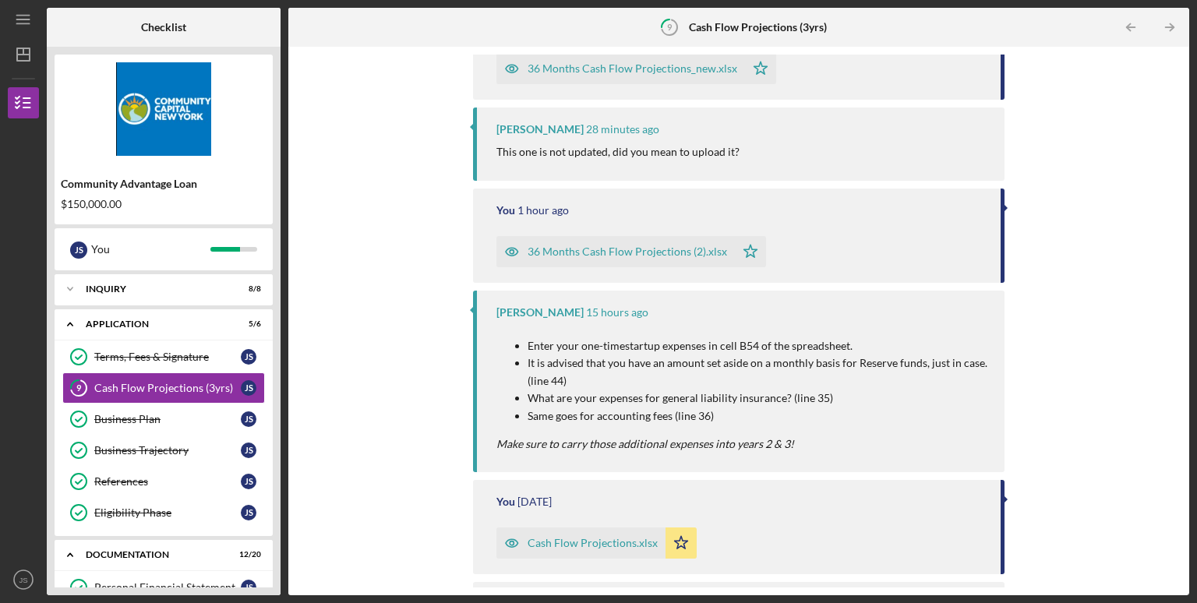
click at [610, 377] on p "It is advised that you have an amount set aside on a monthly basis for Reserve …" at bounding box center [758, 372] width 461 height 35
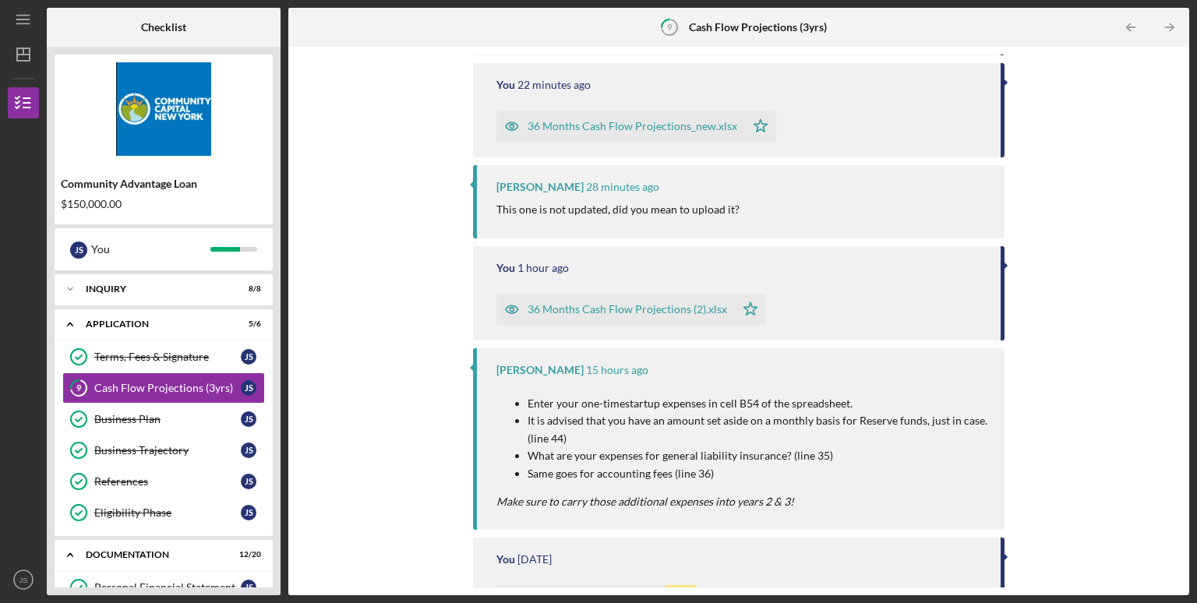
scroll to position [203, 0]
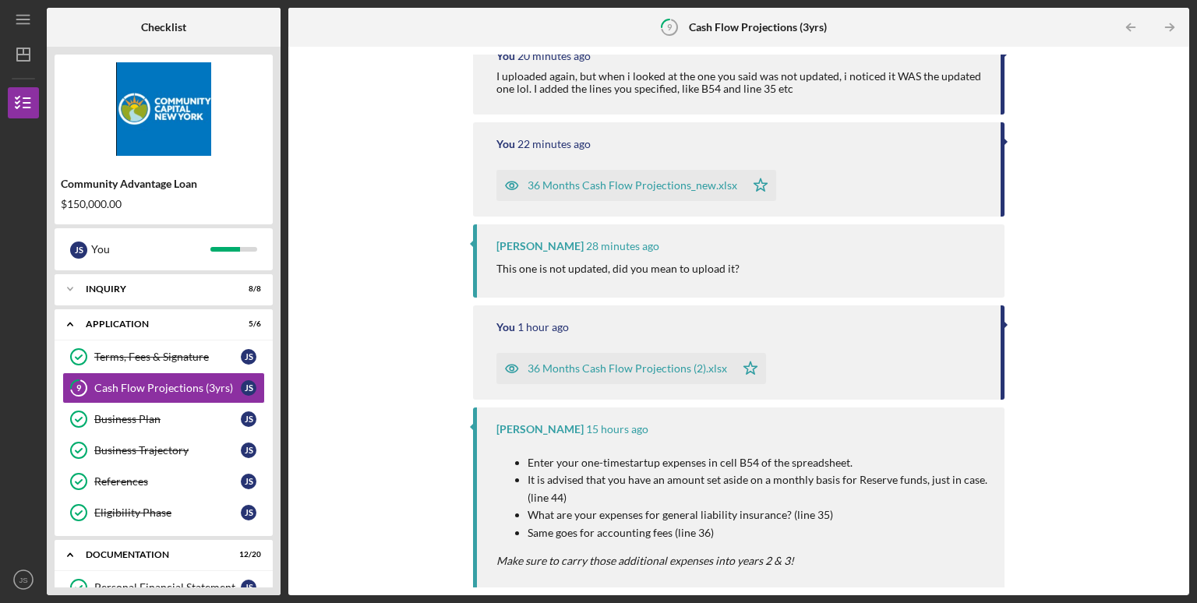
click at [640, 179] on div "36 Months Cash Flow Projections_new.xlsx" at bounding box center [633, 185] width 210 height 12
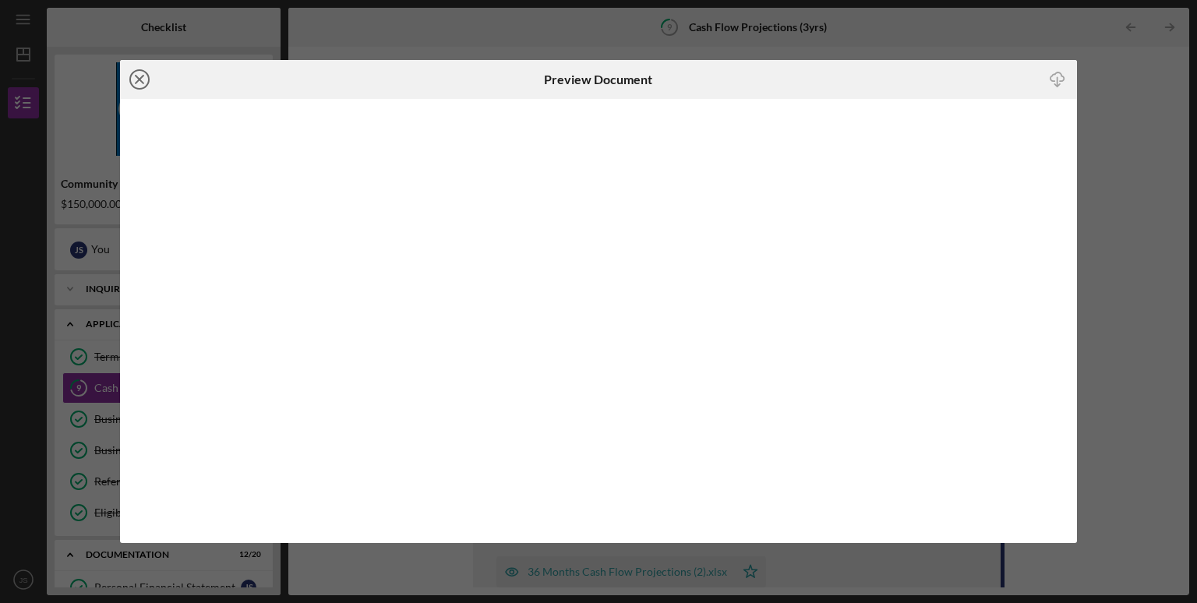
click at [141, 78] on line at bounding box center [140, 80] width 8 height 8
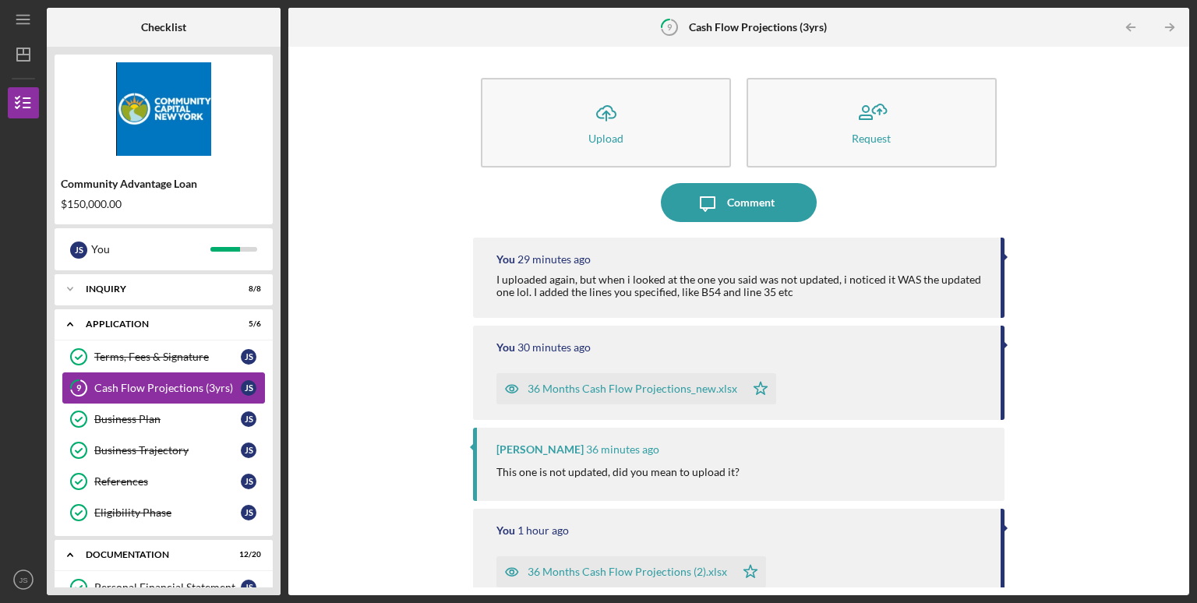
click at [175, 382] on div "Cash Flow Projections (3yrs)" at bounding box center [167, 388] width 146 height 12
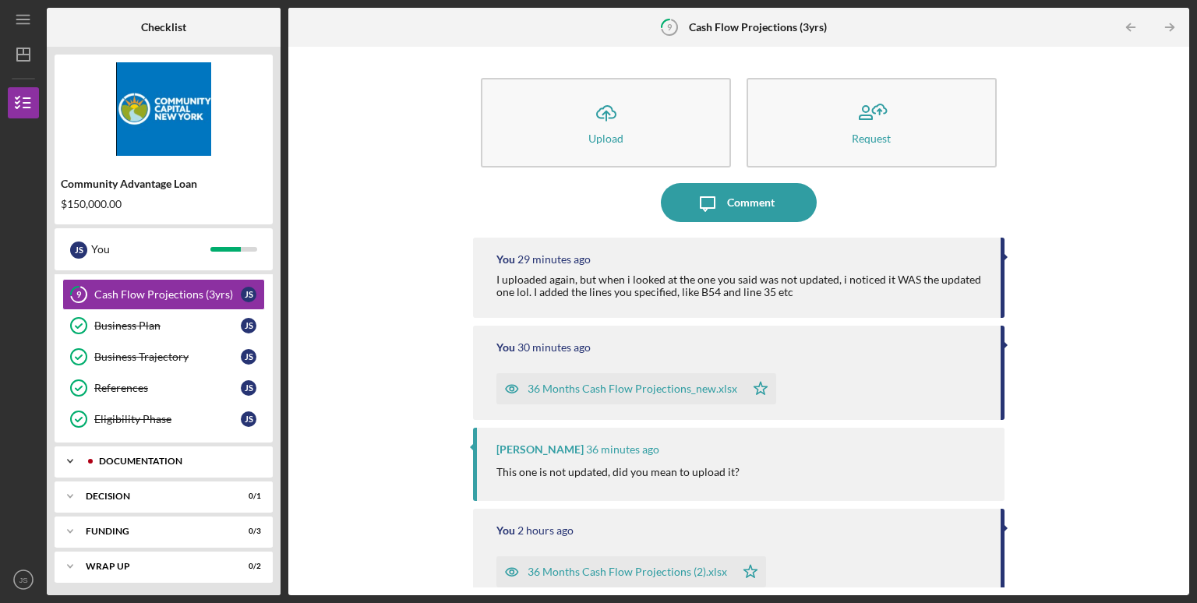
click at [68, 464] on icon "Icon/Expander" at bounding box center [70, 461] width 31 height 31
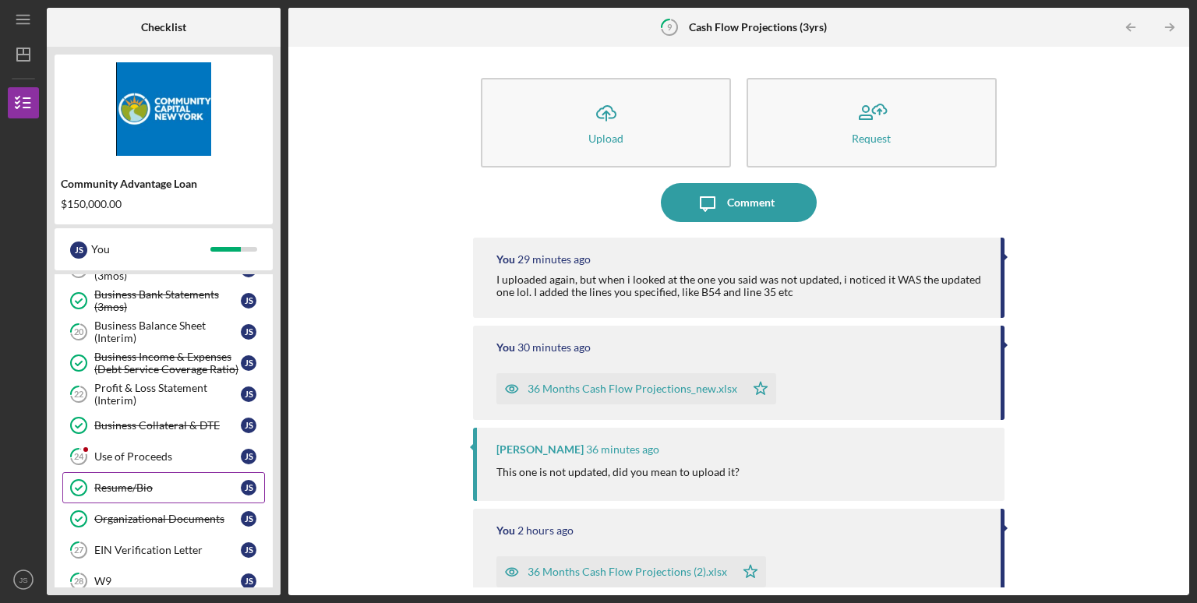
scroll to position [493, 0]
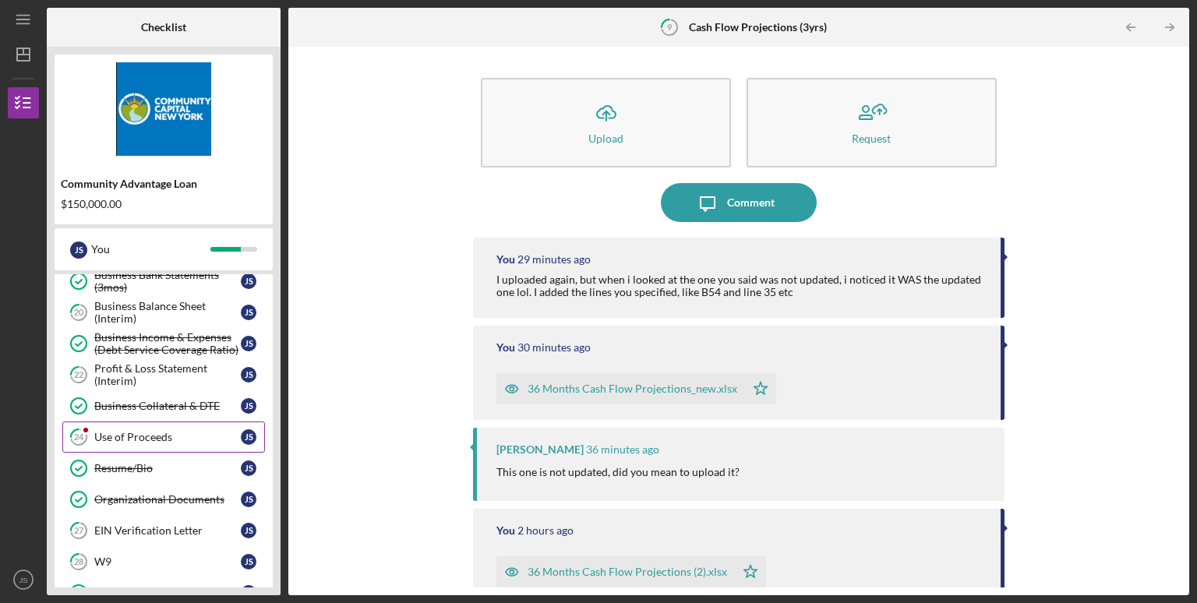
click at [164, 439] on link "24 Use of Proceeds J S" at bounding box center [163, 437] width 203 height 31
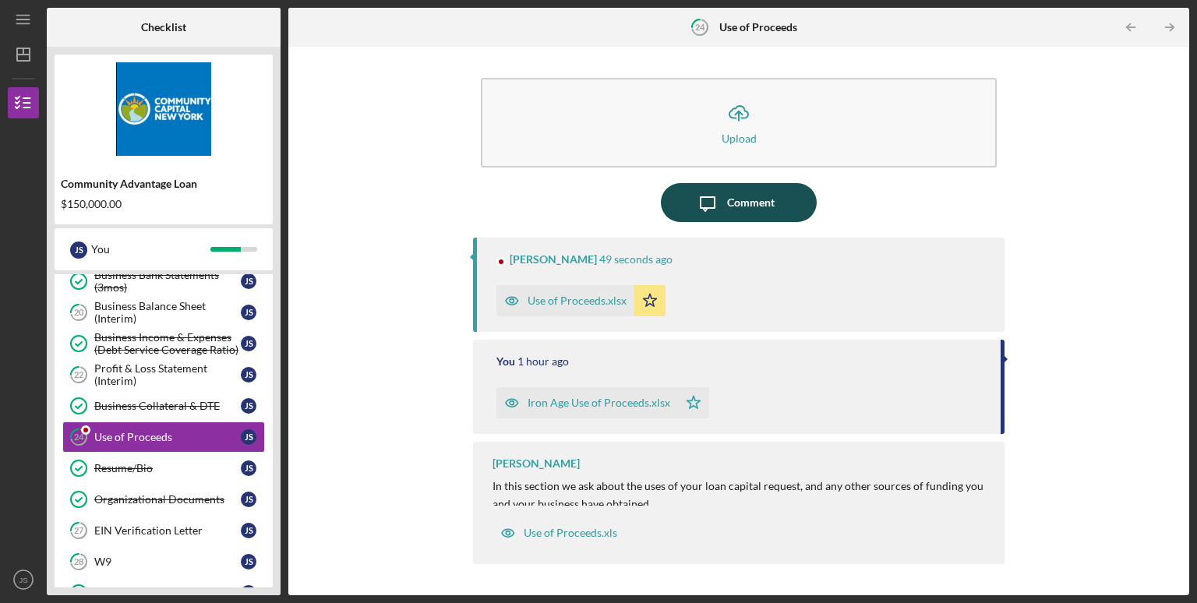
click at [717, 215] on icon "Icon/Message" at bounding box center [707, 202] width 39 height 39
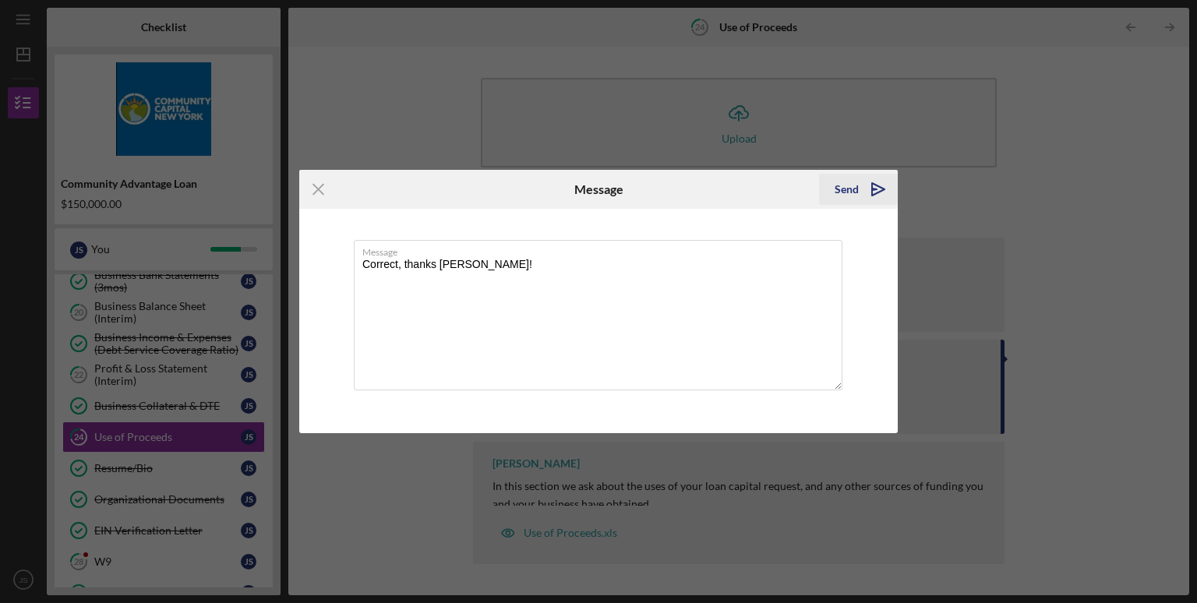
type textarea "Correct, thanks Lisbel!"
click at [856, 189] on div "Send" at bounding box center [847, 189] width 24 height 31
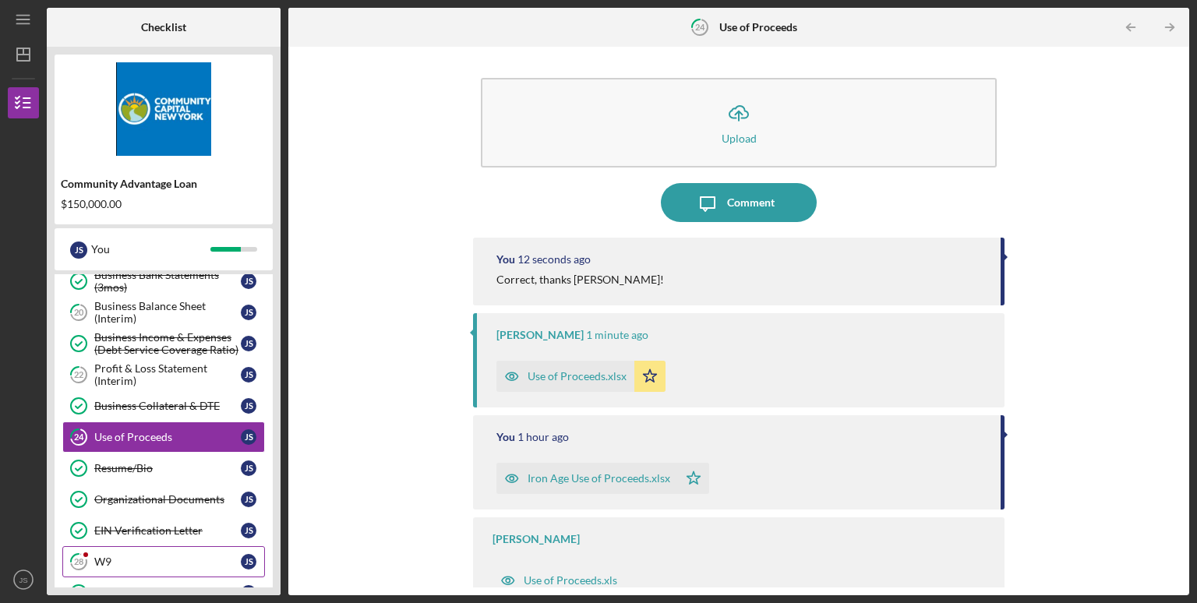
click at [129, 566] on link "28 W9 J S" at bounding box center [163, 561] width 203 height 31
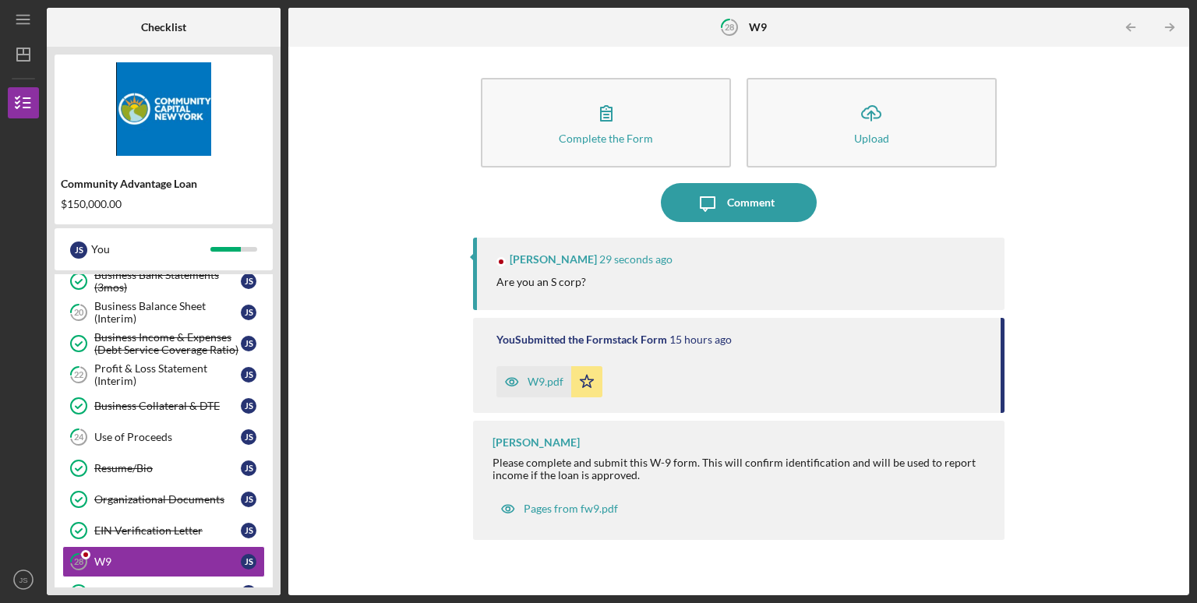
click at [609, 287] on div "Are you an S corp?" at bounding box center [742, 282] width 492 height 17
click at [552, 286] on p "Are you an S corp?" at bounding box center [541, 282] width 90 height 17
click at [560, 278] on p "Are you an S corp?" at bounding box center [541, 282] width 90 height 17
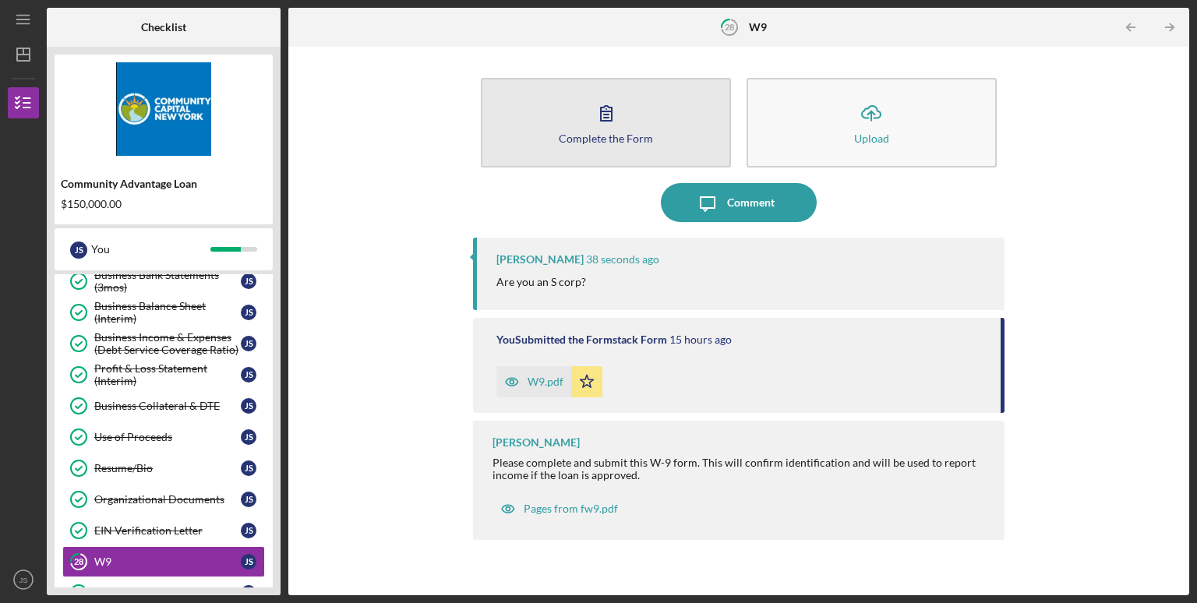
click at [616, 123] on icon "button" at bounding box center [606, 113] width 39 height 39
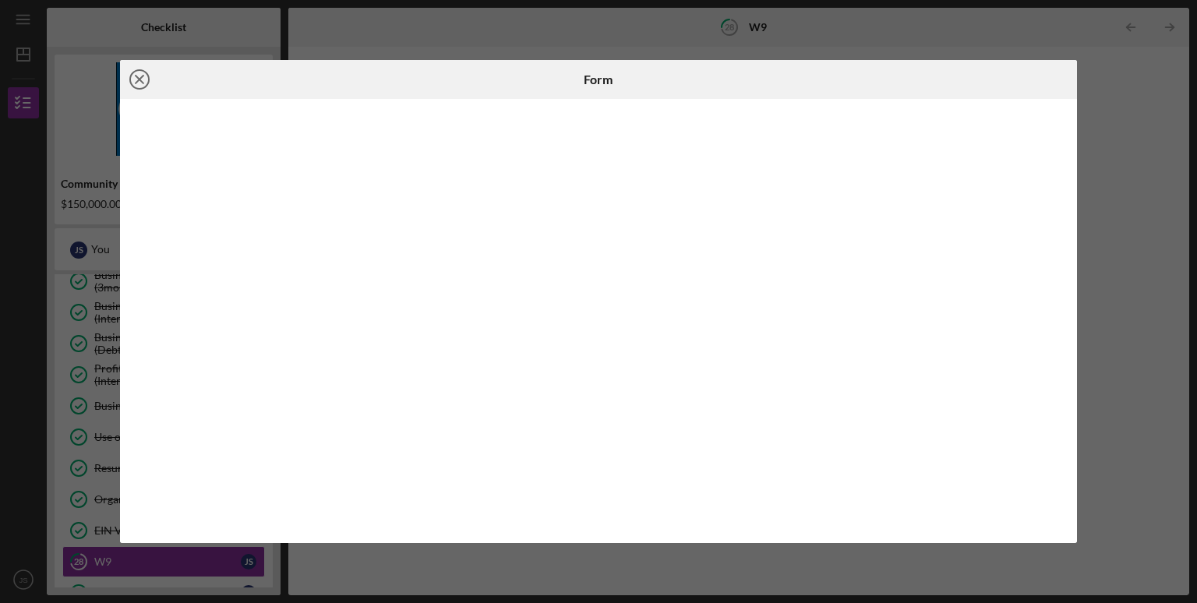
click at [143, 86] on icon "Icon/Close" at bounding box center [139, 79] width 39 height 39
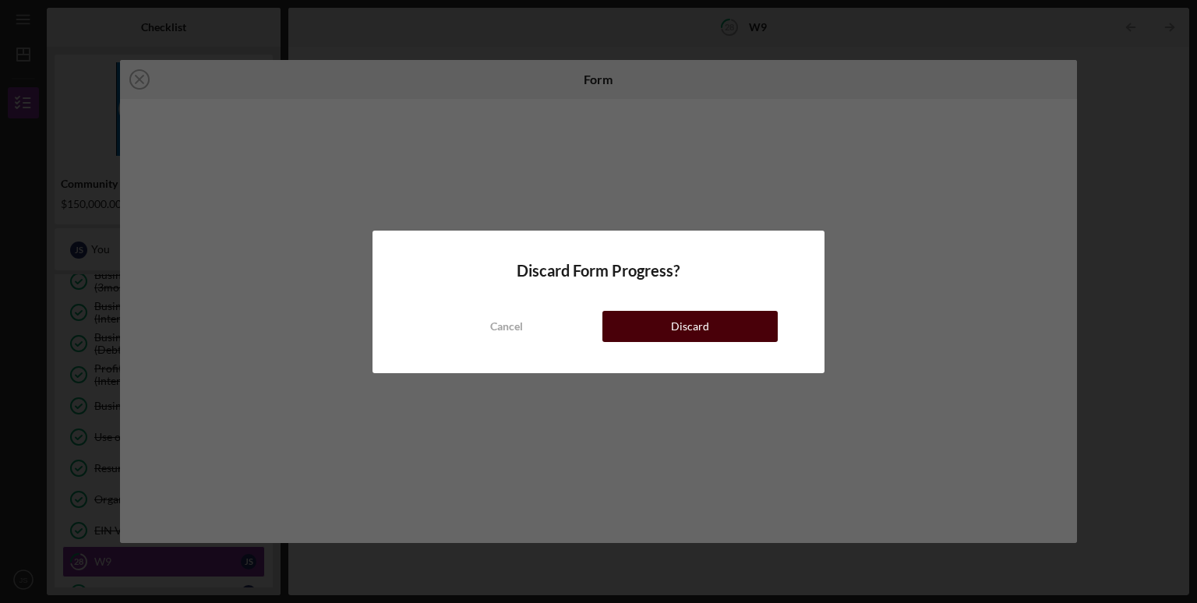
click at [644, 330] on button "Discard" at bounding box center [689, 326] width 175 height 31
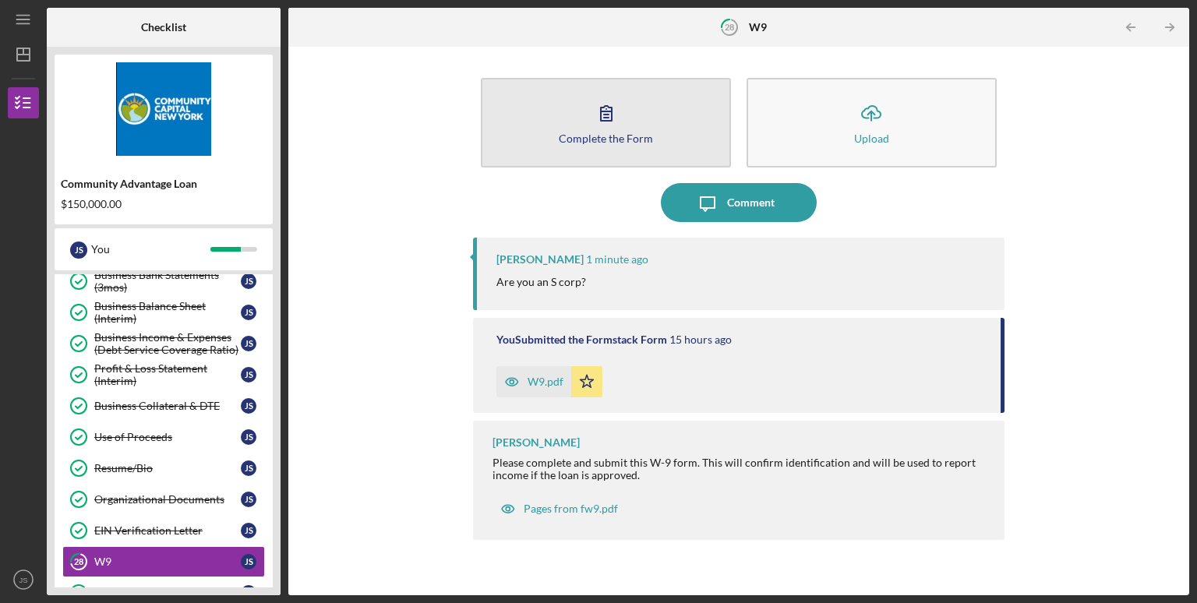
click at [646, 116] on button "Complete the Form Form" at bounding box center [606, 123] width 250 height 90
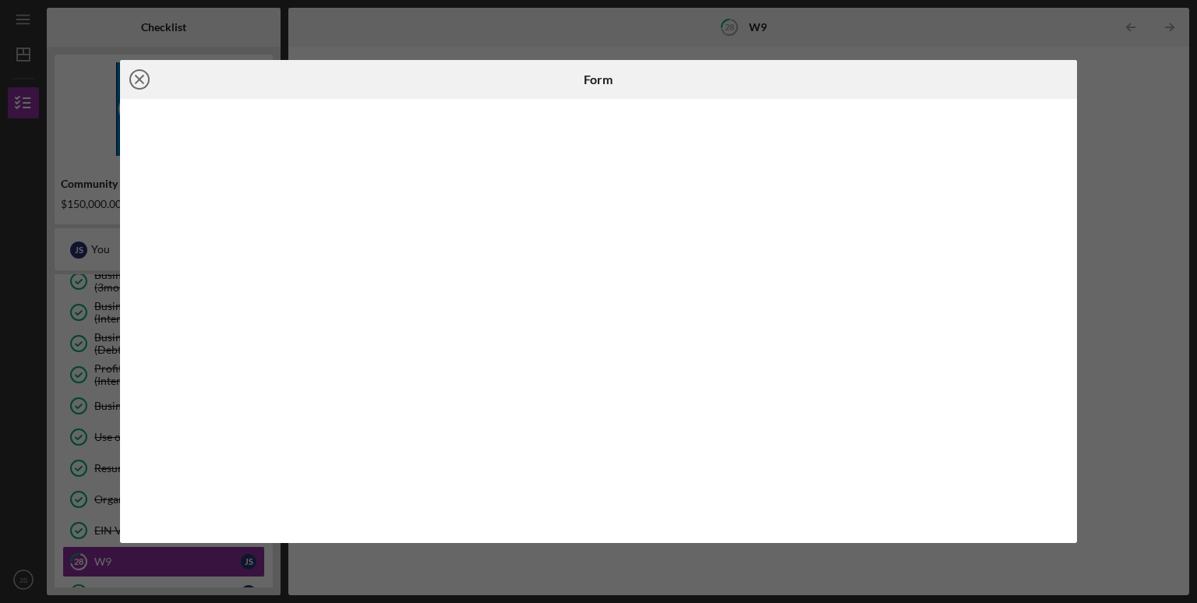
click at [143, 72] on icon "Icon/Close" at bounding box center [139, 79] width 39 height 39
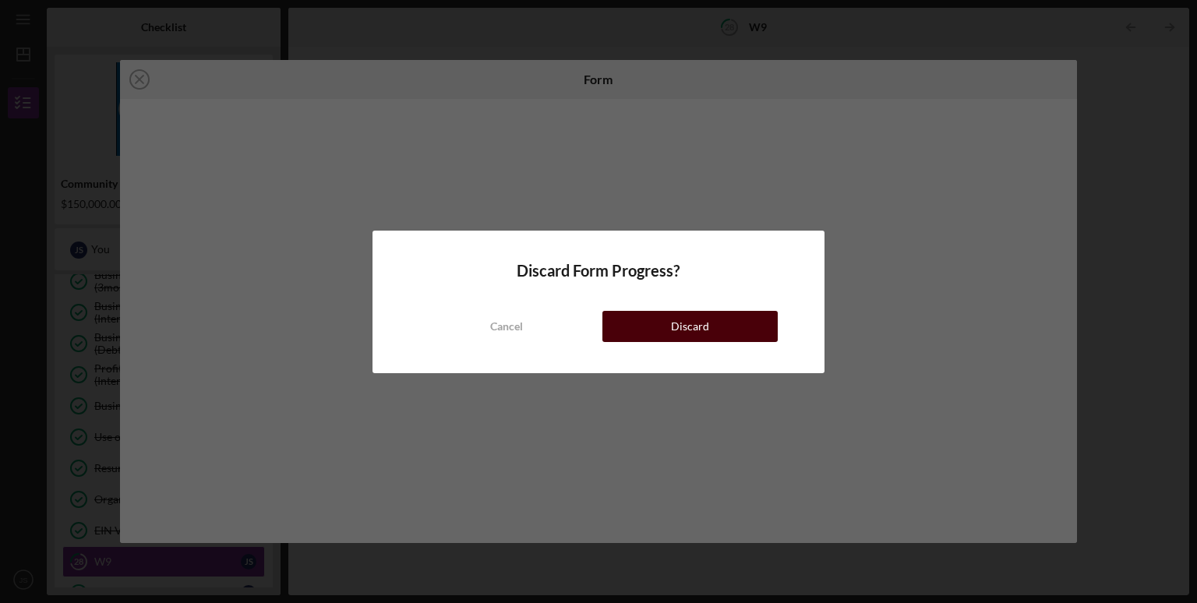
click at [623, 328] on button "Discard" at bounding box center [689, 326] width 175 height 31
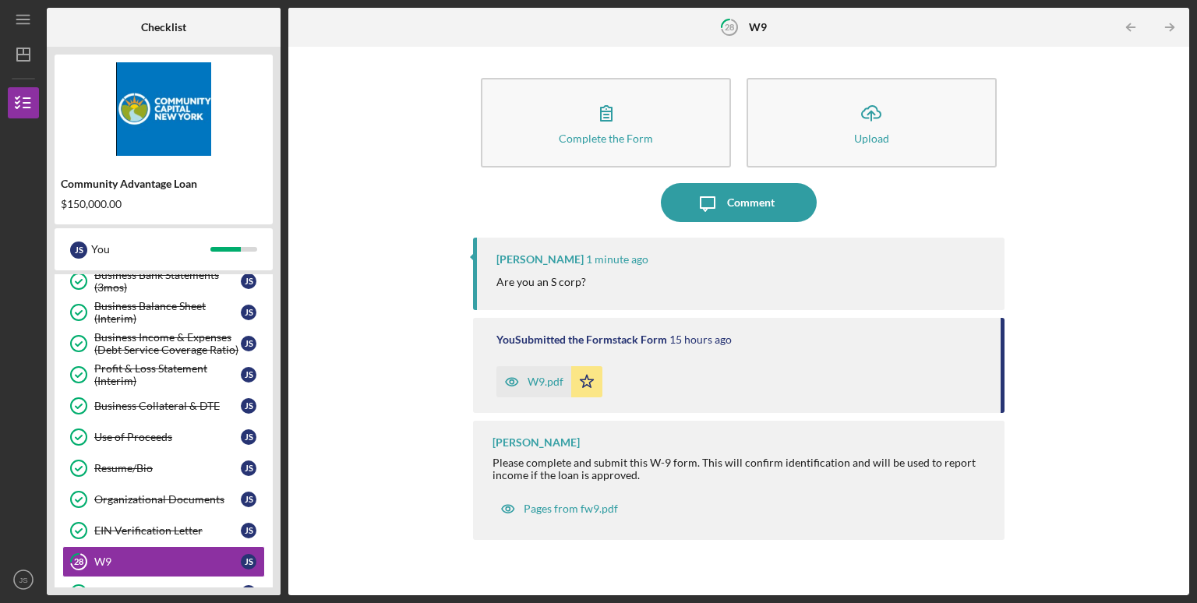
click at [542, 381] on div "W9.pdf" at bounding box center [546, 382] width 36 height 12
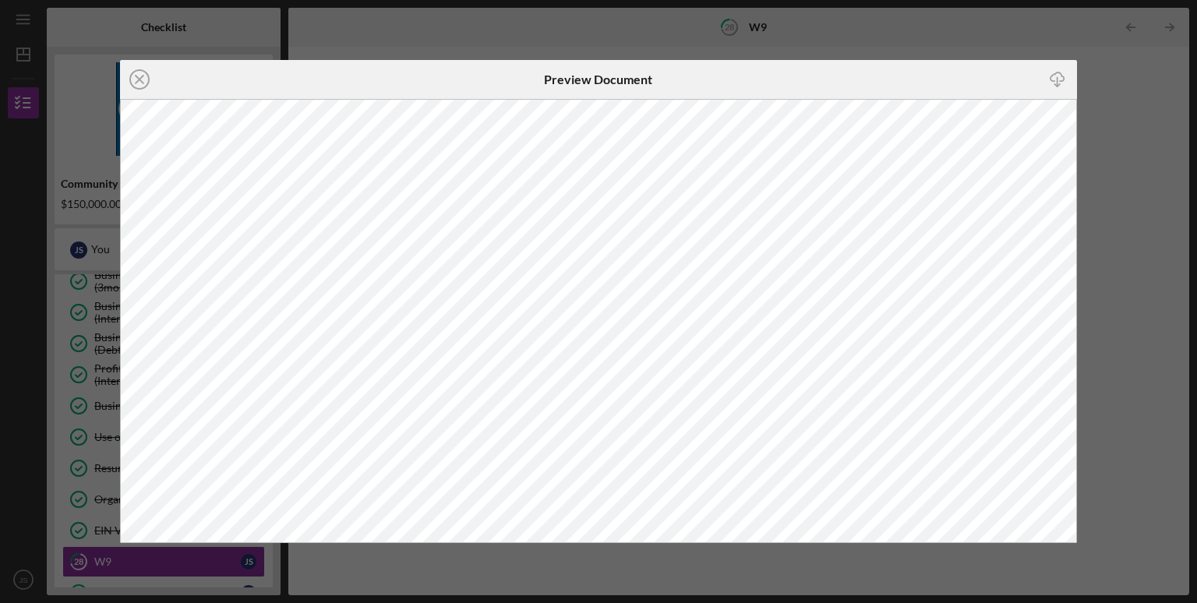
click at [1104, 90] on div "Icon/Close Preview Document Icon/Download" at bounding box center [598, 301] width 1197 height 603
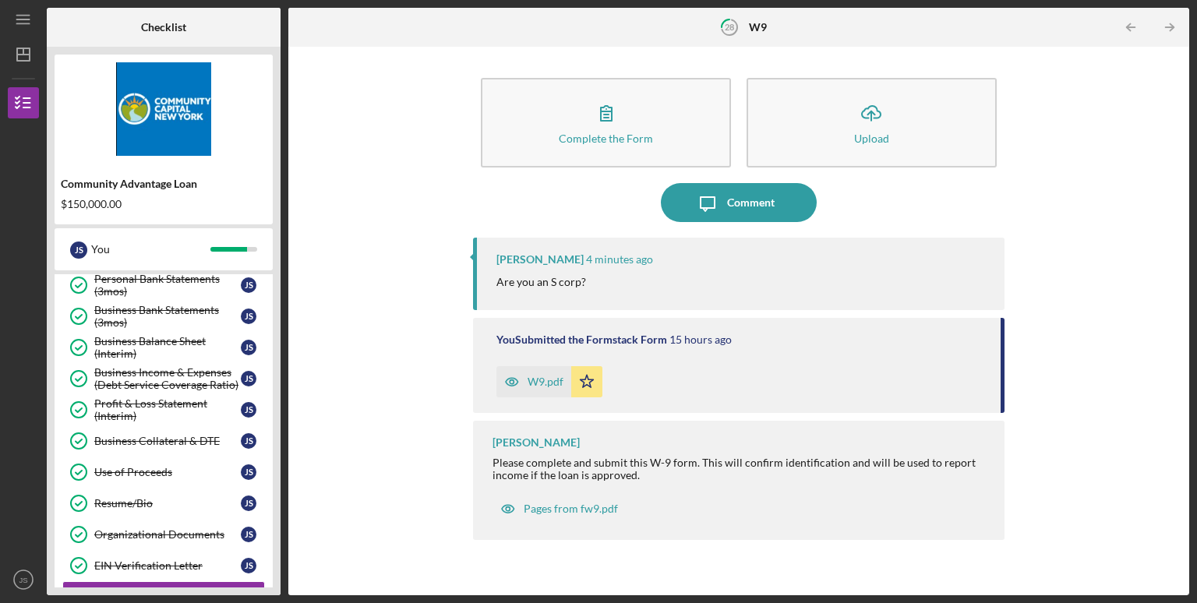
scroll to position [30, 0]
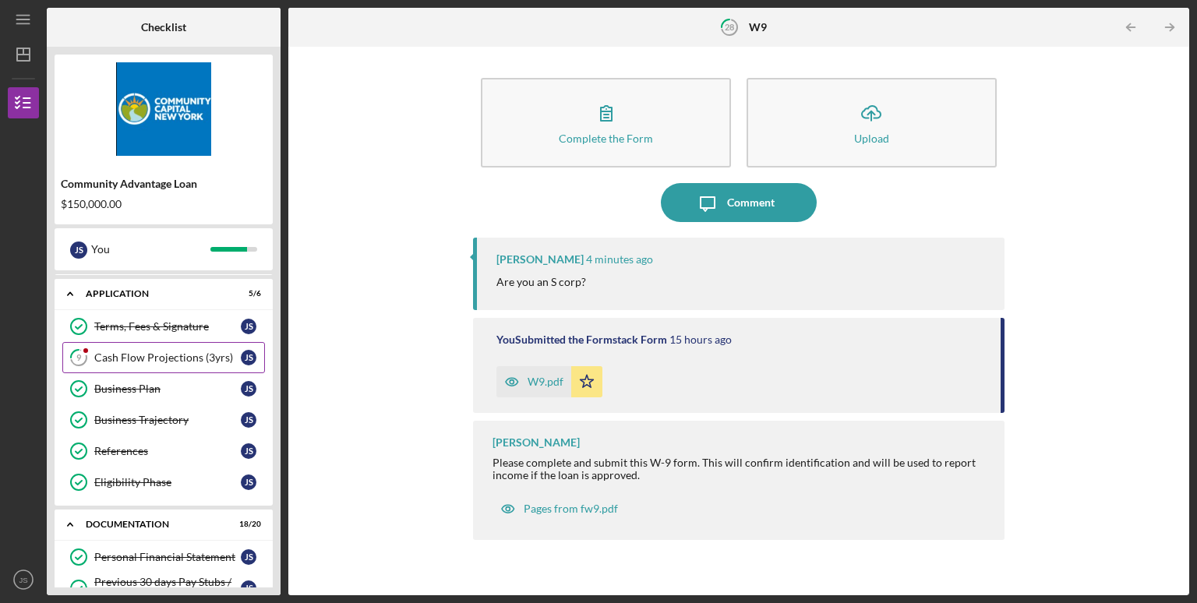
click at [171, 349] on link "9 Cash Flow Projections (3yrs) J S" at bounding box center [163, 357] width 203 height 31
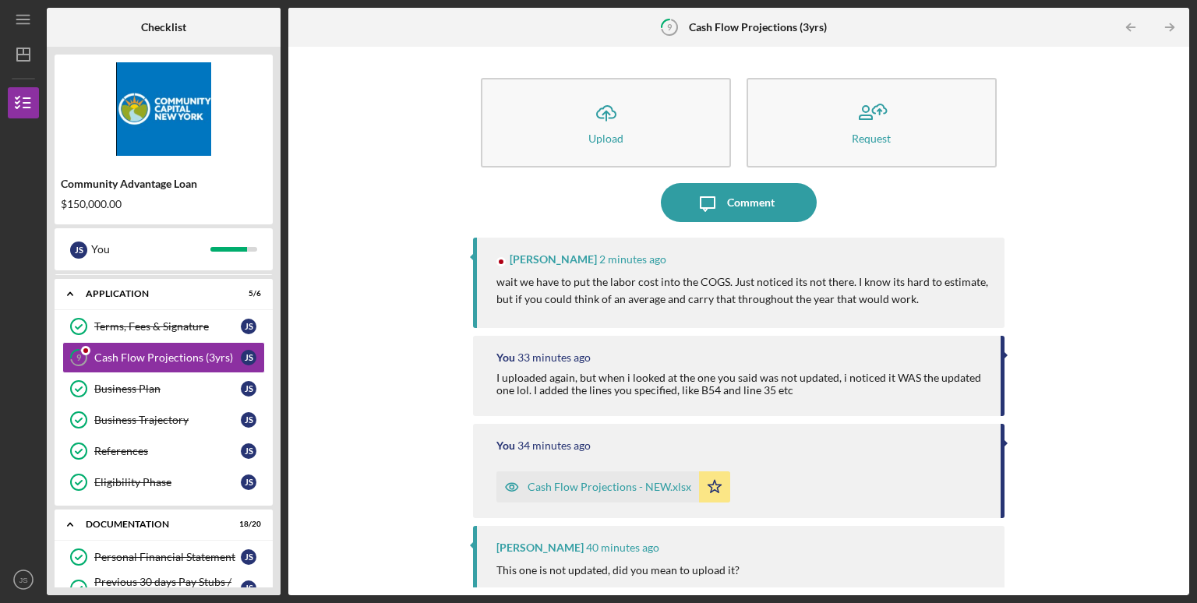
click at [651, 288] on p "wait we have to put the labor cost into the COGS. Just noticed its not there. I…" at bounding box center [742, 291] width 492 height 35
click at [664, 277] on p "wait we have to put the labor cost into the COGS. Just noticed its not there. I…" at bounding box center [742, 291] width 492 height 35
click at [821, 278] on p "wait we have to put the labor cost into the COGS. Just noticed its not there. I…" at bounding box center [742, 291] width 492 height 35
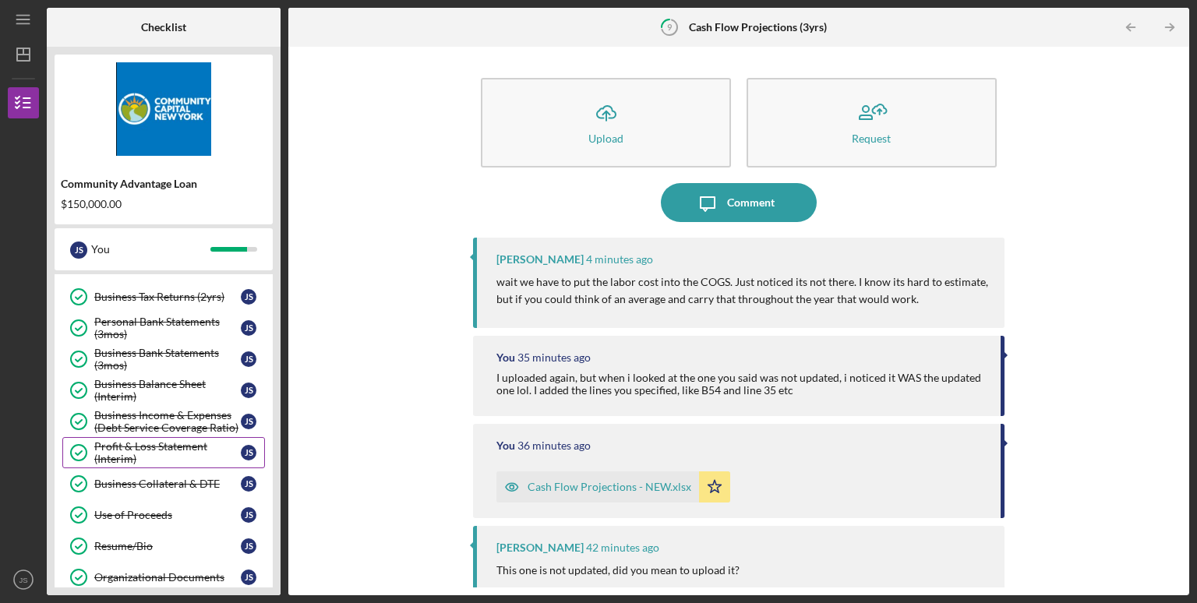
scroll to position [436, 0]
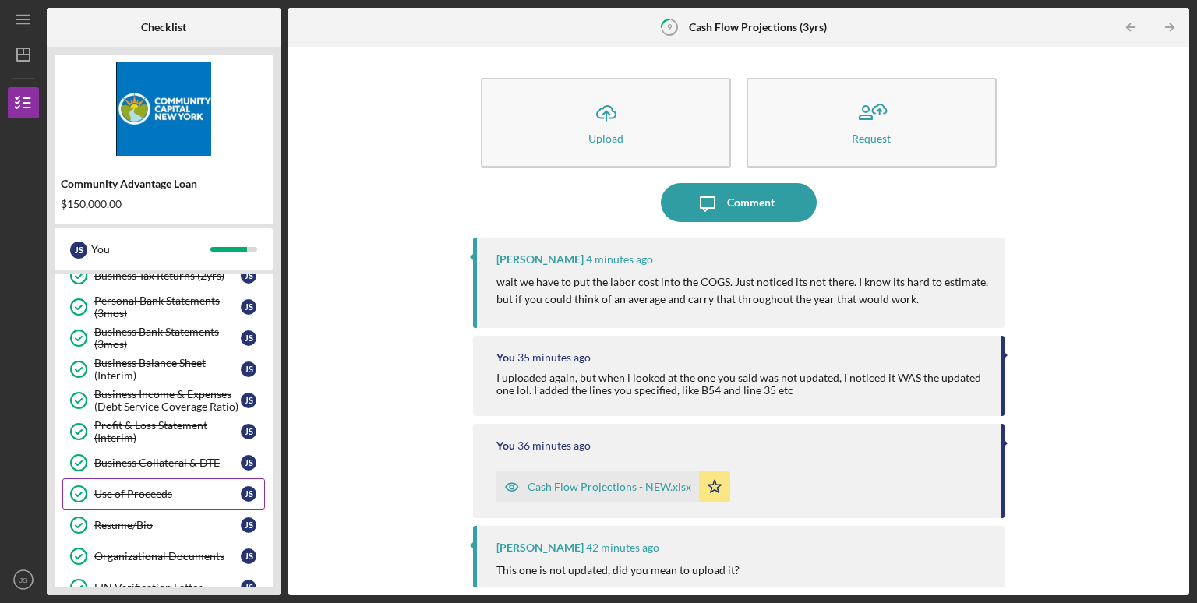
click at [157, 488] on div "Use of Proceeds" at bounding box center [167, 494] width 146 height 12
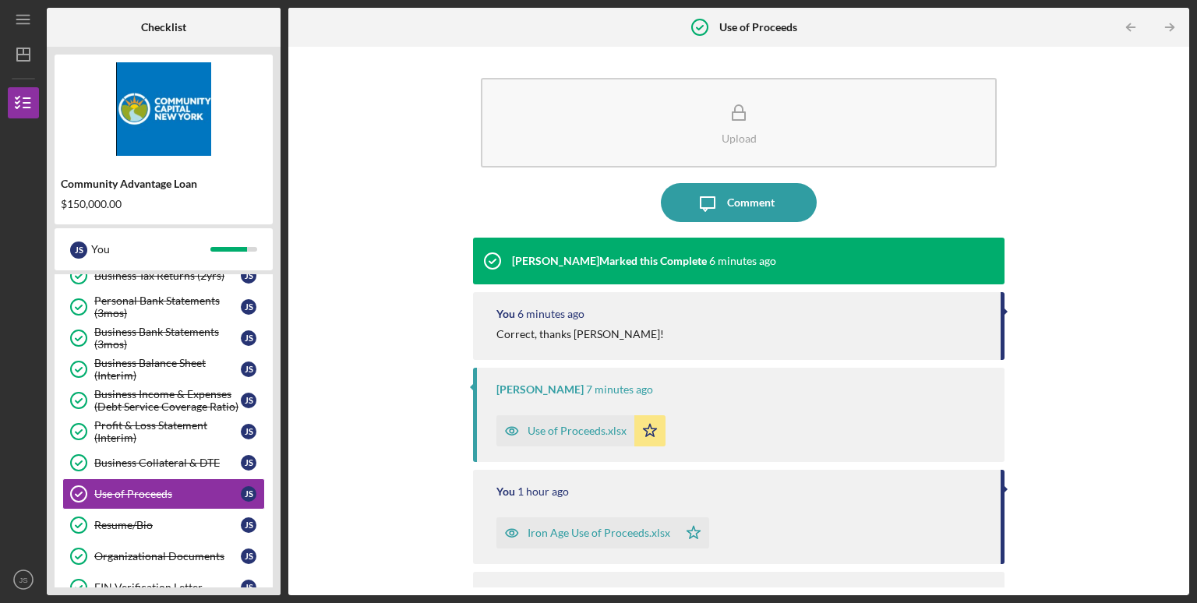
click at [566, 425] on div "Use of Proceeds.xlsx" at bounding box center [577, 431] width 99 height 12
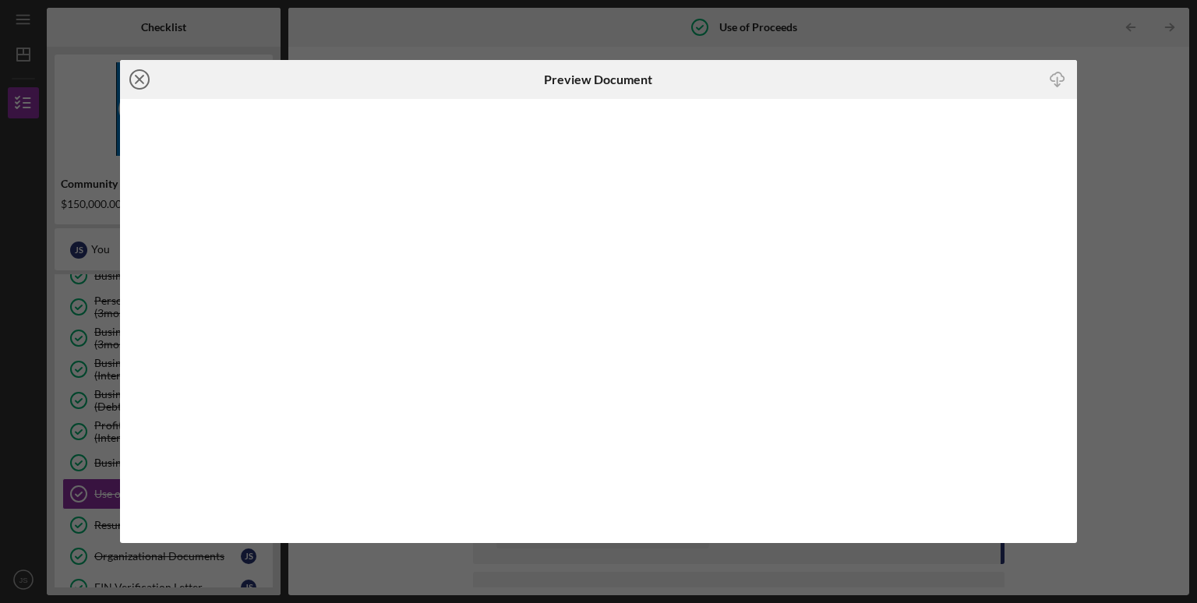
click at [136, 80] on icon "Icon/Close" at bounding box center [139, 79] width 39 height 39
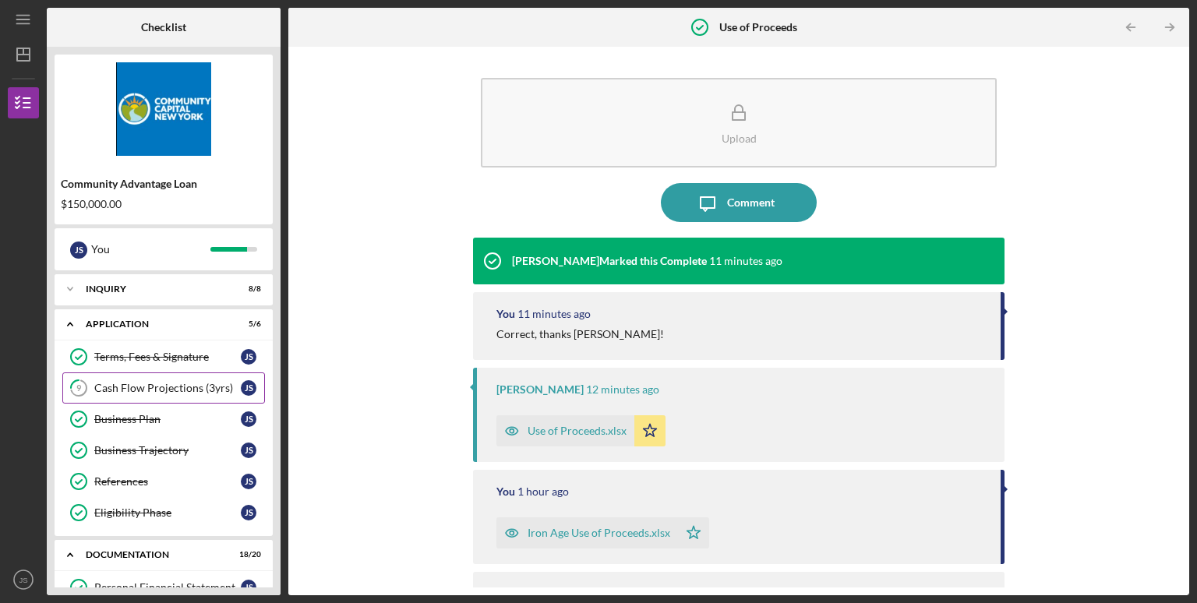
click at [161, 382] on div "Cash Flow Projections (3yrs)" at bounding box center [167, 388] width 146 height 12
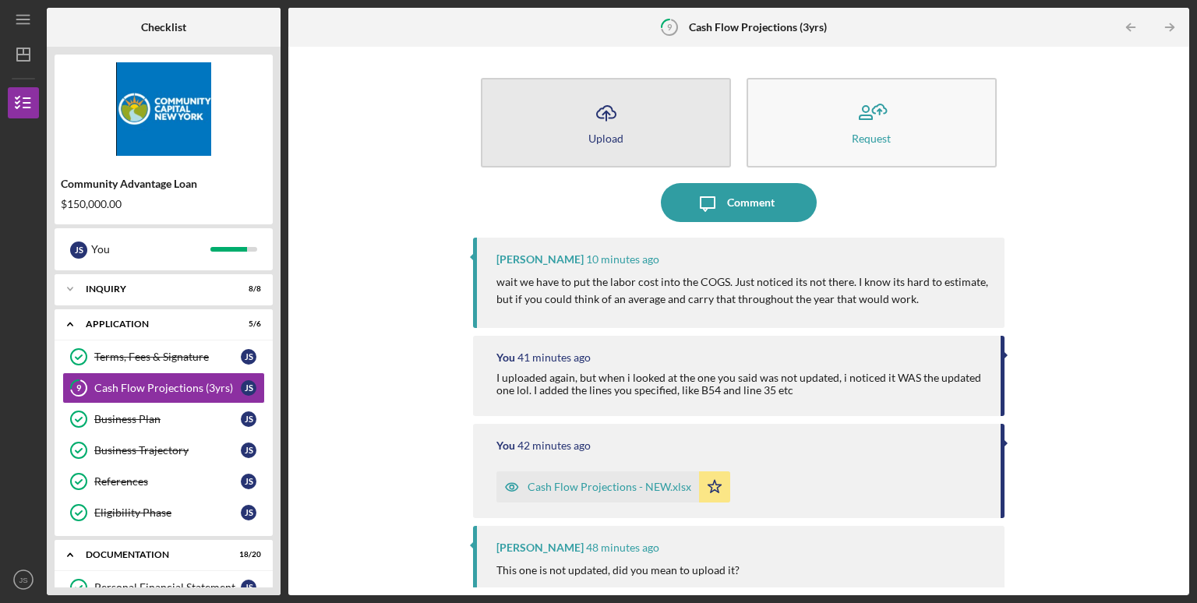
click at [587, 123] on icon "Icon/Upload" at bounding box center [606, 113] width 39 height 39
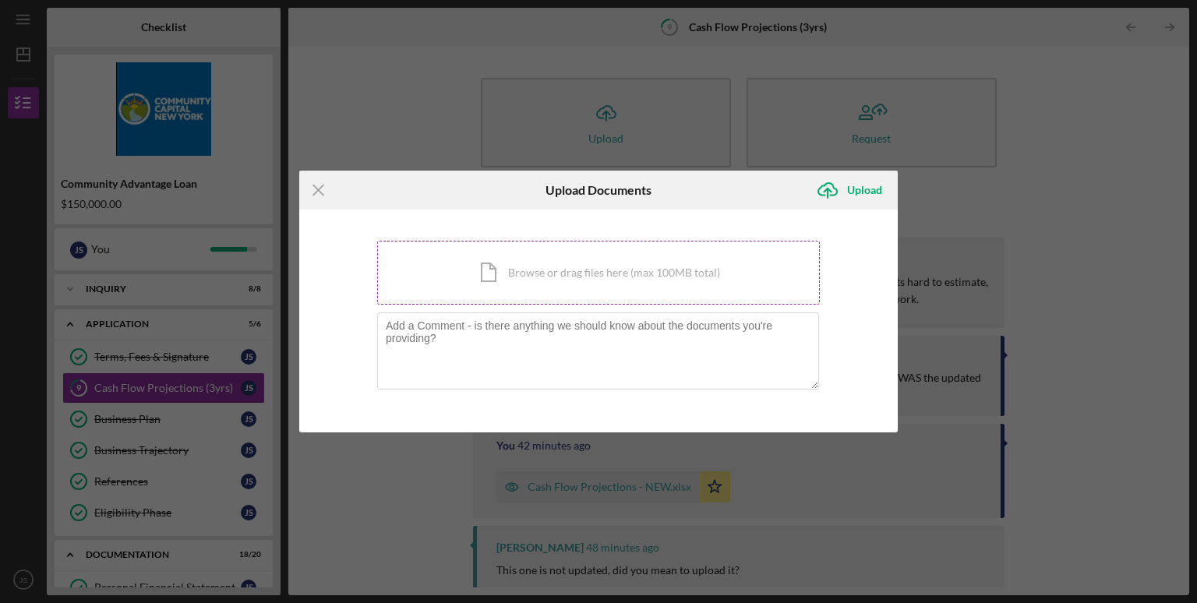
click at [592, 250] on div "Icon/Document Browse or drag files here (max 100MB total) Tap to choose files o…" at bounding box center [598, 273] width 443 height 64
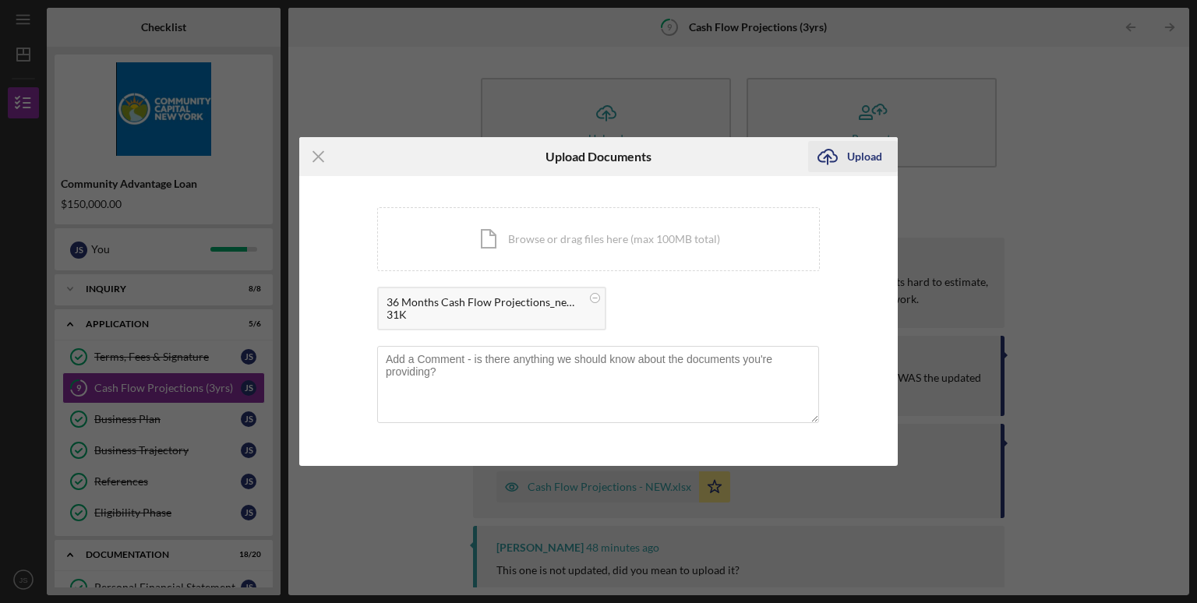
click at [876, 155] on div "Upload" at bounding box center [864, 156] width 35 height 31
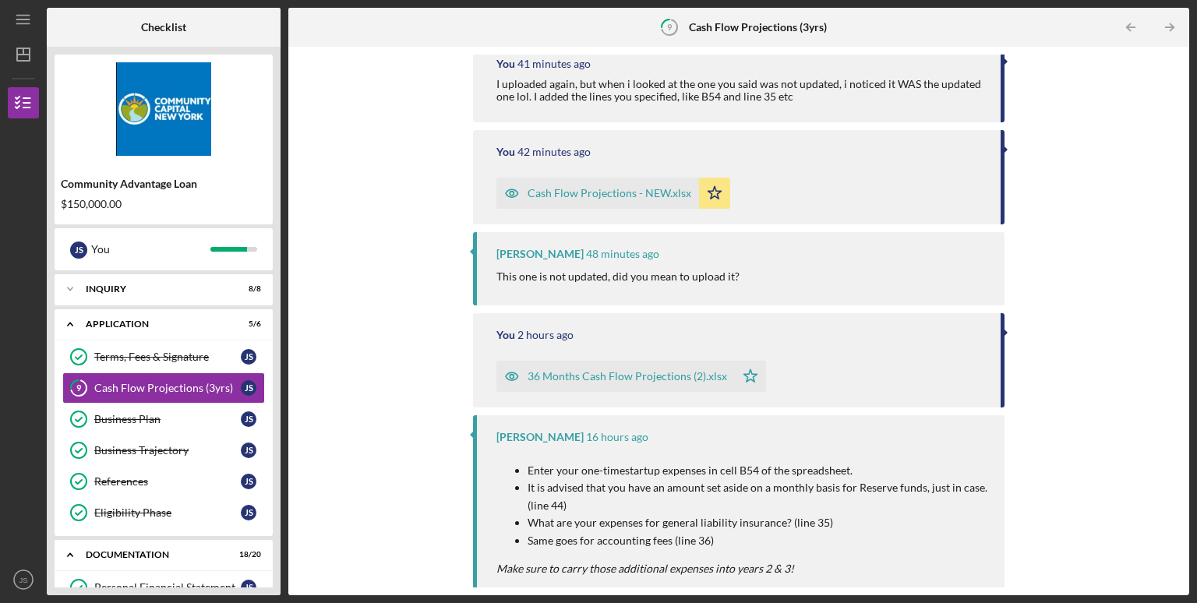
click at [318, 388] on div "Icon/Upload Upload Request Icon/Message Comment You 52 seconds ago 36 Months Ca…" at bounding box center [738, 321] width 885 height 533
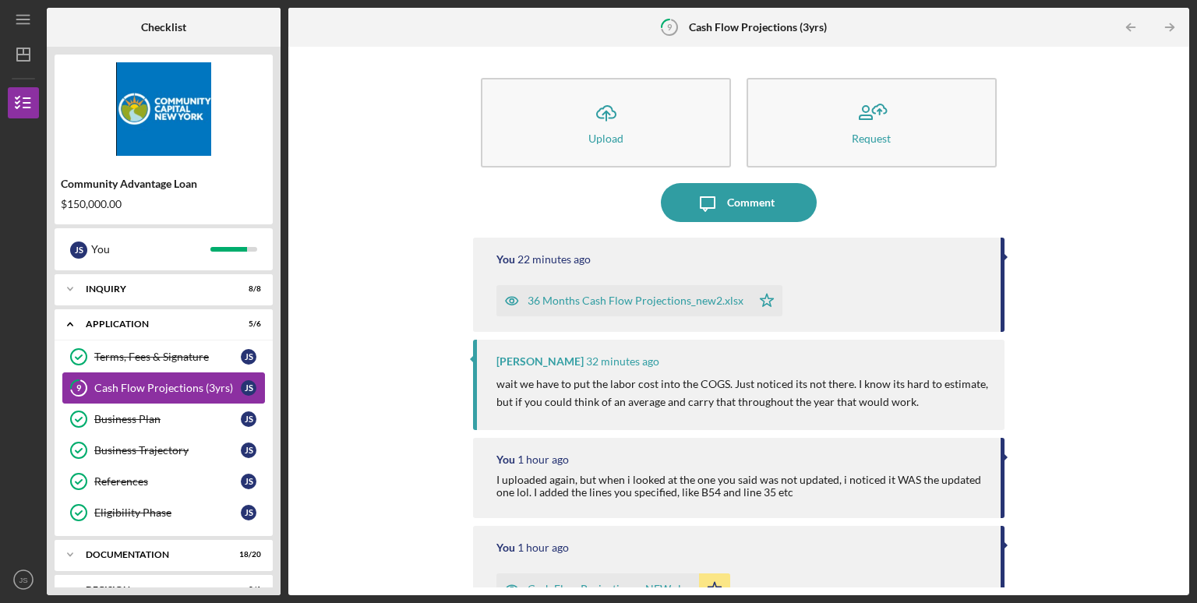
click at [136, 394] on link "9 Cash Flow Projections (3yrs) J S" at bounding box center [163, 387] width 203 height 31
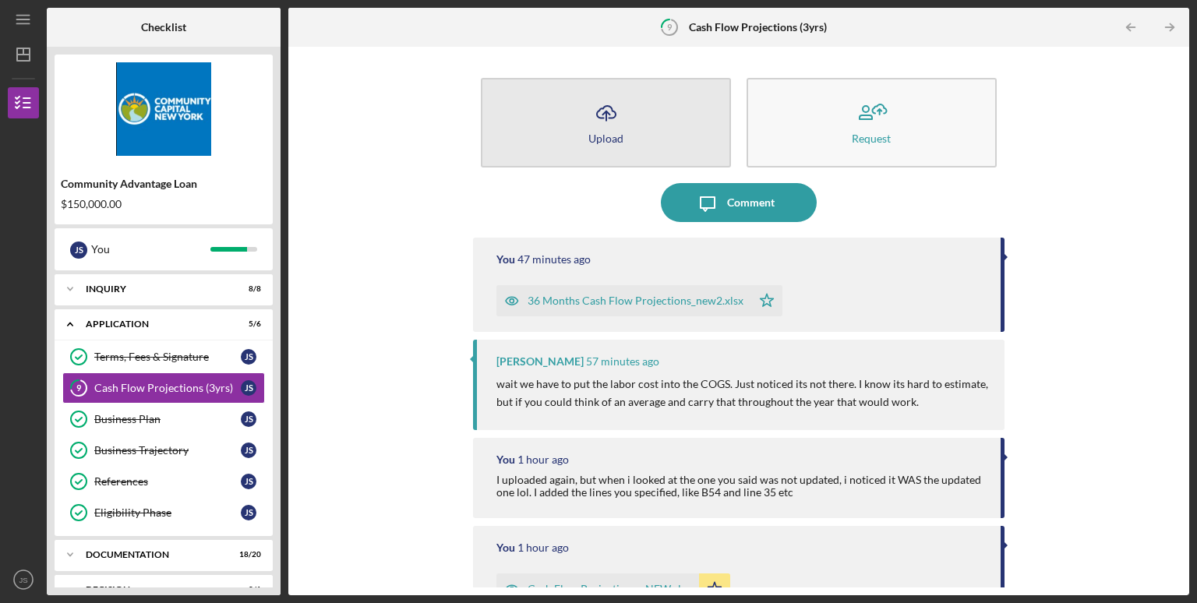
click at [610, 125] on icon "Icon/Upload" at bounding box center [606, 113] width 39 height 39
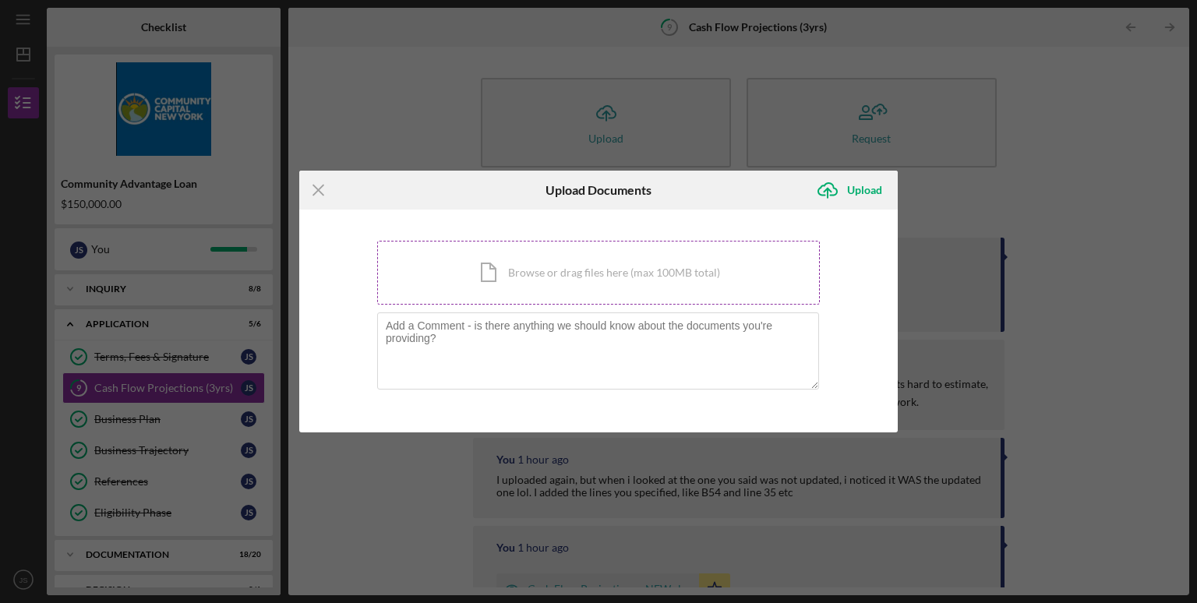
click at [584, 260] on div "Icon/Document Browse or drag files here (max 100MB total) Tap to choose files o…" at bounding box center [598, 273] width 443 height 64
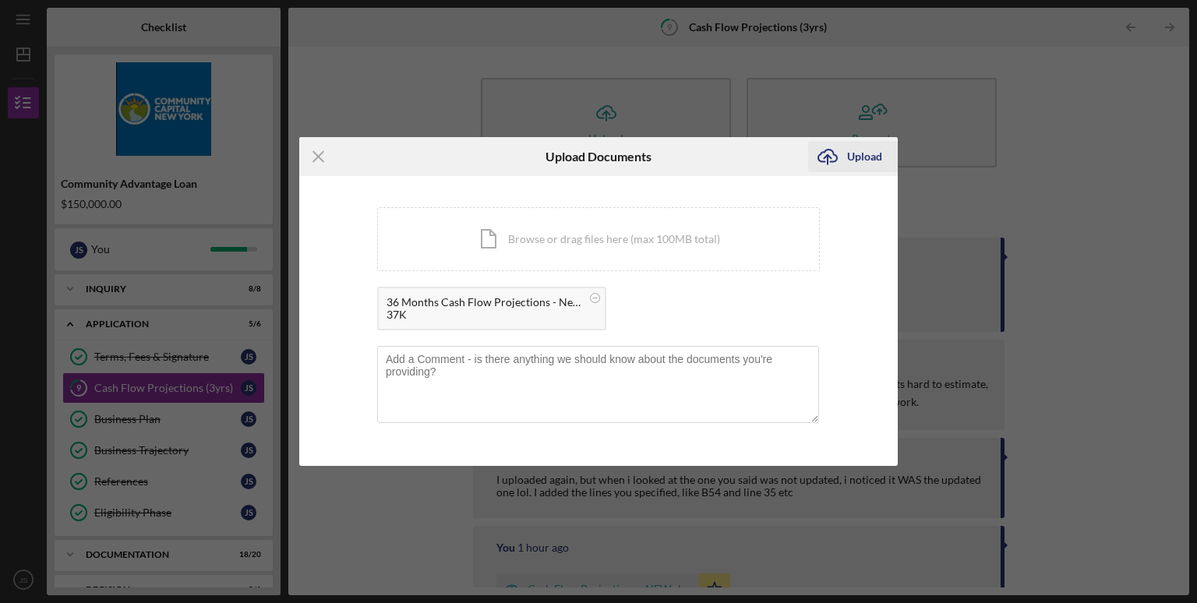
click at [835, 158] on icon "Icon/Upload" at bounding box center [827, 156] width 39 height 39
